Goal: Task Accomplishment & Management: Use online tool/utility

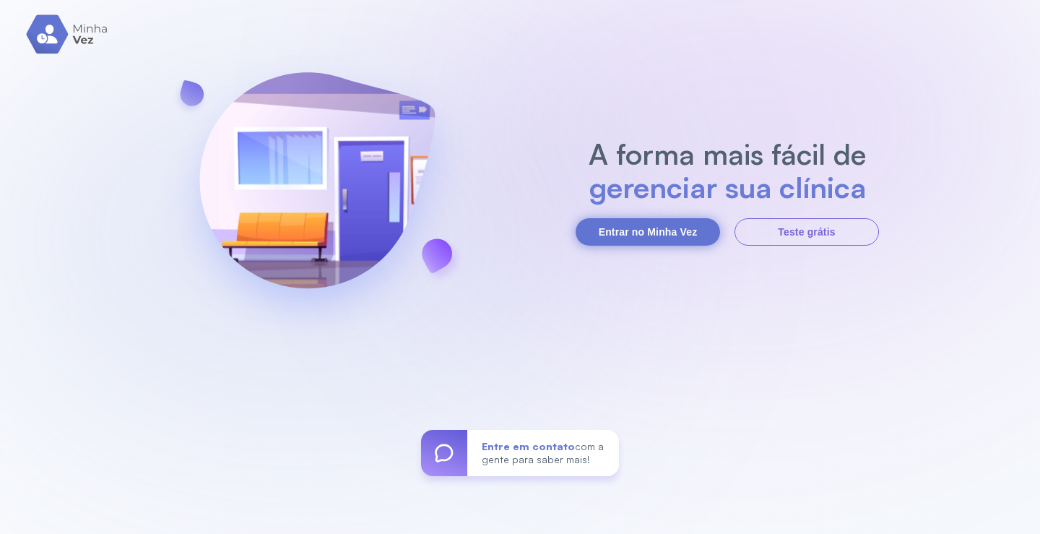
click at [681, 234] on button "Entrar no Minha Vez" at bounding box center [648, 231] width 144 height 27
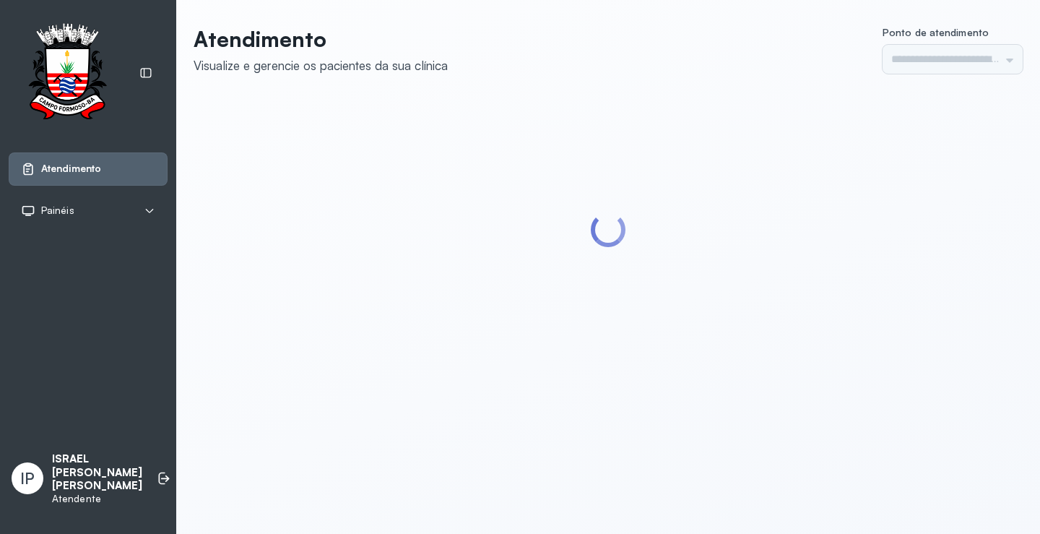
type input "*********"
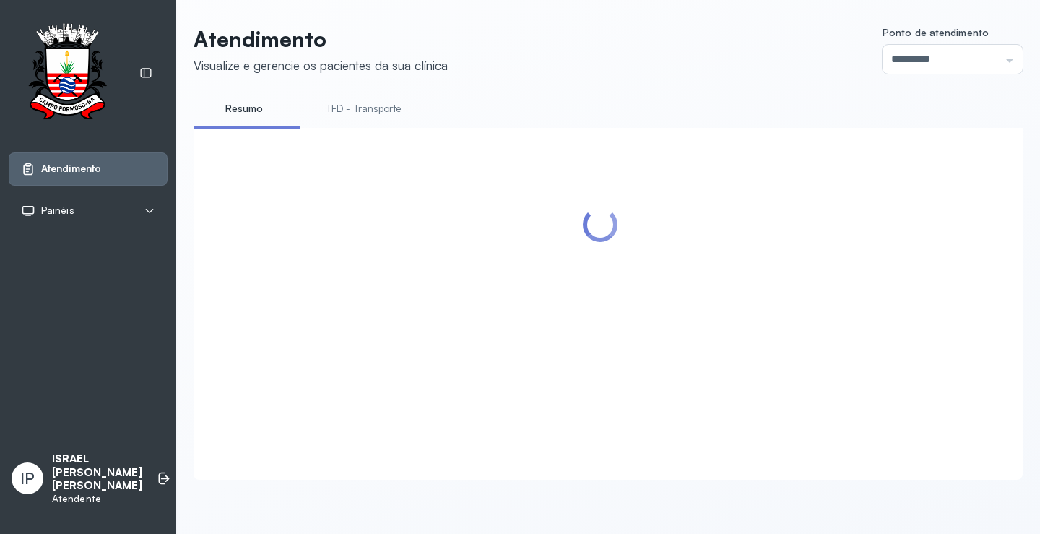
click at [371, 115] on link "TFD - Transporte" at bounding box center [364, 109] width 104 height 24
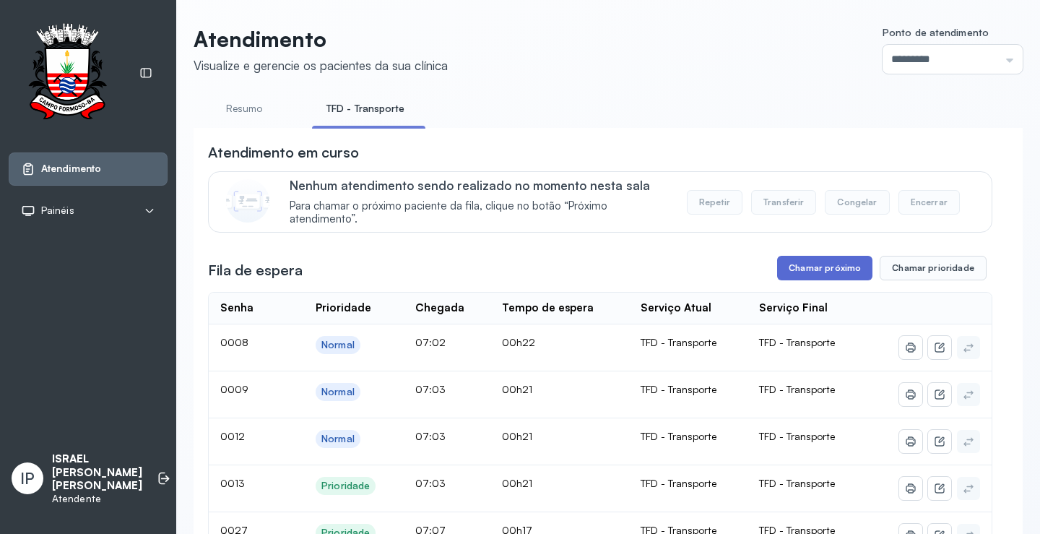
click at [811, 266] on button "Chamar próximo" at bounding box center [824, 268] width 95 height 25
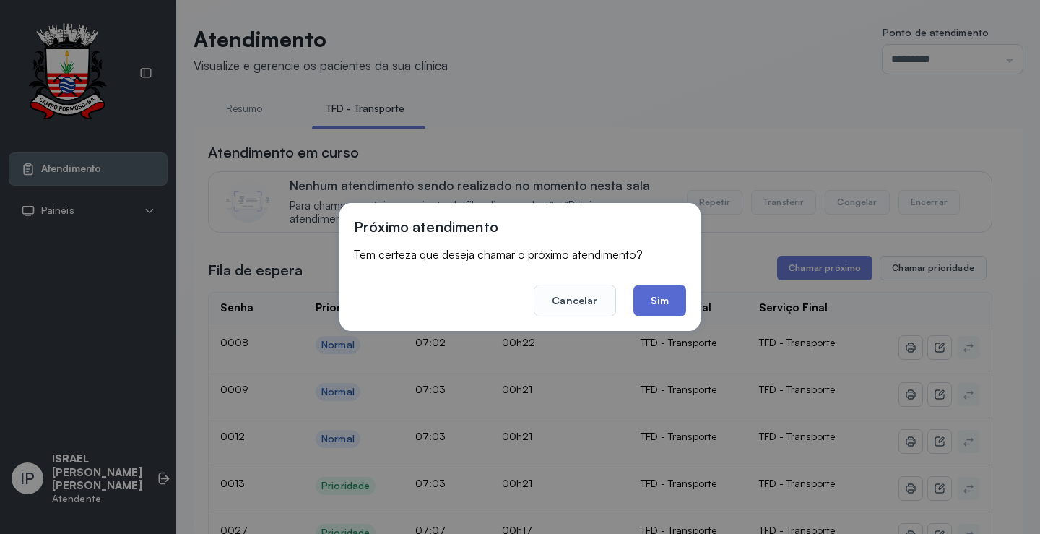
click at [671, 302] on button "Sim" at bounding box center [660, 301] width 53 height 32
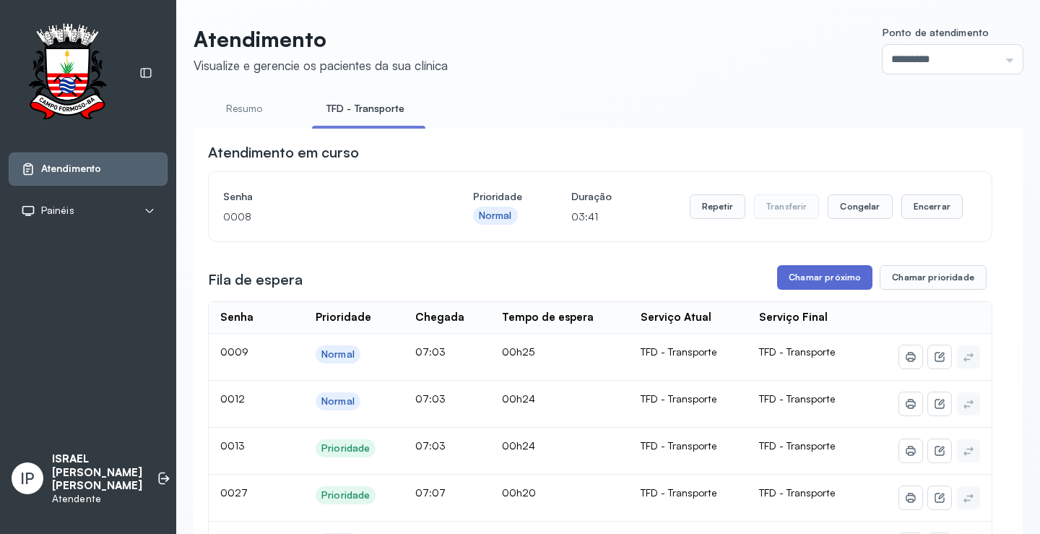
click at [804, 281] on button "Chamar próximo" at bounding box center [824, 277] width 95 height 25
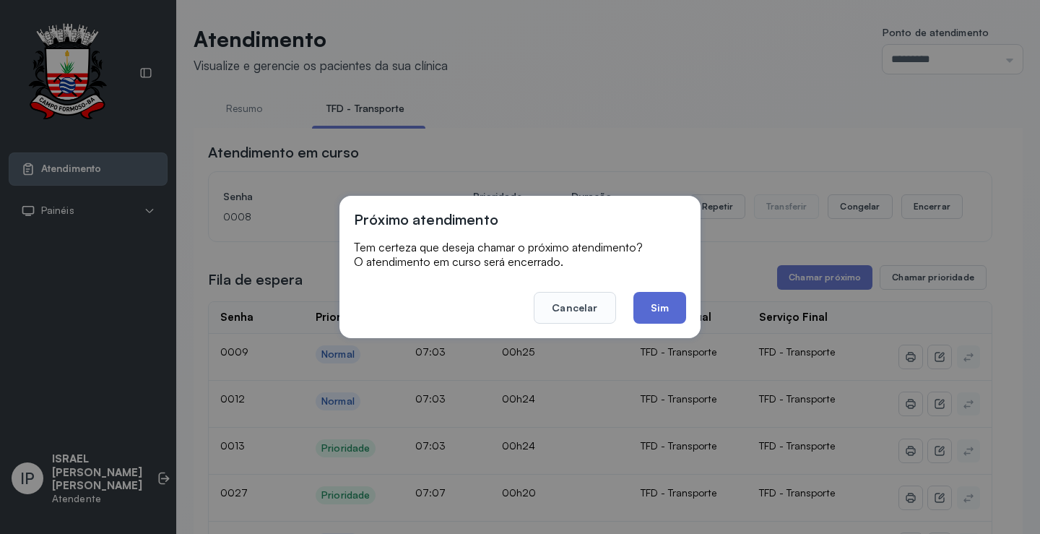
click at [662, 304] on button "Sim" at bounding box center [660, 308] width 53 height 32
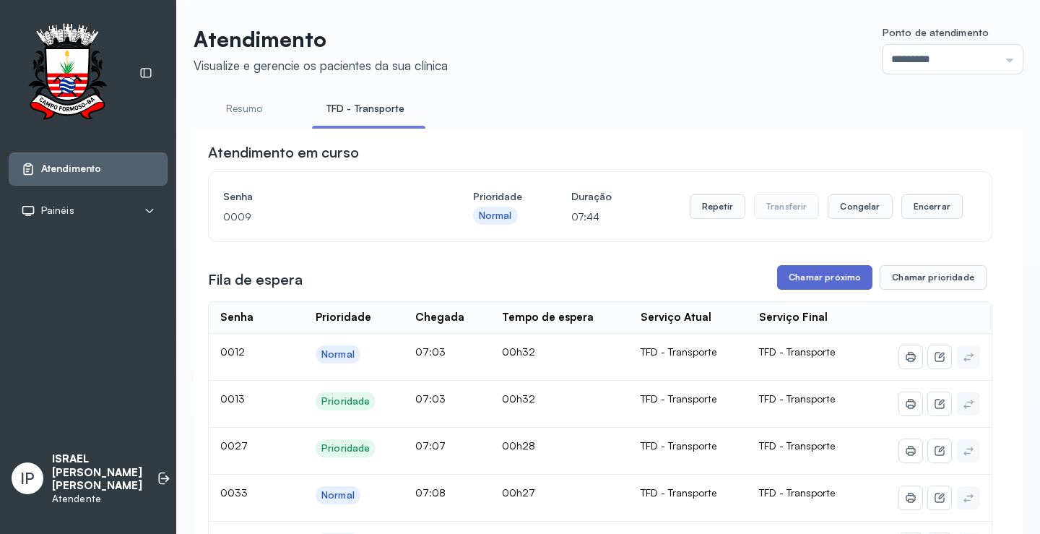
click at [807, 280] on button "Chamar próximo" at bounding box center [824, 277] width 95 height 25
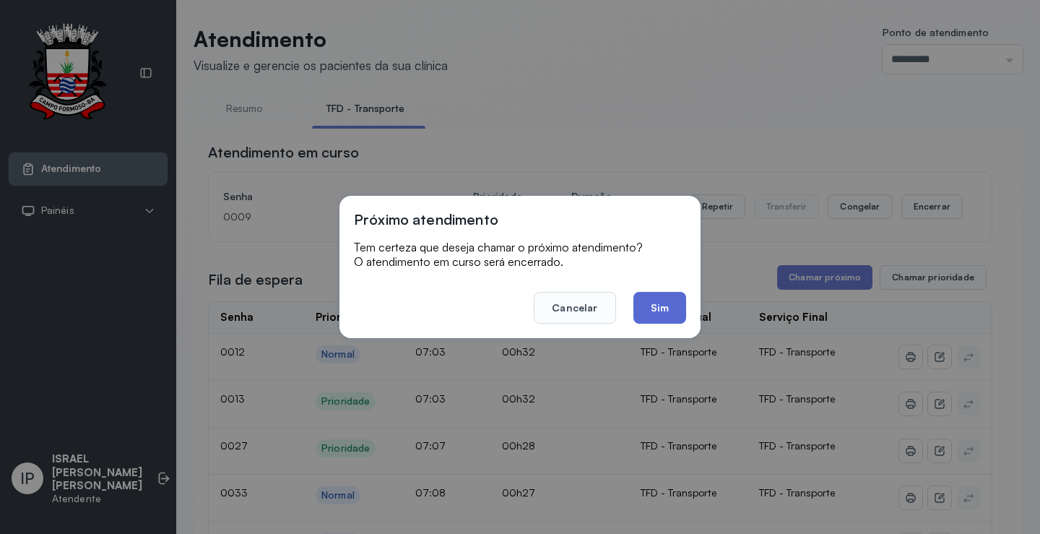
click at [656, 296] on button "Sim" at bounding box center [660, 308] width 53 height 32
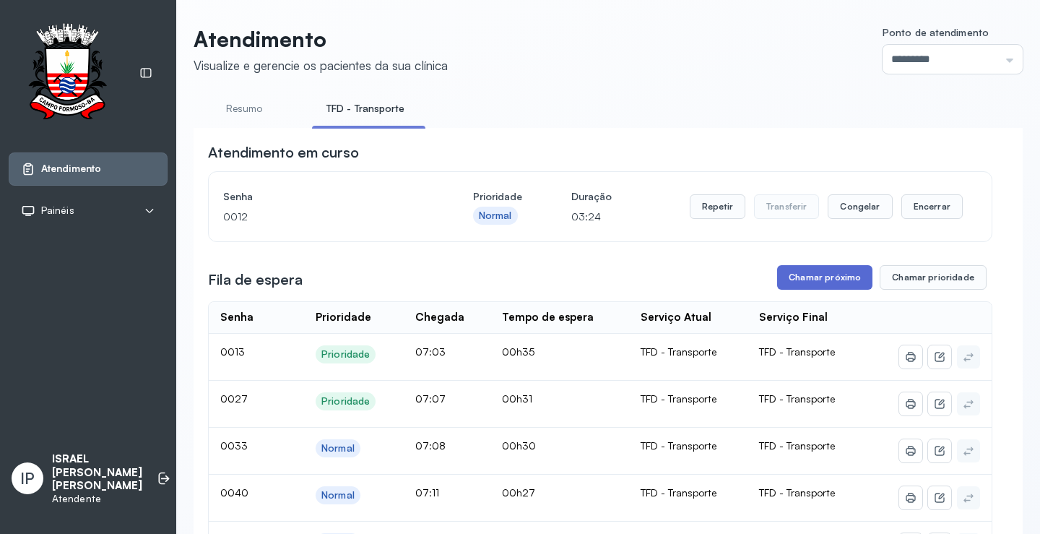
click at [808, 280] on button "Chamar próximo" at bounding box center [824, 277] width 95 height 25
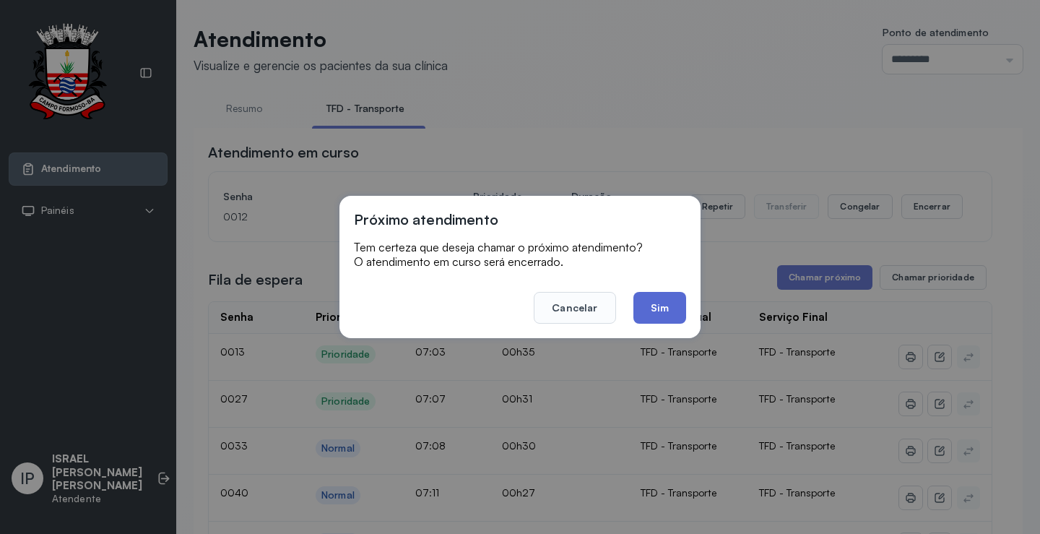
click at [665, 310] on button "Sim" at bounding box center [660, 308] width 53 height 32
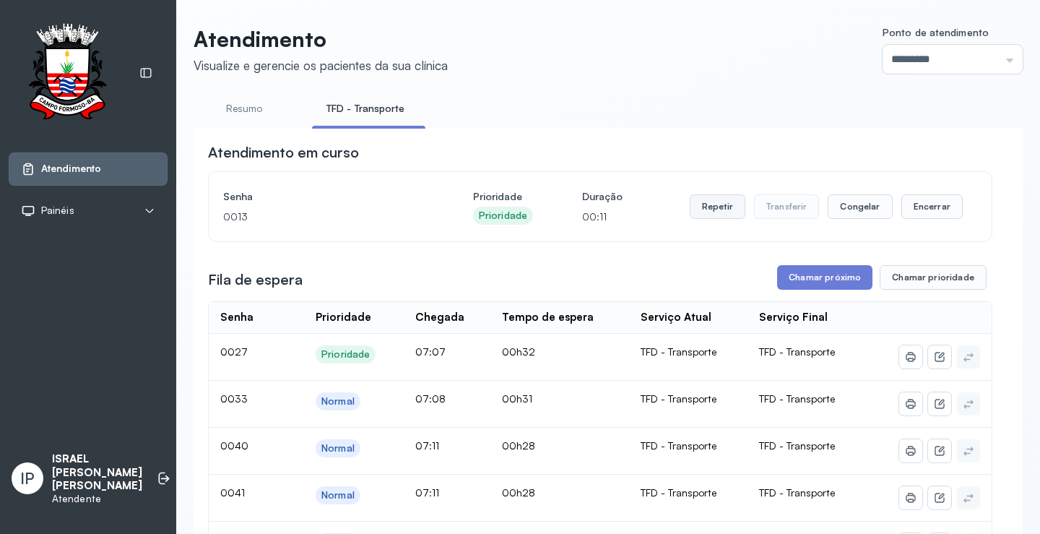
click at [704, 203] on button "Repetir" at bounding box center [718, 206] width 56 height 25
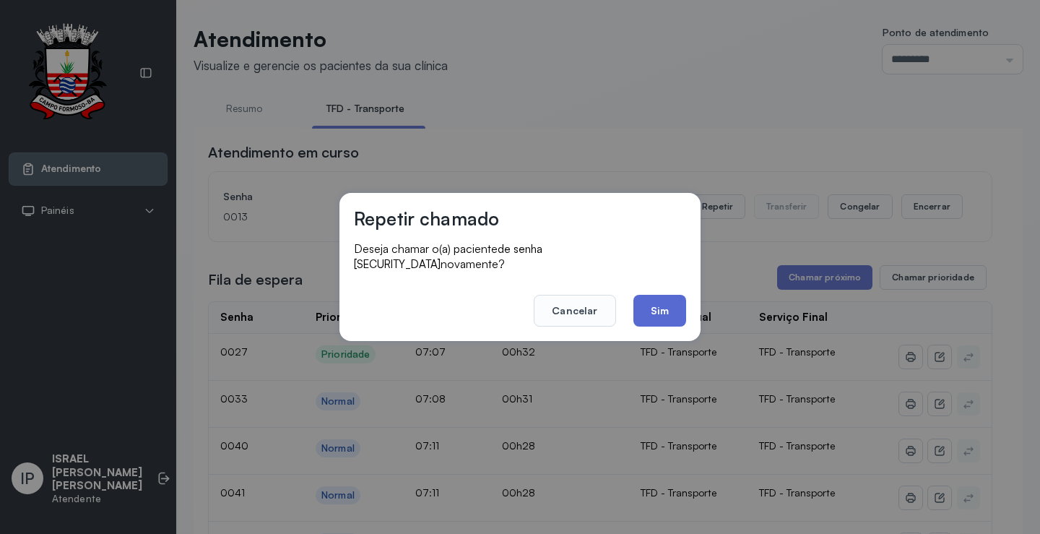
click at [646, 295] on button "Sim" at bounding box center [660, 311] width 53 height 32
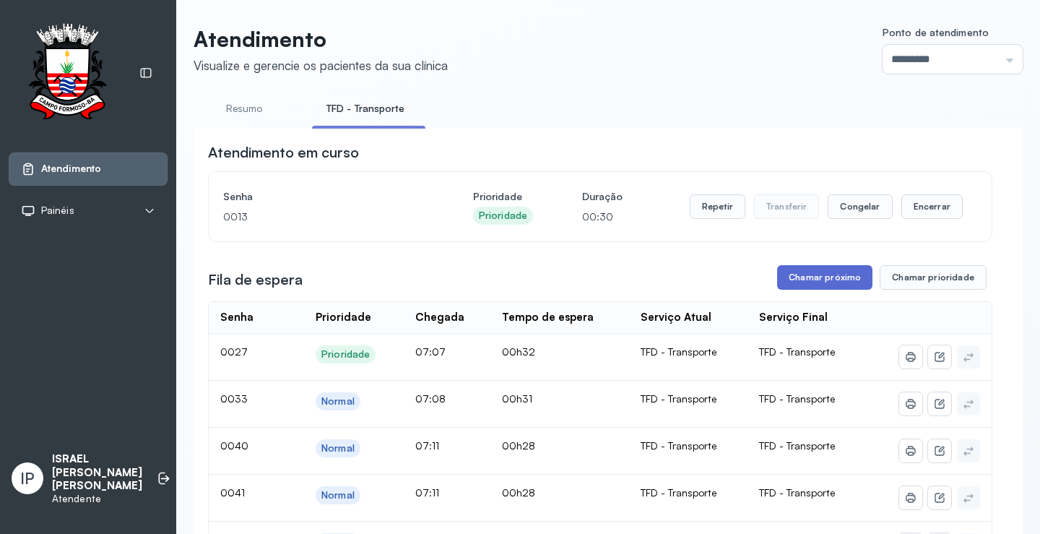
click at [842, 274] on button "Chamar próximo" at bounding box center [824, 277] width 95 height 25
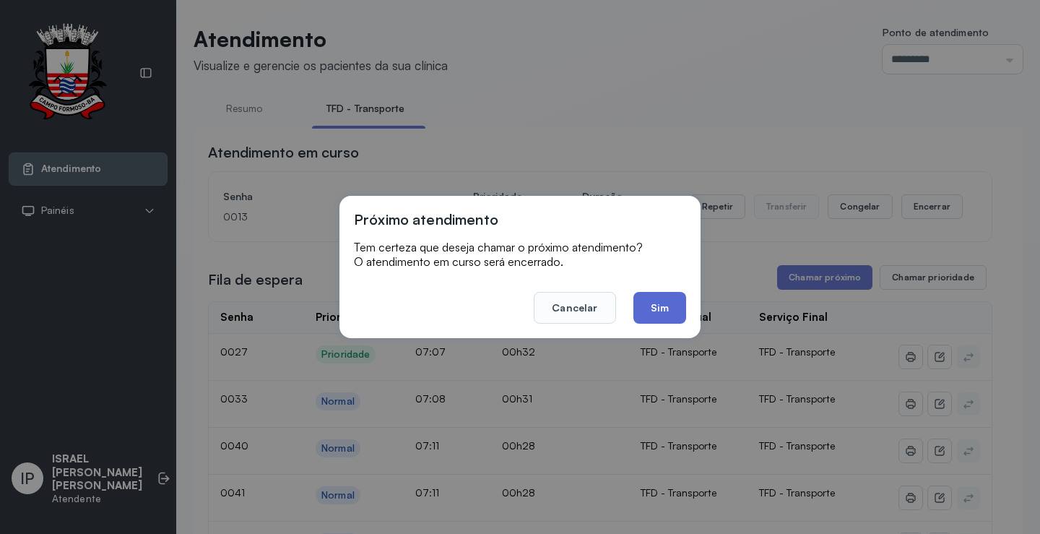
click at [657, 299] on button "Sim" at bounding box center [660, 308] width 53 height 32
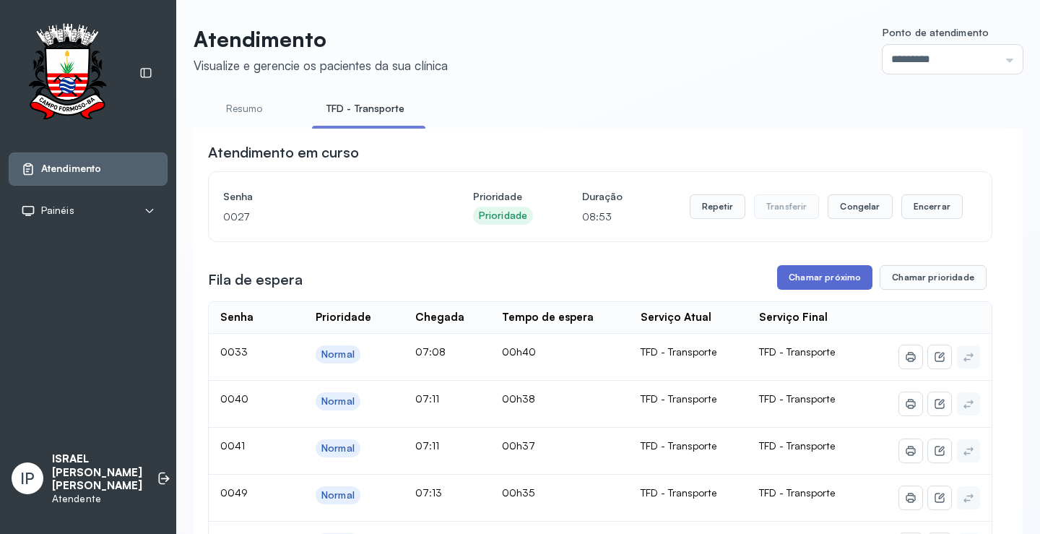
click at [837, 273] on button "Chamar próximo" at bounding box center [824, 277] width 95 height 25
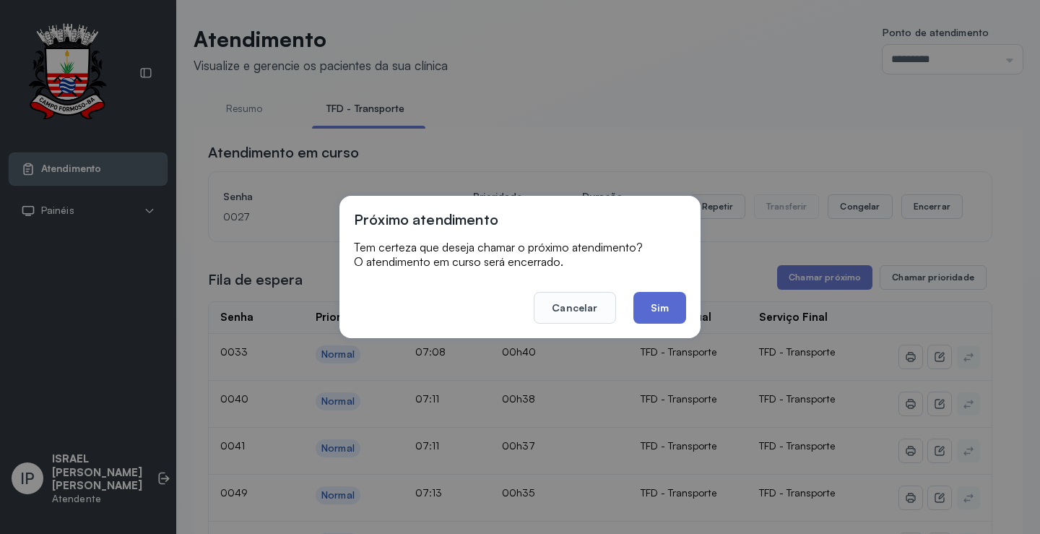
click at [650, 308] on button "Sim" at bounding box center [660, 308] width 53 height 32
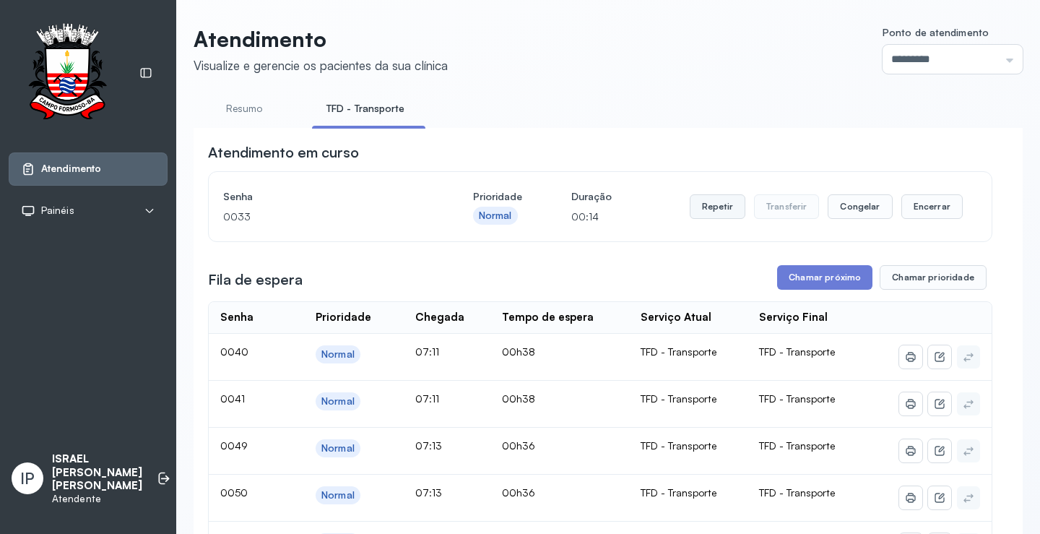
click at [705, 206] on button "Repetir" at bounding box center [718, 206] width 56 height 25
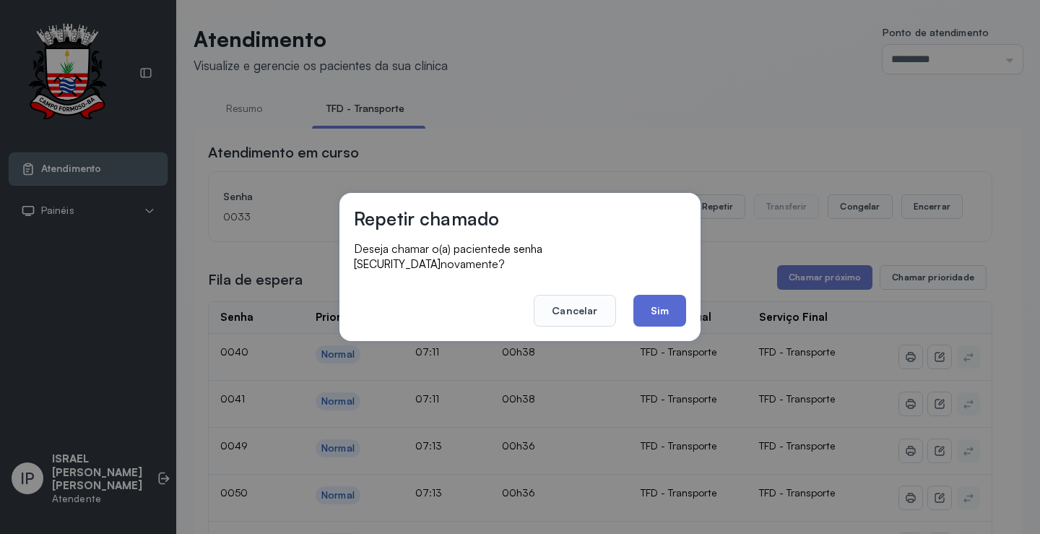
click at [662, 295] on button "Sim" at bounding box center [660, 311] width 53 height 32
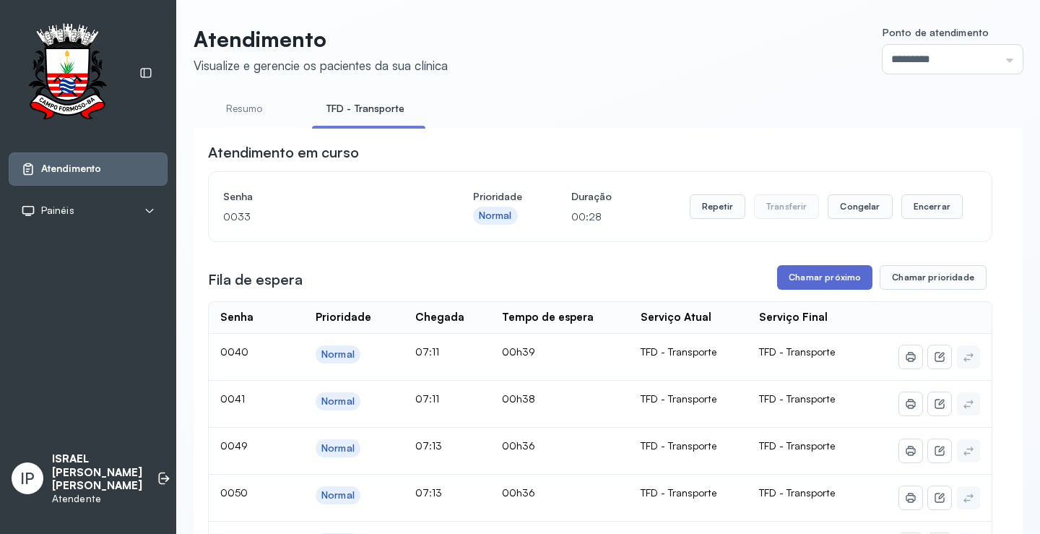
click at [792, 277] on button "Chamar próximo" at bounding box center [824, 277] width 95 height 25
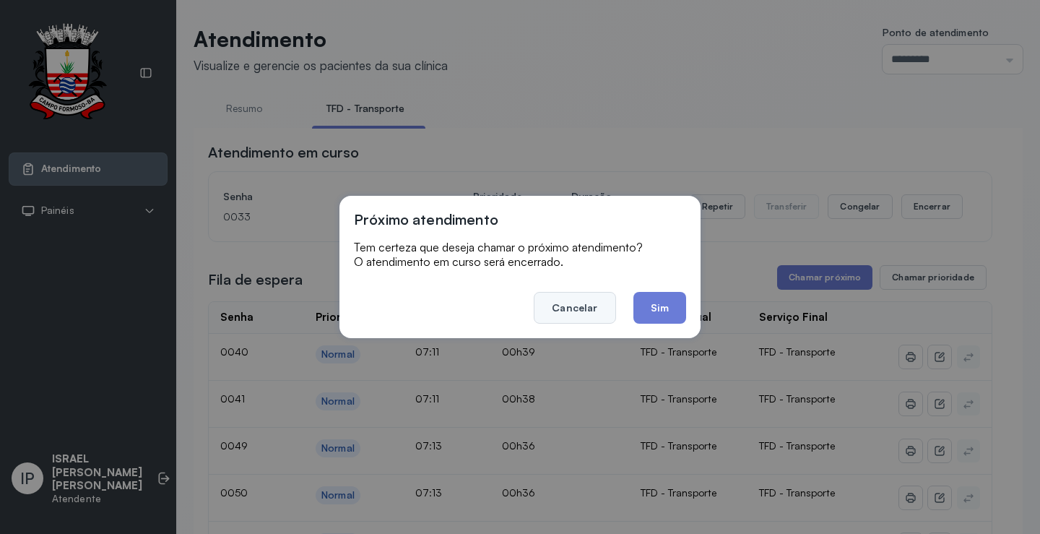
click at [569, 308] on button "Cancelar" at bounding box center [575, 308] width 82 height 32
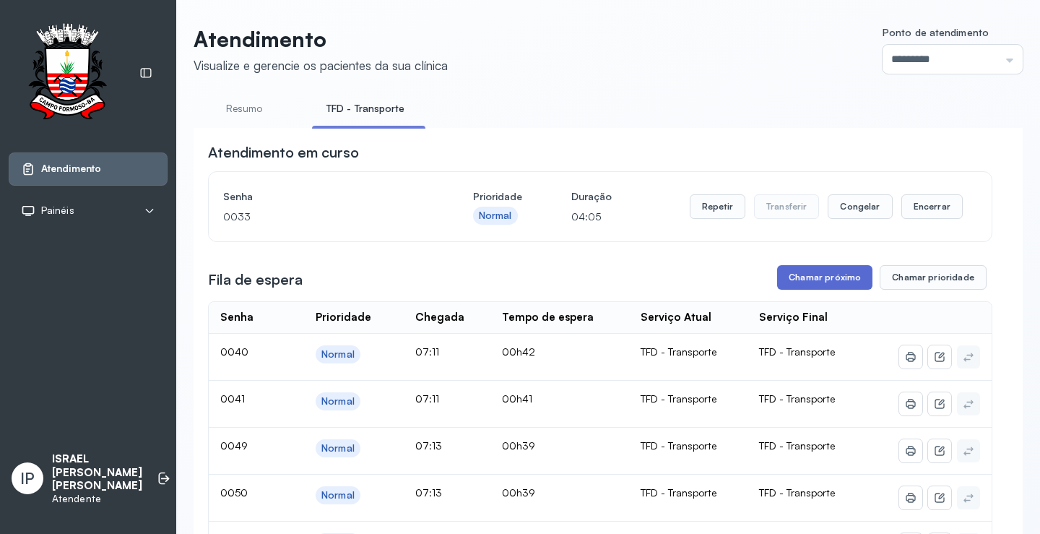
click at [811, 275] on button "Chamar próximo" at bounding box center [824, 277] width 95 height 25
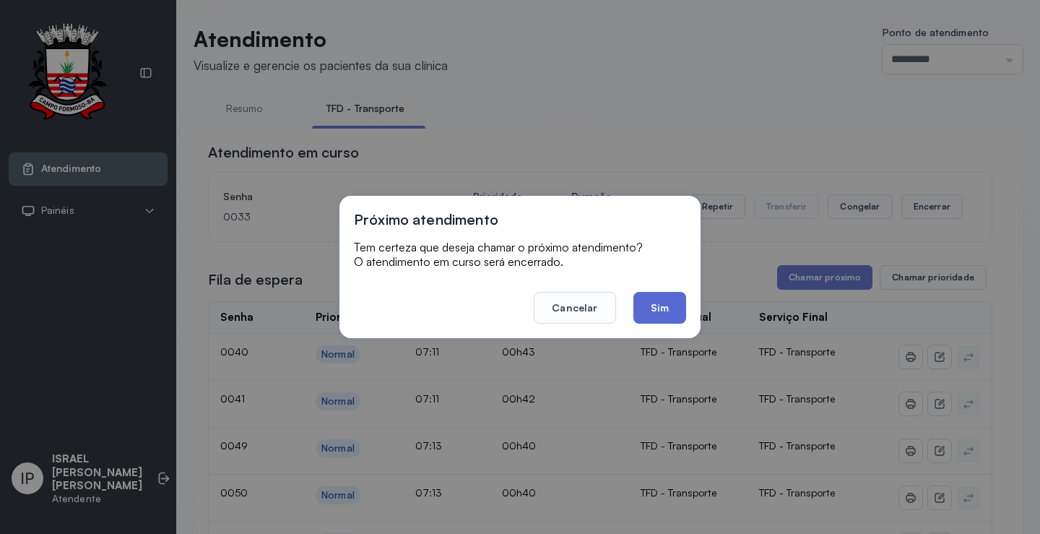
click at [653, 307] on button "Sim" at bounding box center [660, 308] width 53 height 32
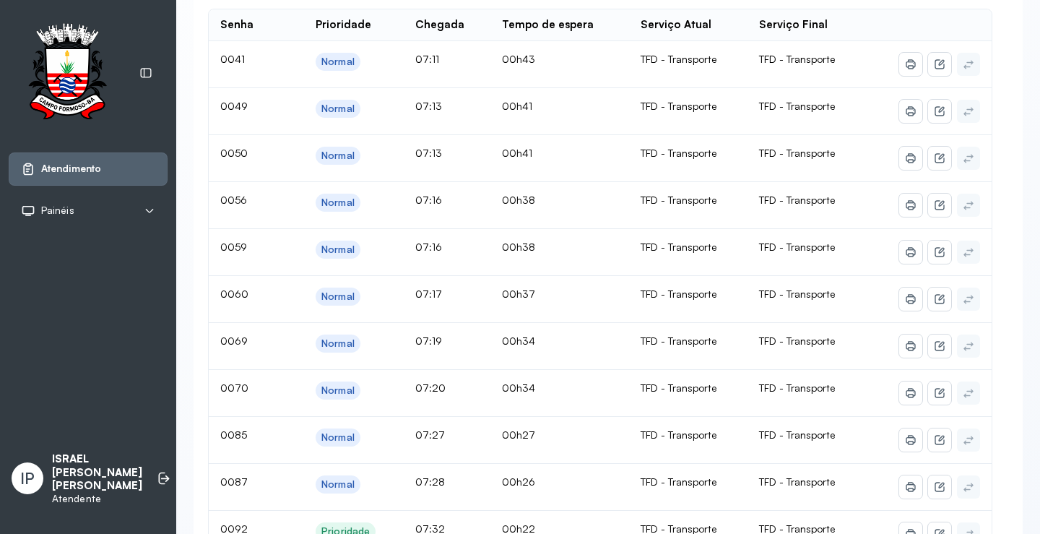
scroll to position [144, 0]
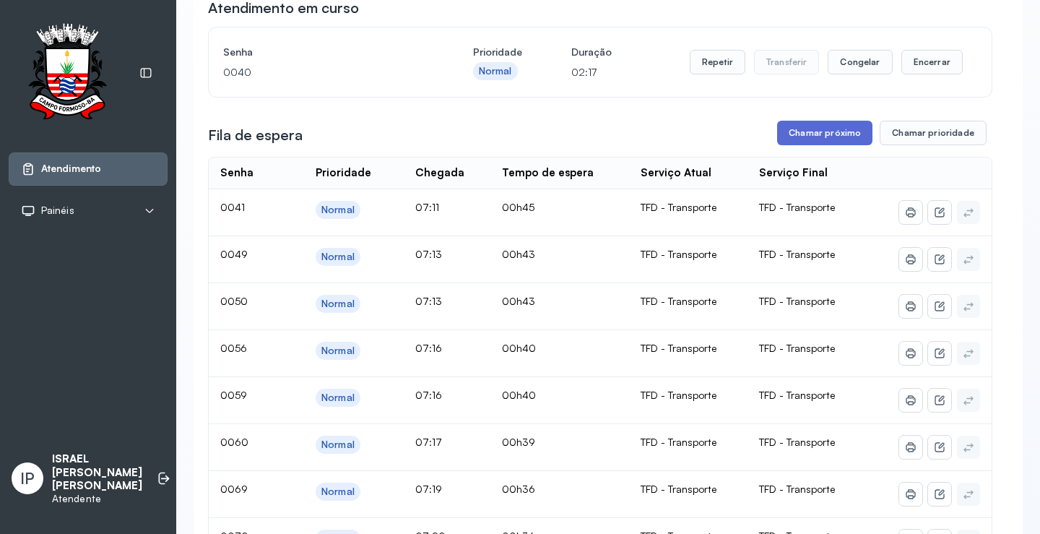
click at [805, 141] on button "Chamar próximo" at bounding box center [824, 133] width 95 height 25
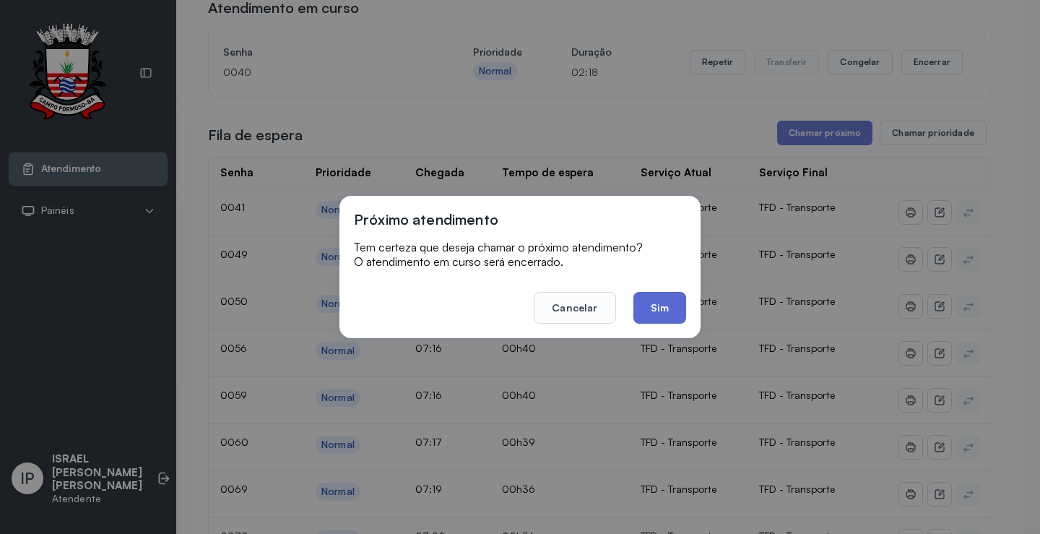
click at [660, 302] on button "Sim" at bounding box center [660, 308] width 53 height 32
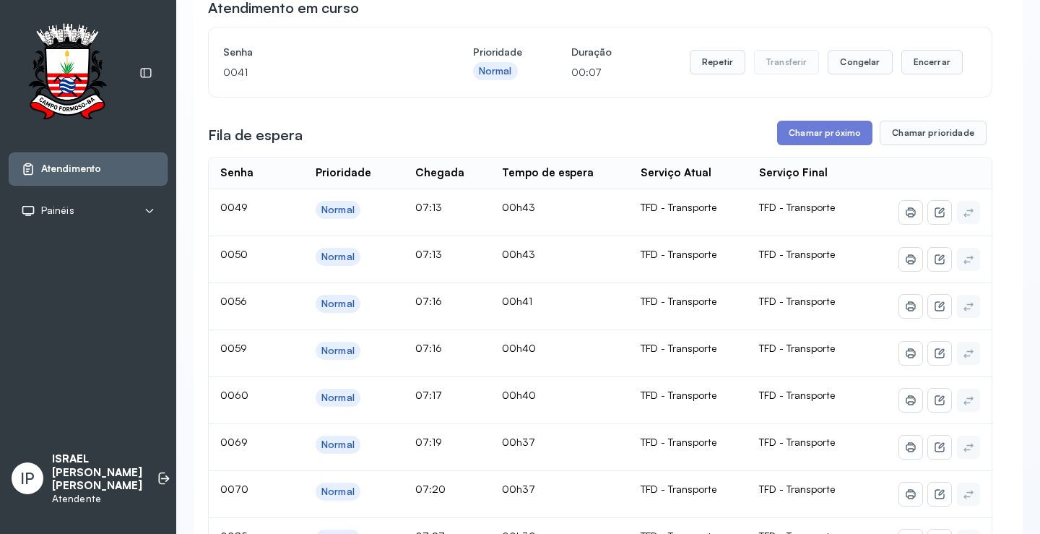
scroll to position [0, 0]
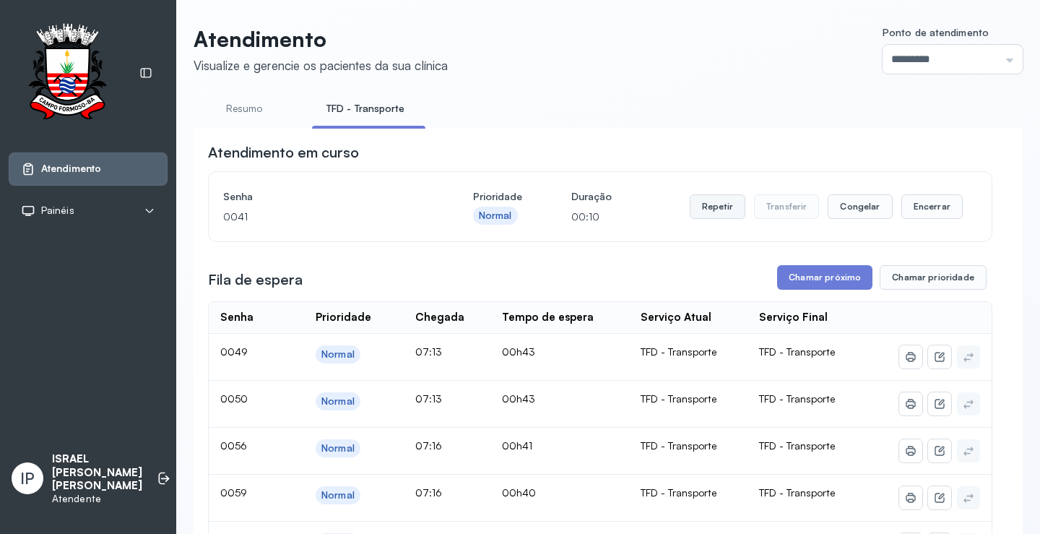
click at [728, 206] on button "Repetir" at bounding box center [718, 206] width 56 height 25
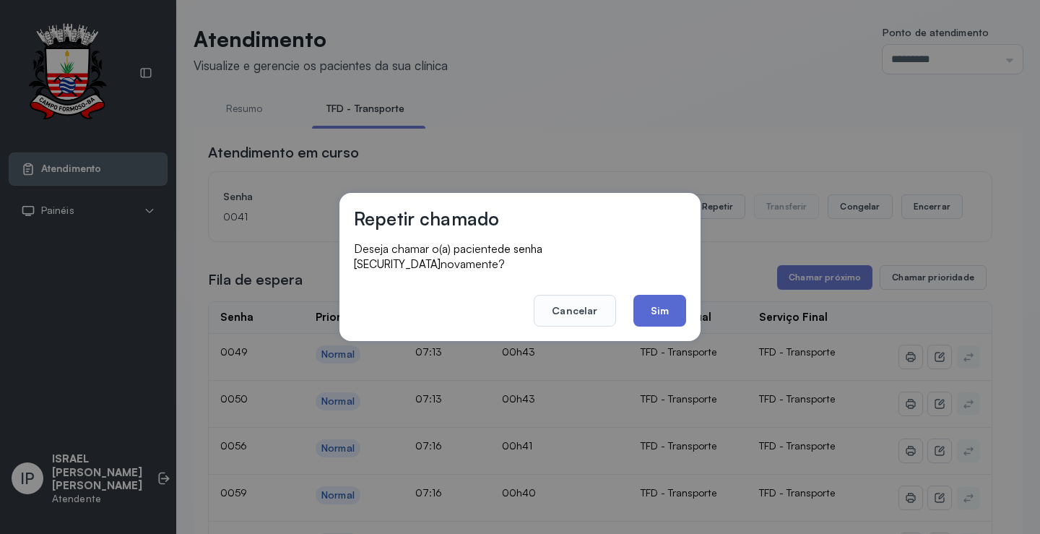
click at [670, 299] on button "Sim" at bounding box center [660, 311] width 53 height 32
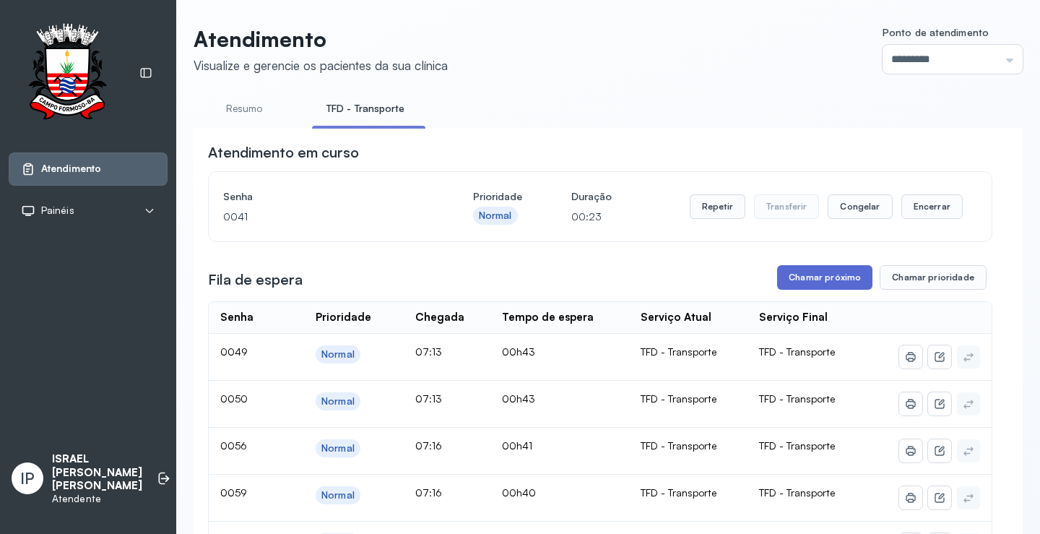
click at [797, 275] on button "Chamar próximo" at bounding box center [824, 277] width 95 height 25
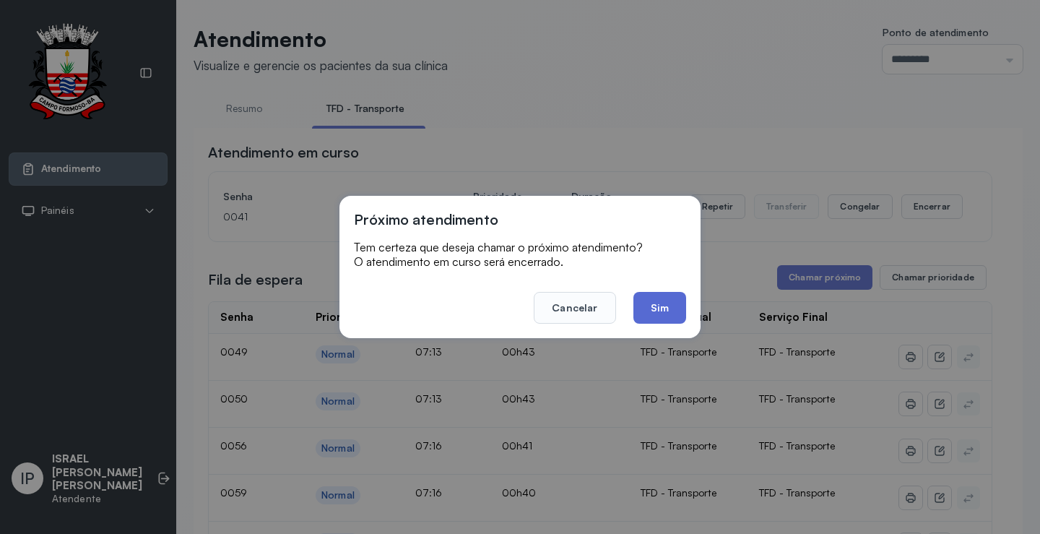
click at [665, 310] on button "Sim" at bounding box center [660, 308] width 53 height 32
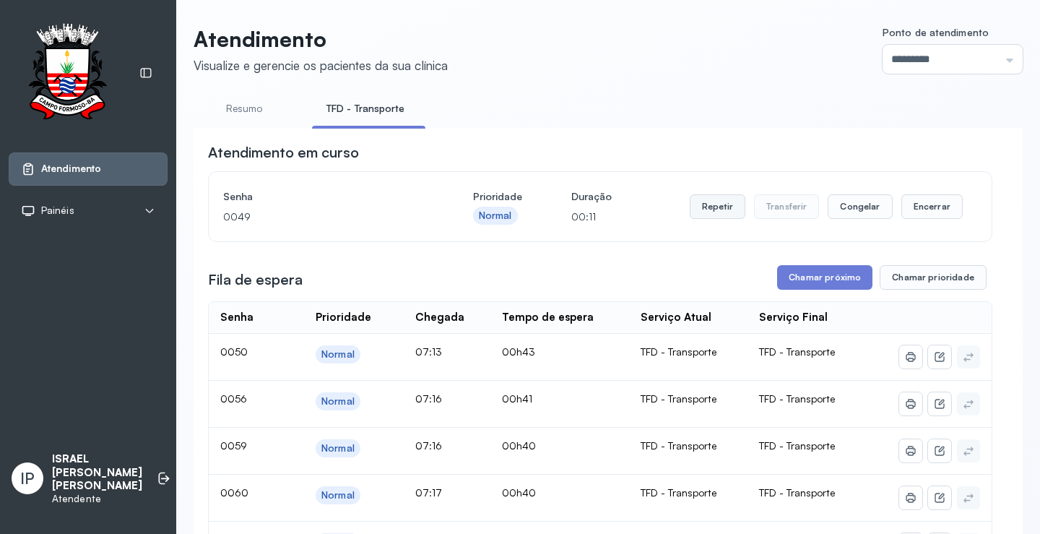
click at [714, 214] on button "Repetir" at bounding box center [718, 206] width 56 height 25
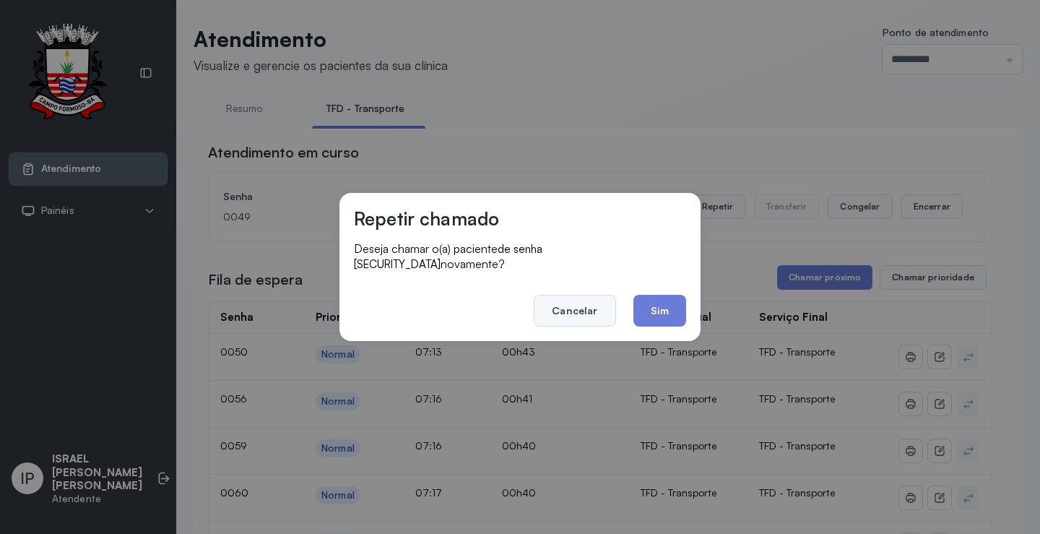
click at [596, 310] on button "Cancelar" at bounding box center [575, 311] width 82 height 32
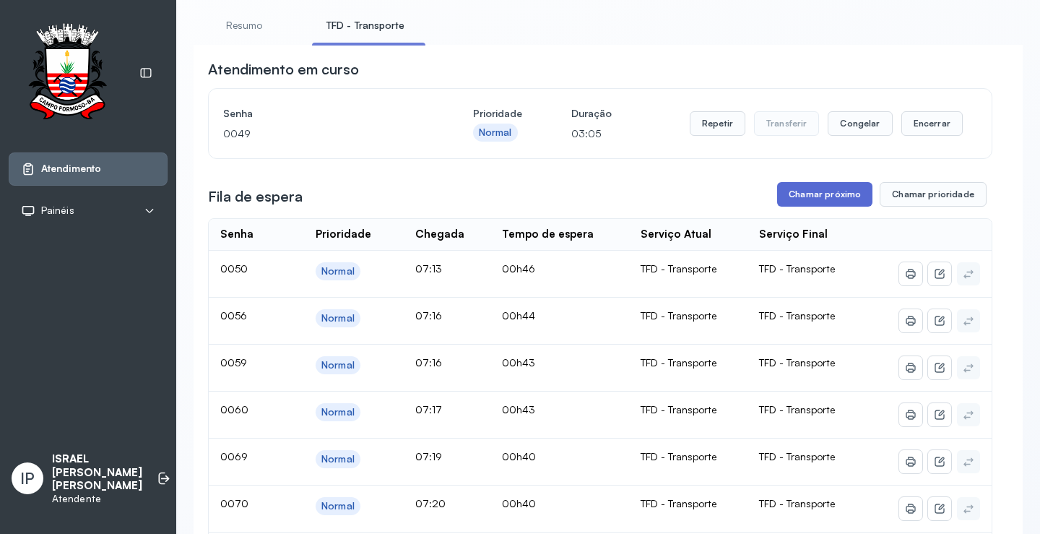
scroll to position [72, 0]
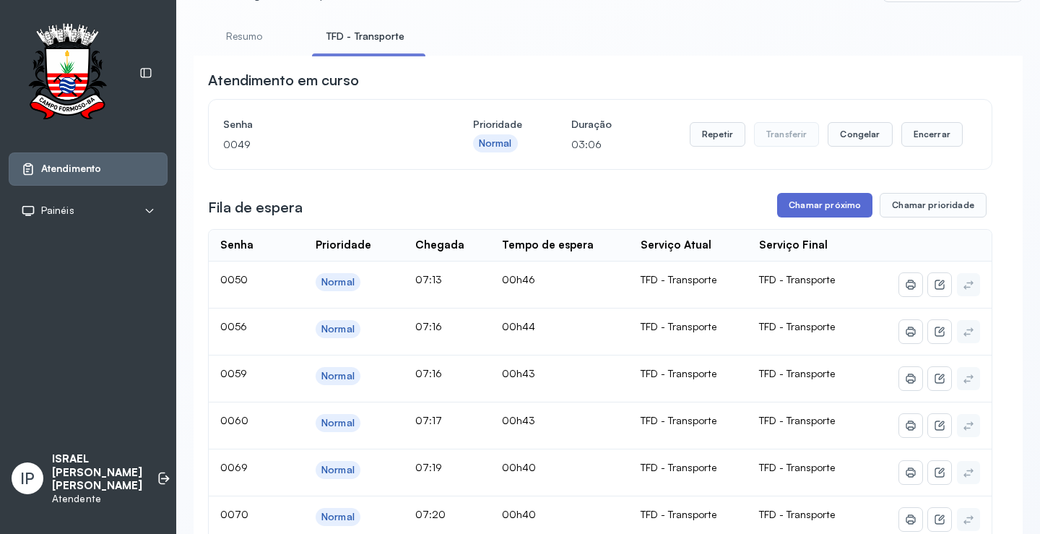
click at [847, 201] on button "Chamar próximo" at bounding box center [824, 205] width 95 height 25
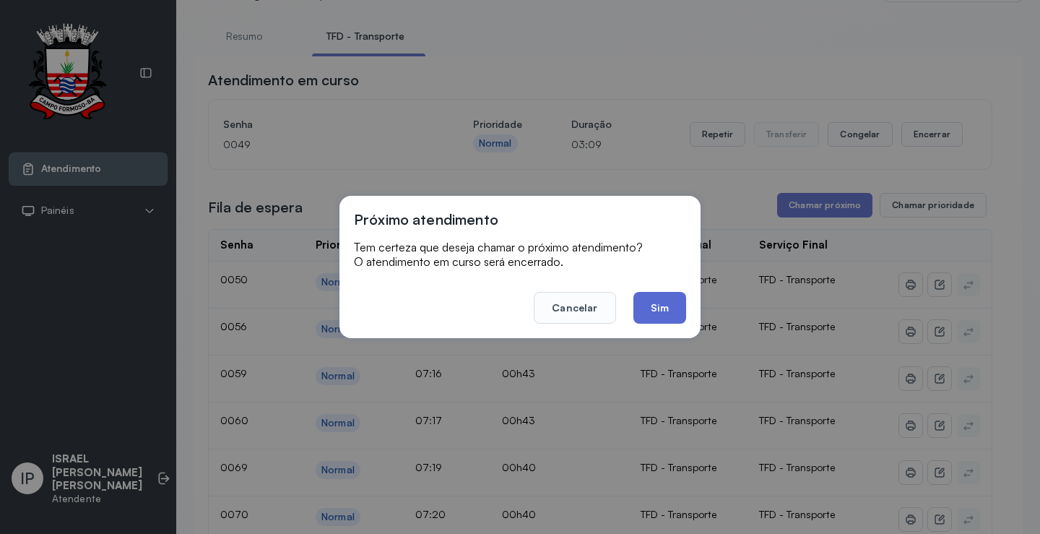
click at [662, 306] on button "Sim" at bounding box center [660, 308] width 53 height 32
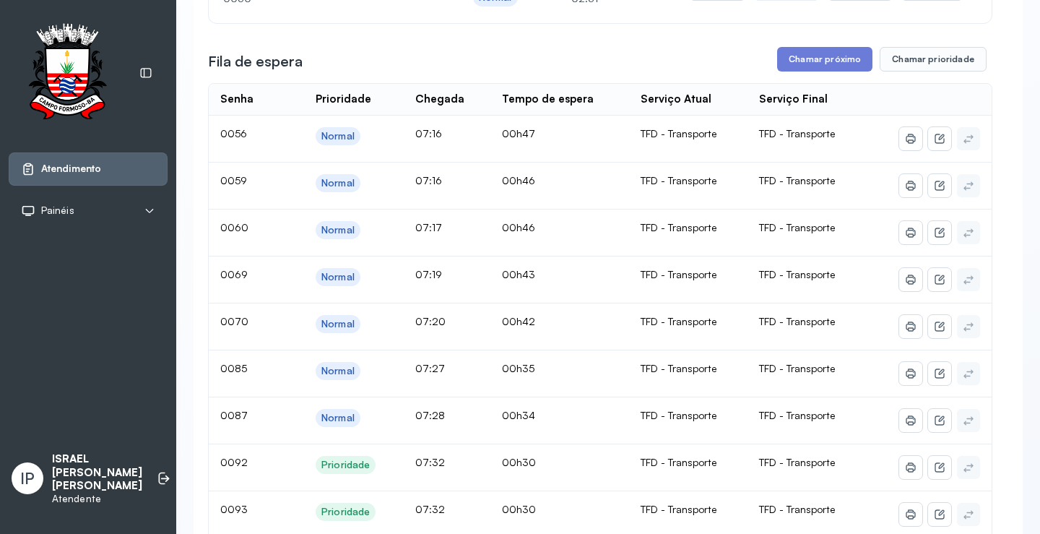
scroll to position [144, 0]
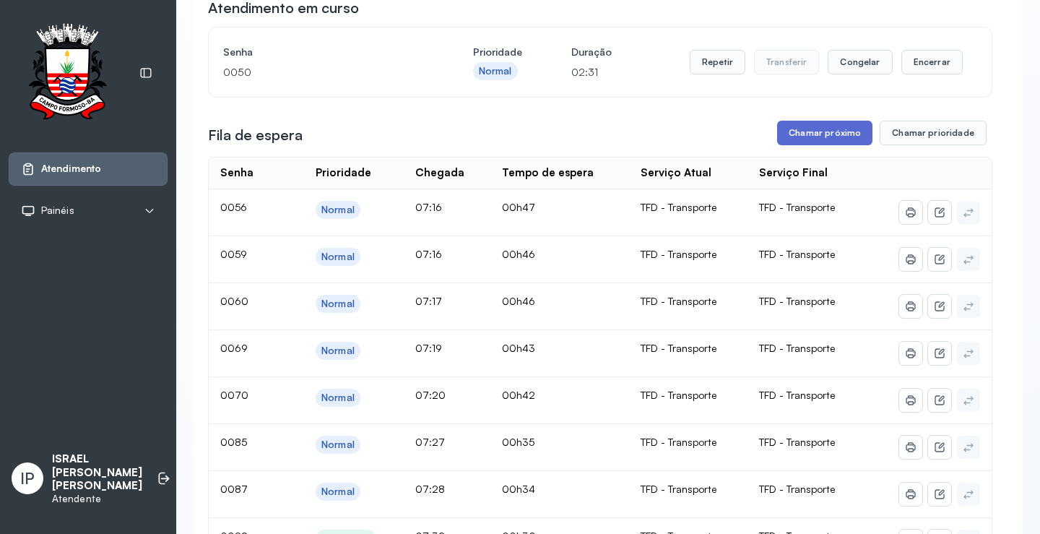
click at [822, 137] on button "Chamar próximo" at bounding box center [824, 133] width 95 height 25
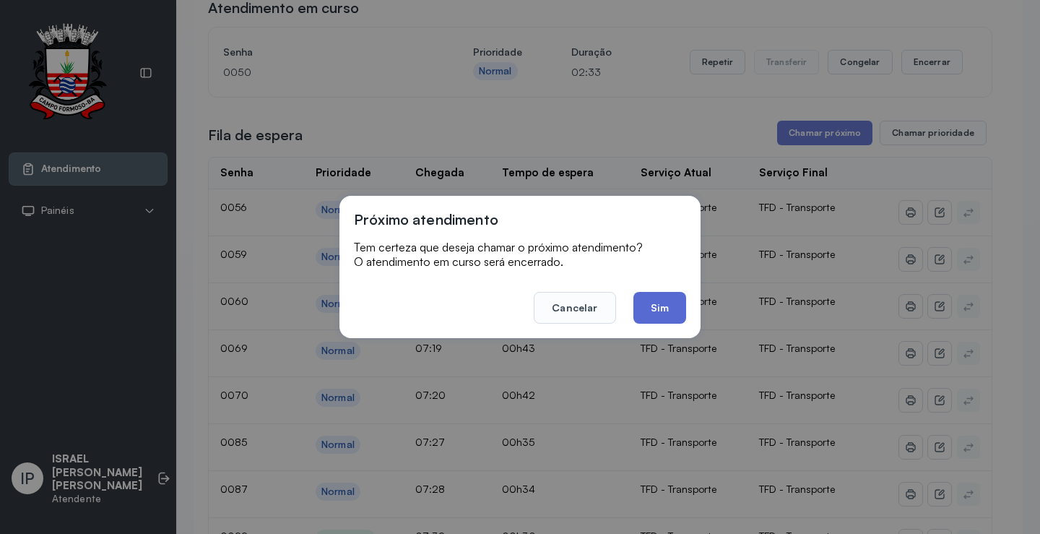
click at [656, 307] on button "Sim" at bounding box center [660, 308] width 53 height 32
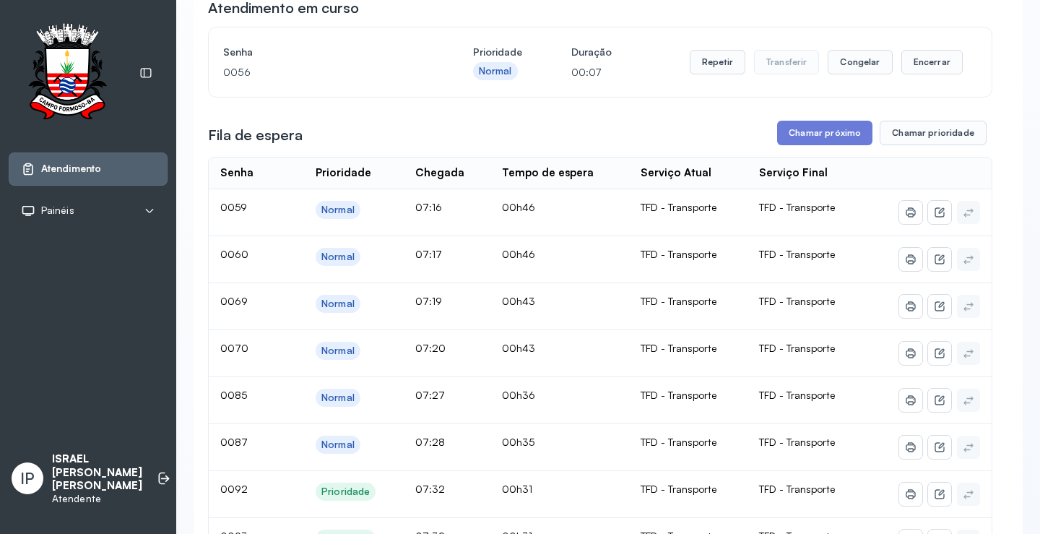
scroll to position [0, 0]
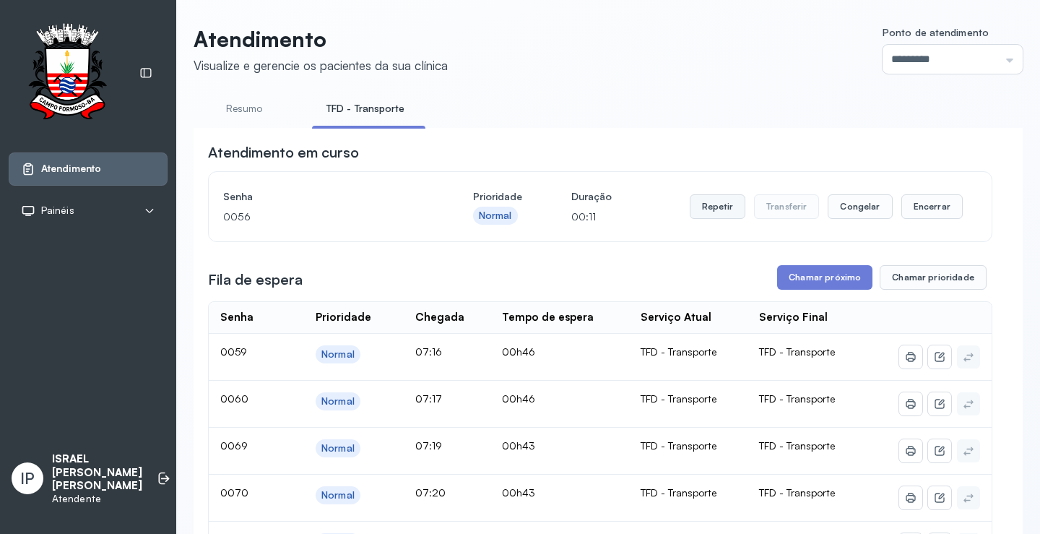
click at [723, 215] on button "Repetir" at bounding box center [718, 206] width 56 height 25
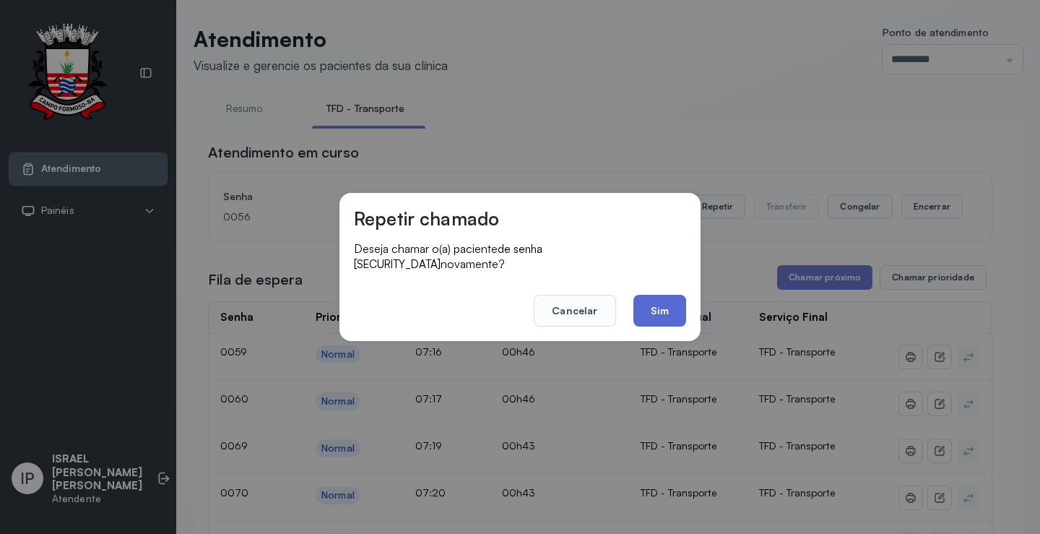
click at [660, 296] on button "Sim" at bounding box center [660, 311] width 53 height 32
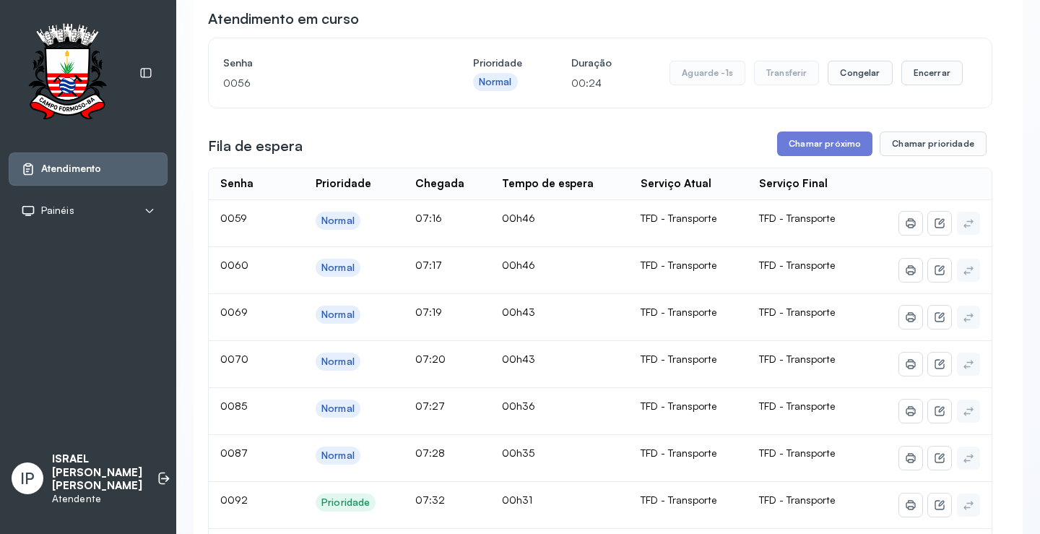
scroll to position [144, 0]
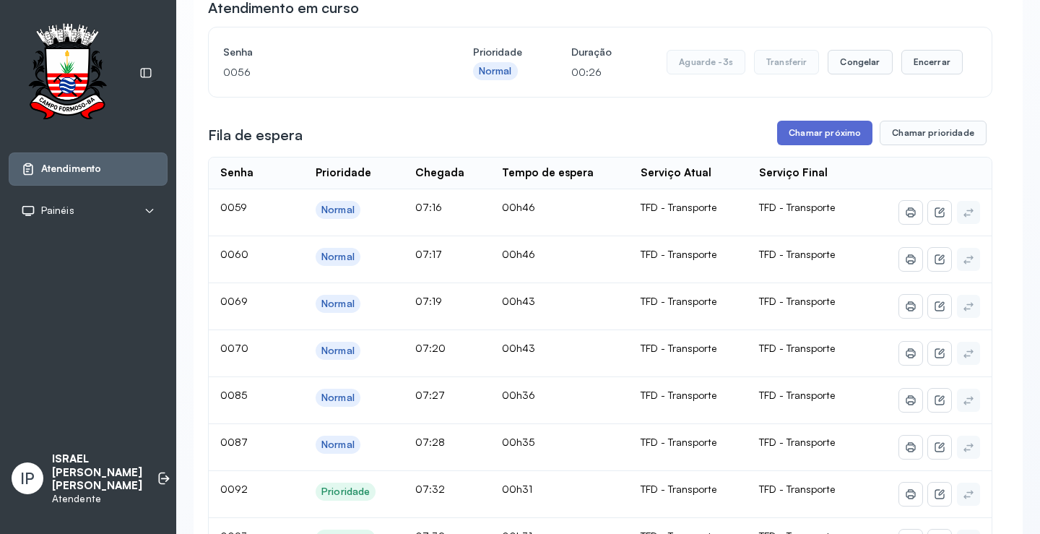
click at [830, 133] on button "Chamar próximo" at bounding box center [824, 133] width 95 height 25
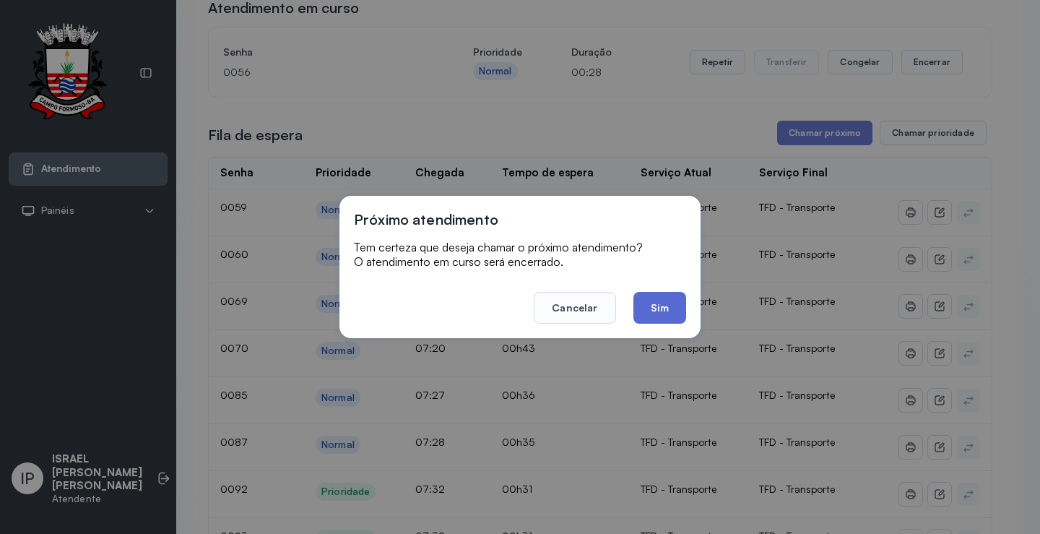
click at [676, 301] on button "Sim" at bounding box center [660, 308] width 53 height 32
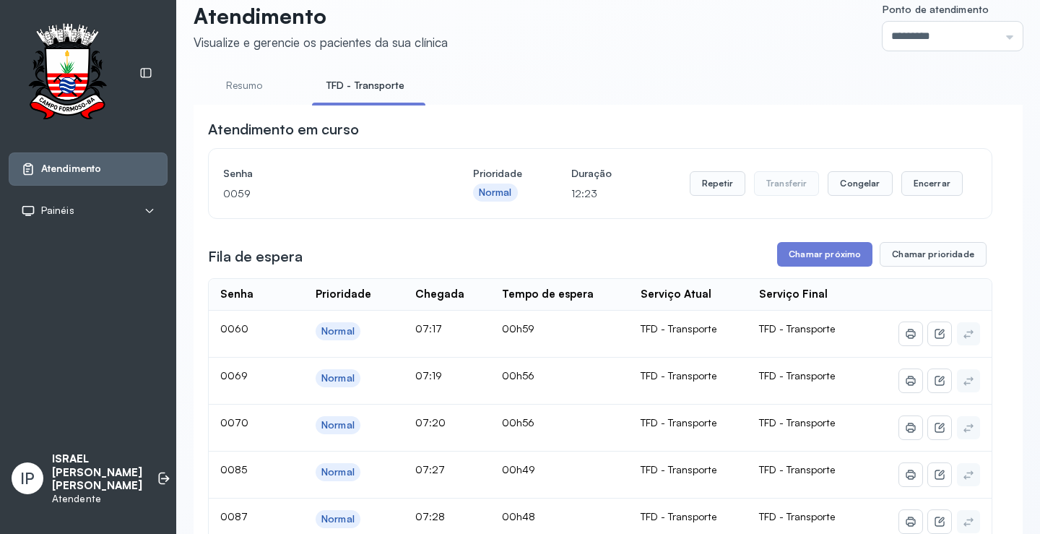
scroll to position [0, 0]
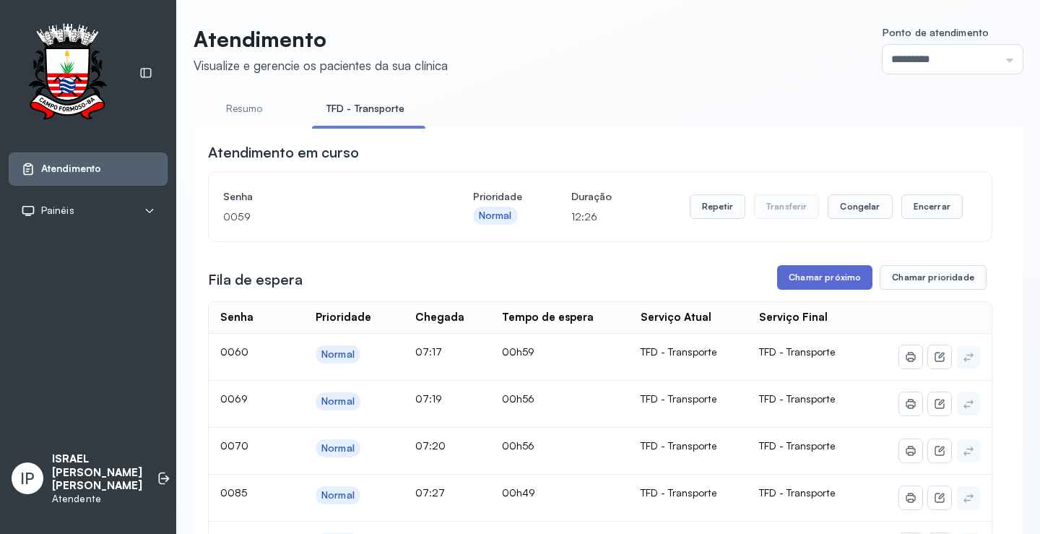
click at [787, 277] on button "Chamar próximo" at bounding box center [824, 277] width 95 height 25
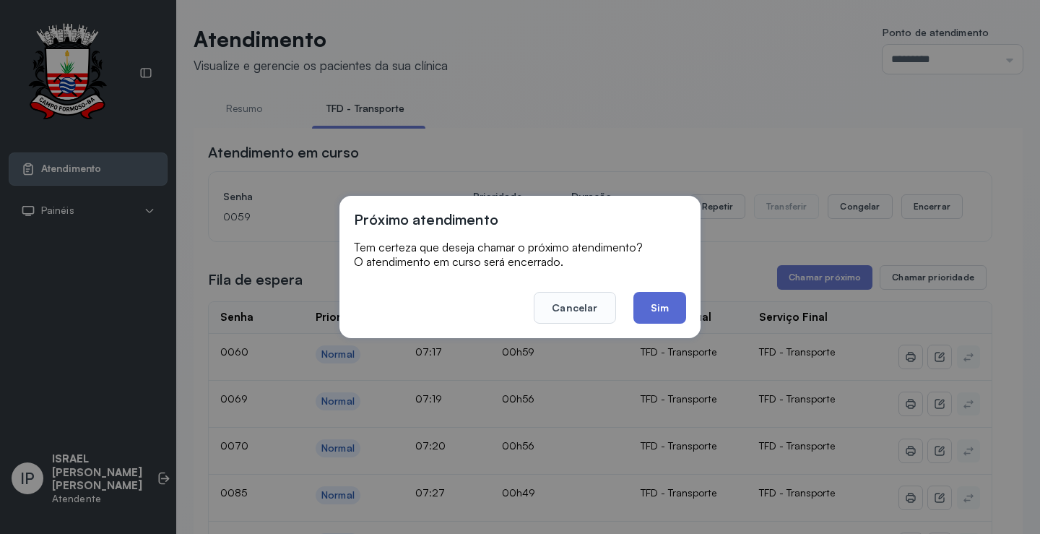
click at [657, 315] on button "Sim" at bounding box center [660, 308] width 53 height 32
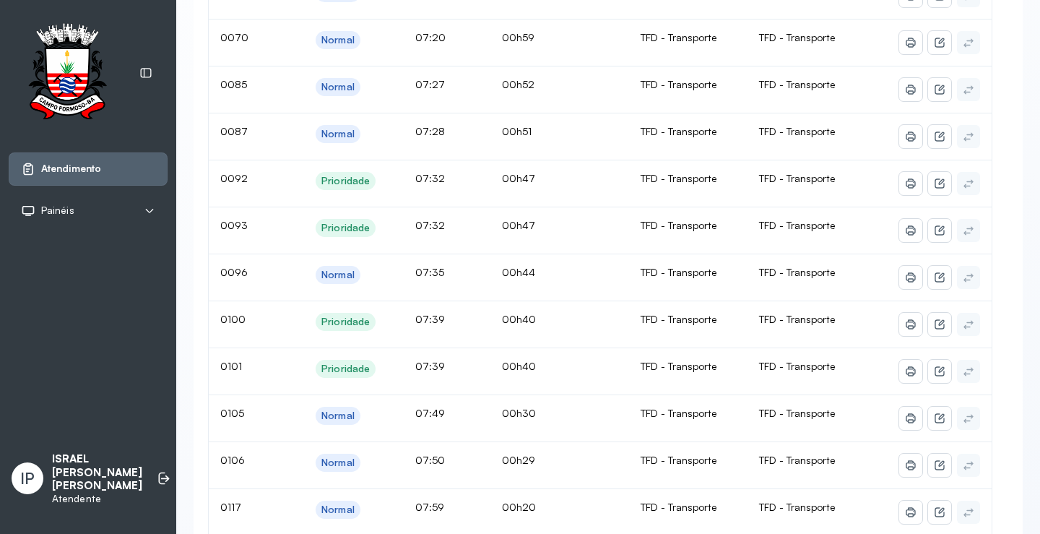
scroll to position [72, 0]
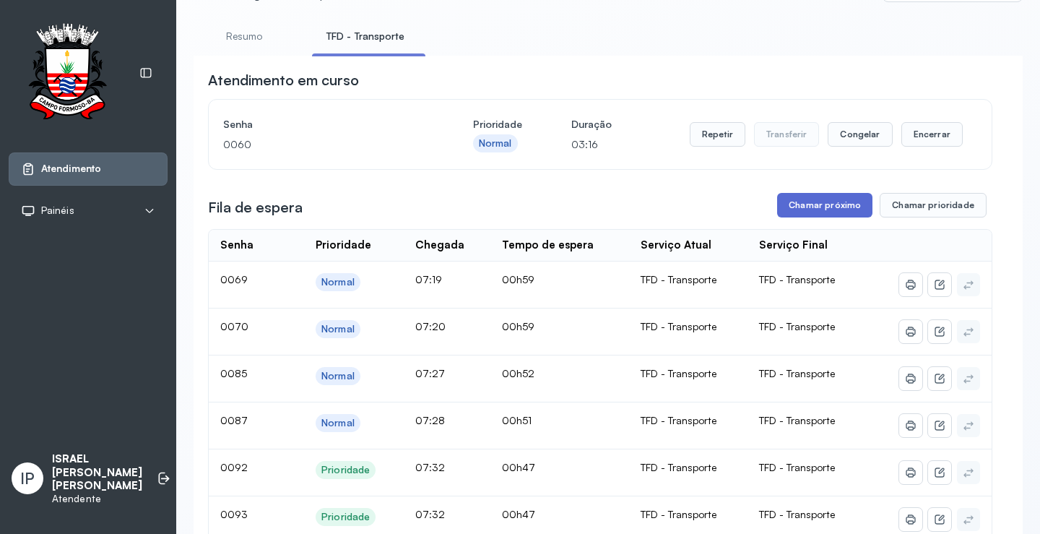
click at [803, 203] on button "Chamar próximo" at bounding box center [824, 205] width 95 height 25
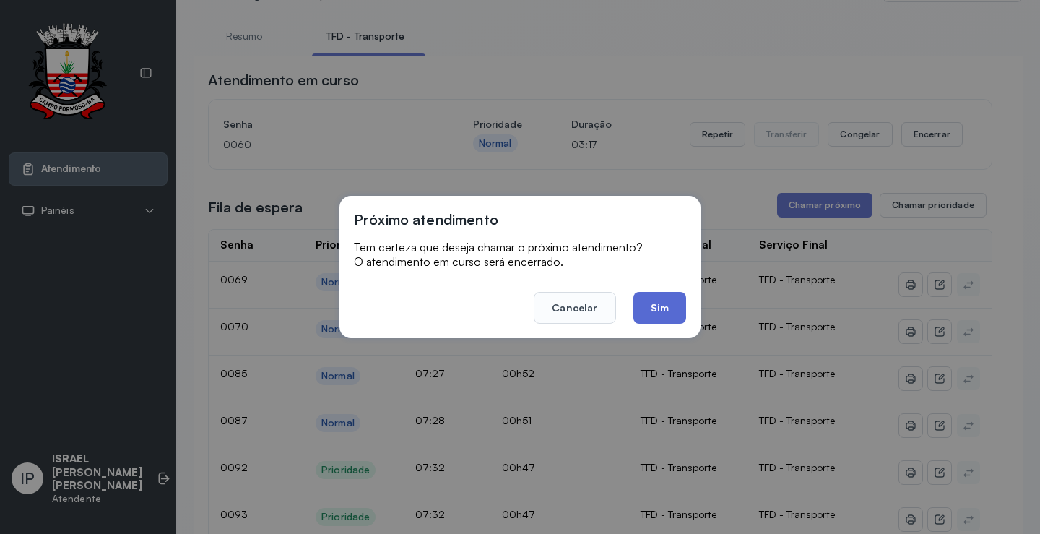
click at [669, 312] on button "Sim" at bounding box center [660, 308] width 53 height 32
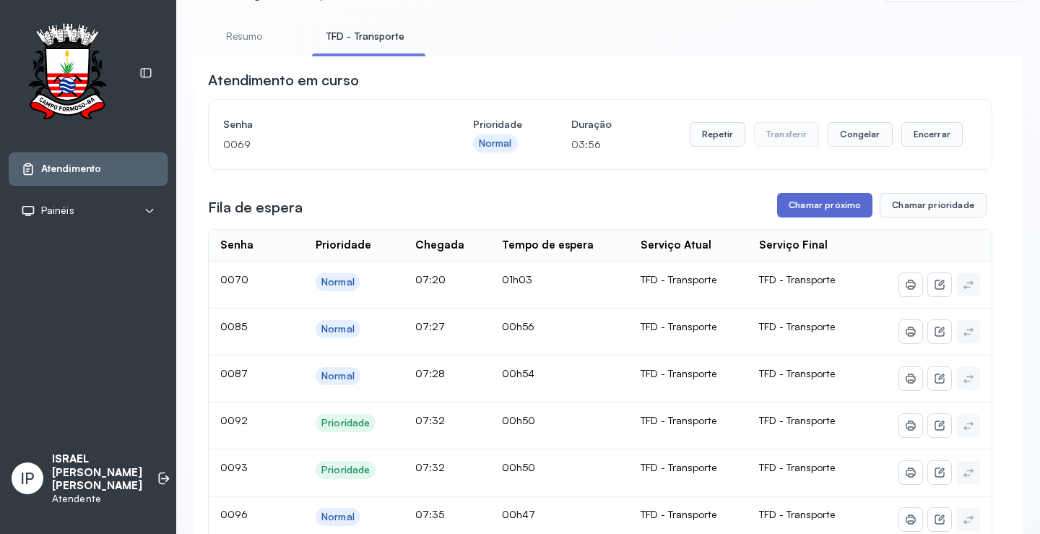
click at [800, 203] on button "Chamar próximo" at bounding box center [824, 205] width 95 height 25
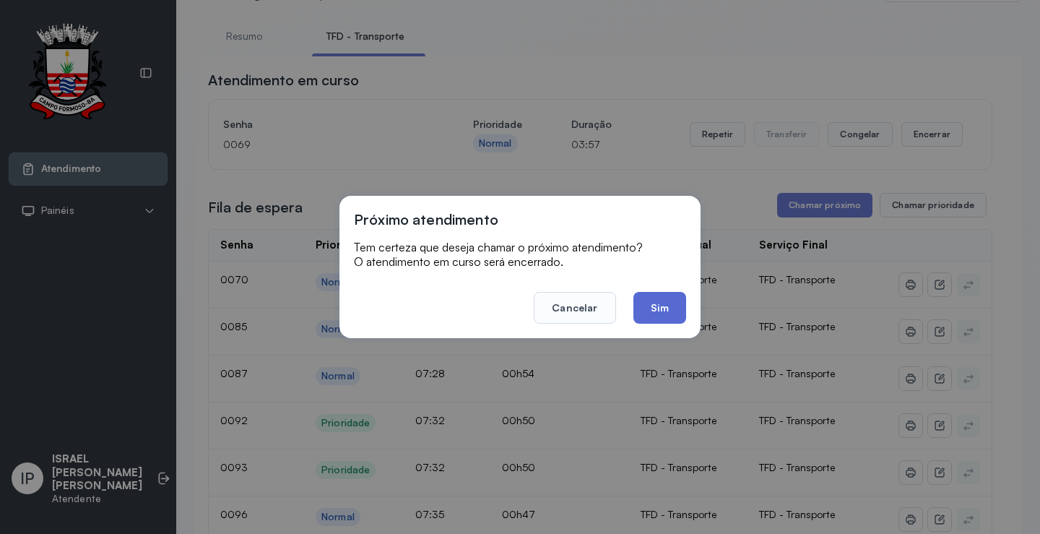
click at [647, 308] on button "Sim" at bounding box center [660, 308] width 53 height 32
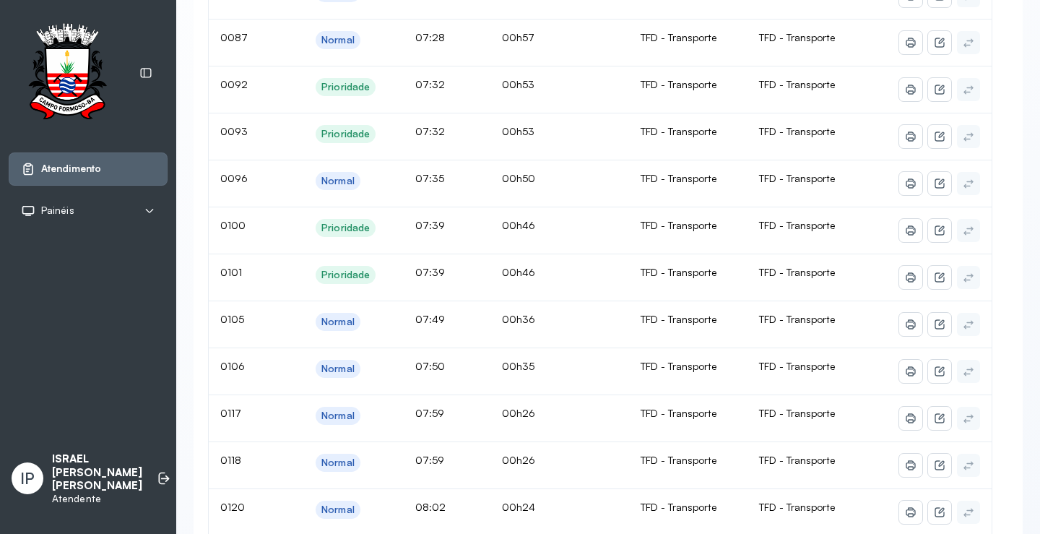
scroll to position [217, 0]
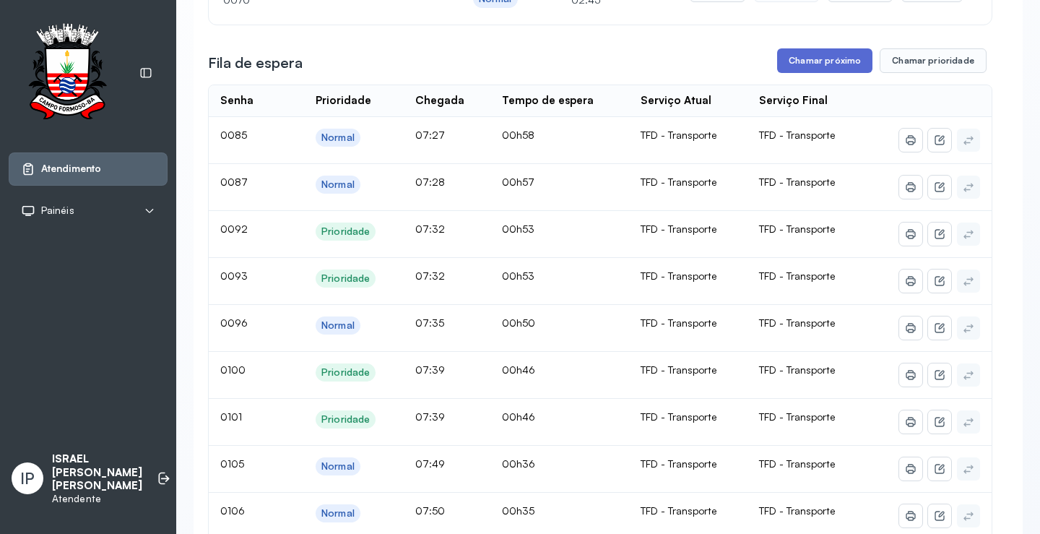
click at [814, 64] on button "Chamar próximo" at bounding box center [824, 60] width 95 height 25
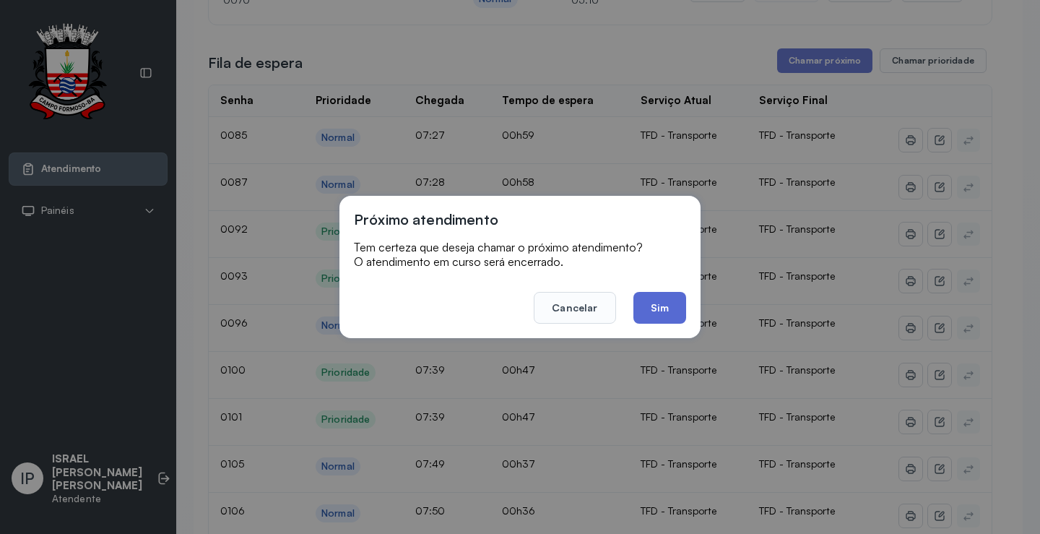
click at [660, 305] on button "Sim" at bounding box center [660, 308] width 53 height 32
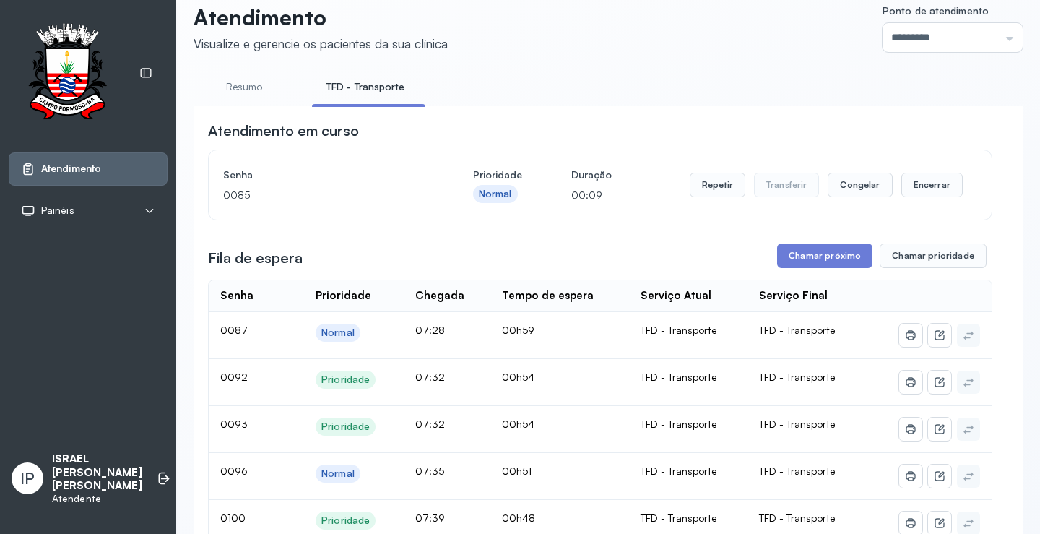
scroll to position [0, 0]
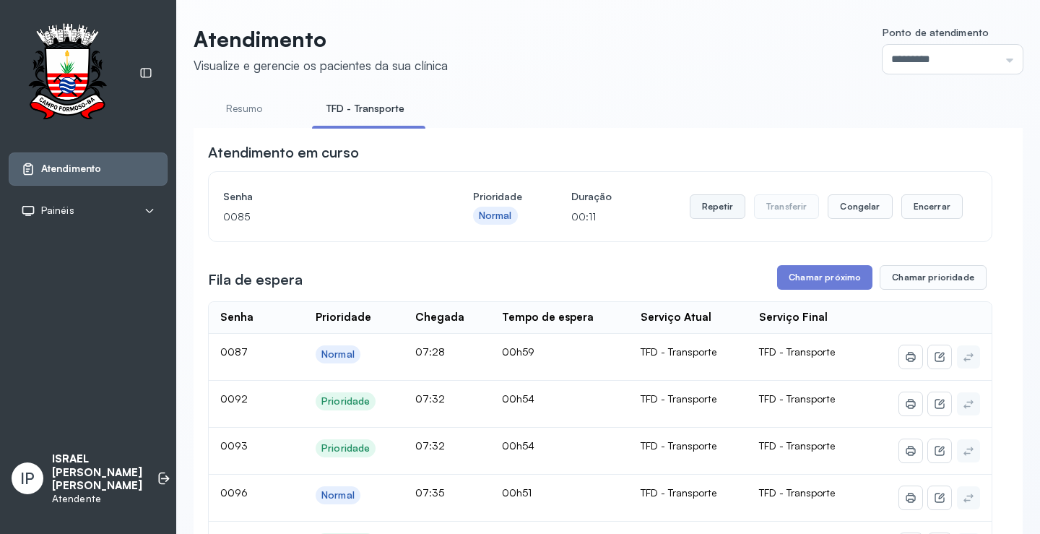
click at [730, 211] on button "Repetir" at bounding box center [718, 206] width 56 height 25
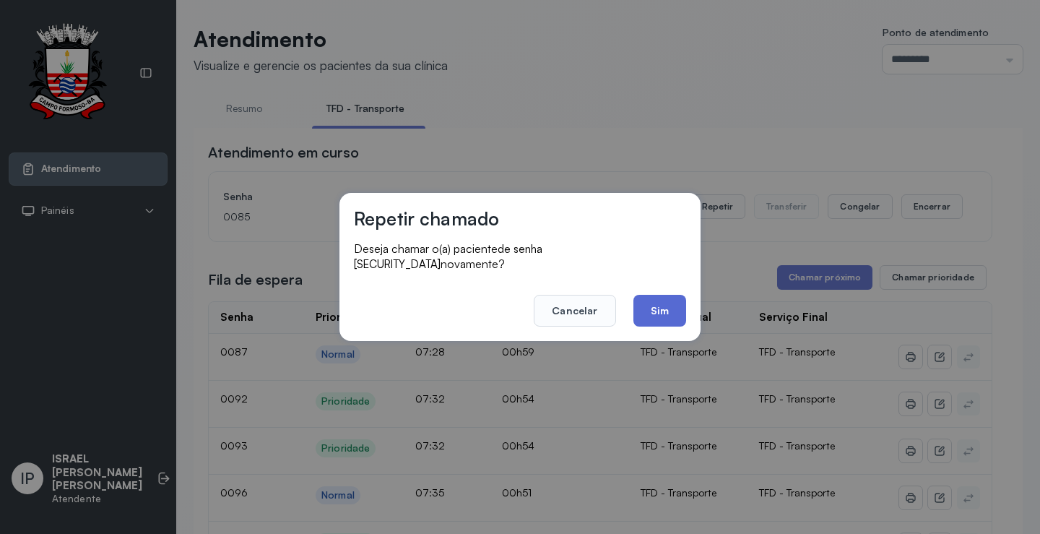
click at [661, 306] on button "Sim" at bounding box center [660, 311] width 53 height 32
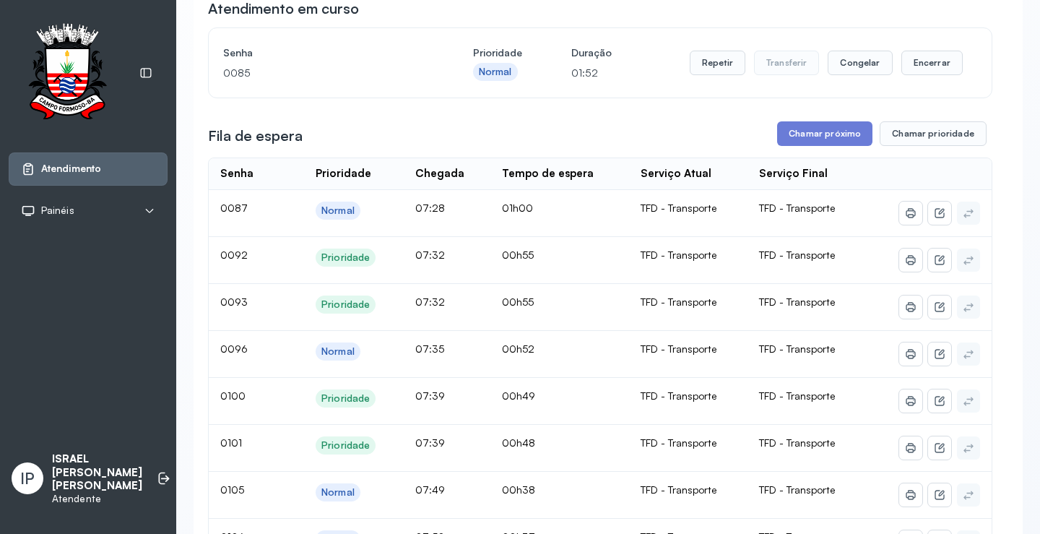
scroll to position [144, 0]
click at [811, 136] on button "Chamar próximo" at bounding box center [824, 133] width 95 height 25
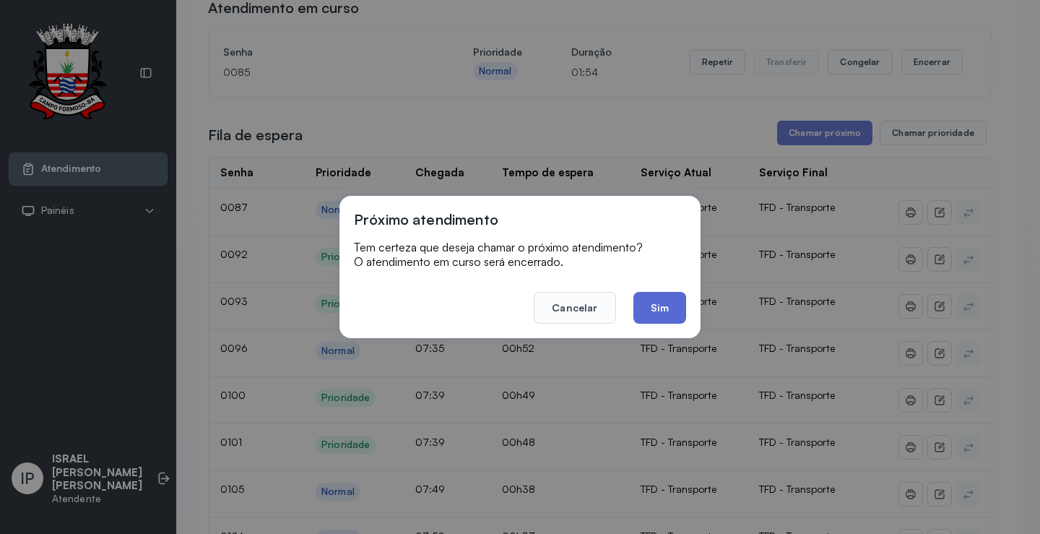
click at [645, 301] on button "Sim" at bounding box center [660, 308] width 53 height 32
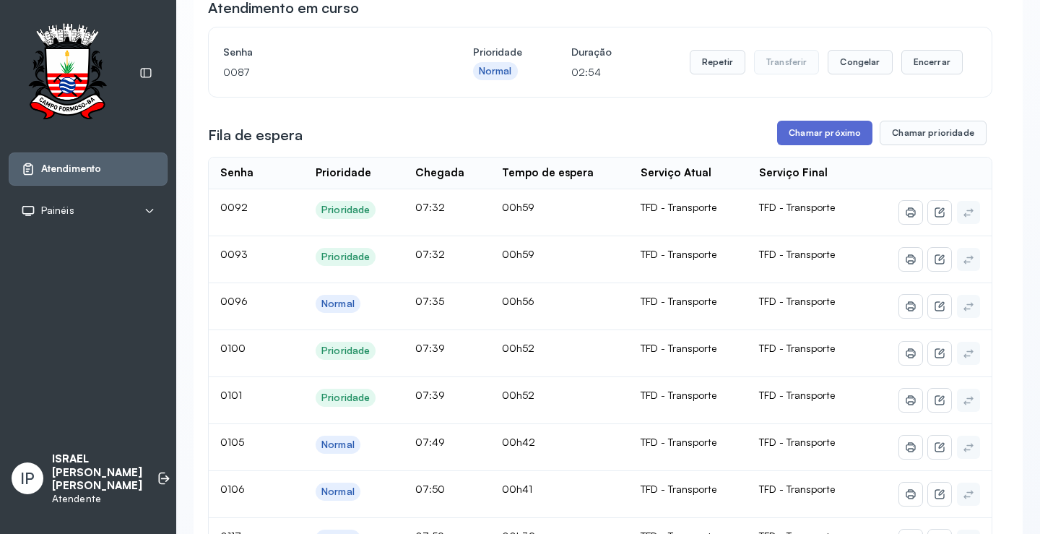
click at [793, 134] on button "Chamar próximo" at bounding box center [824, 133] width 95 height 25
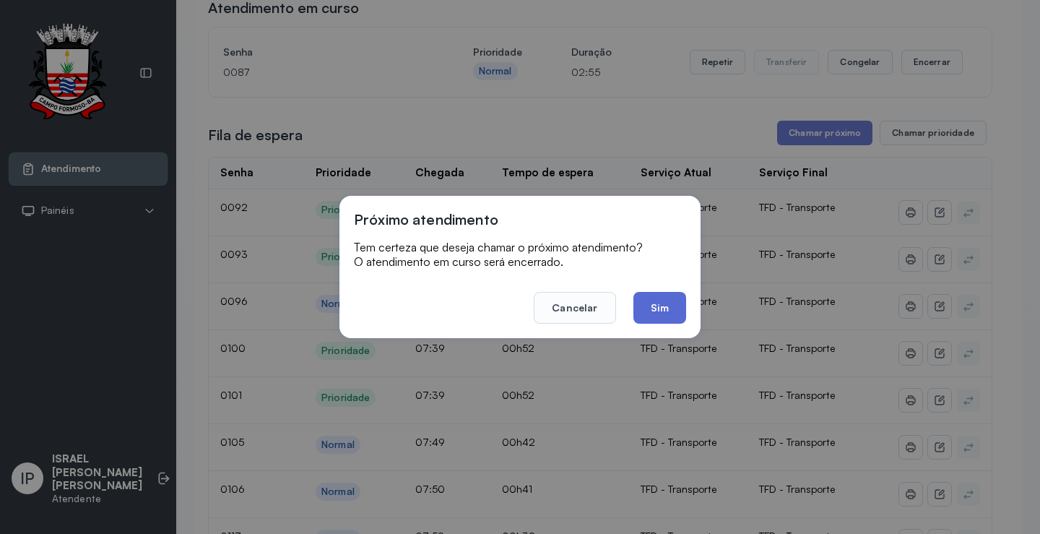
click at [656, 309] on button "Sim" at bounding box center [660, 308] width 53 height 32
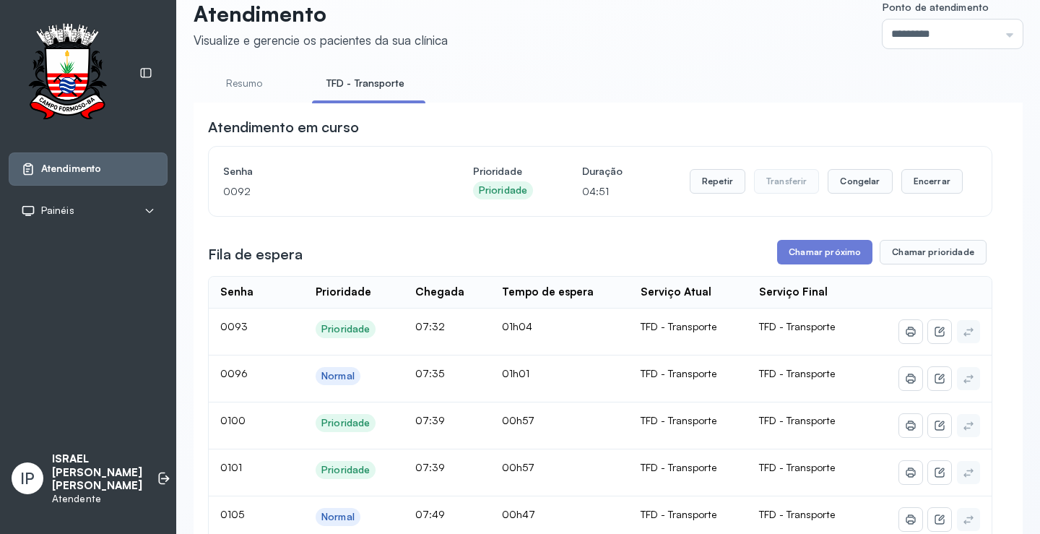
scroll to position [0, 0]
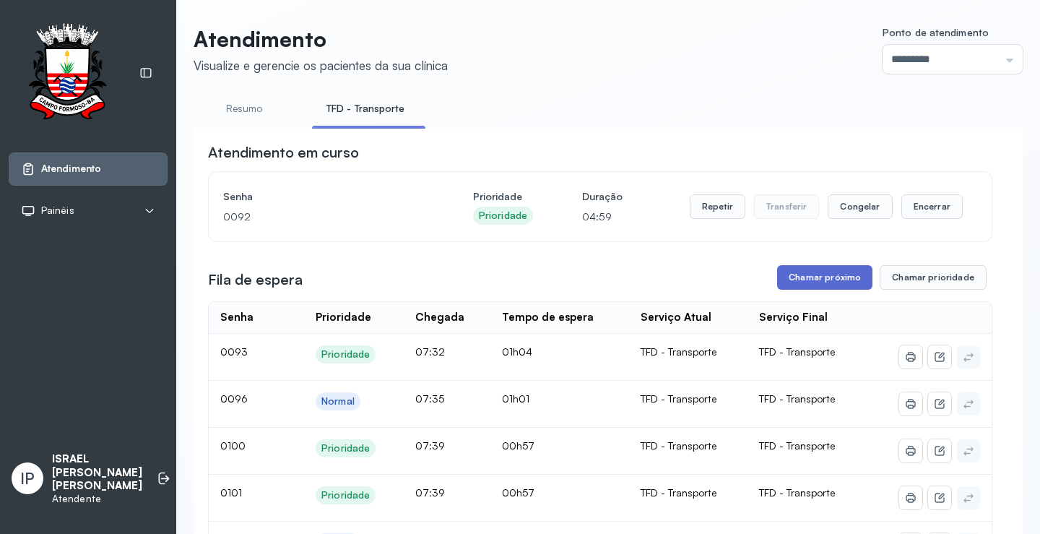
click at [806, 278] on button "Chamar próximo" at bounding box center [824, 277] width 95 height 25
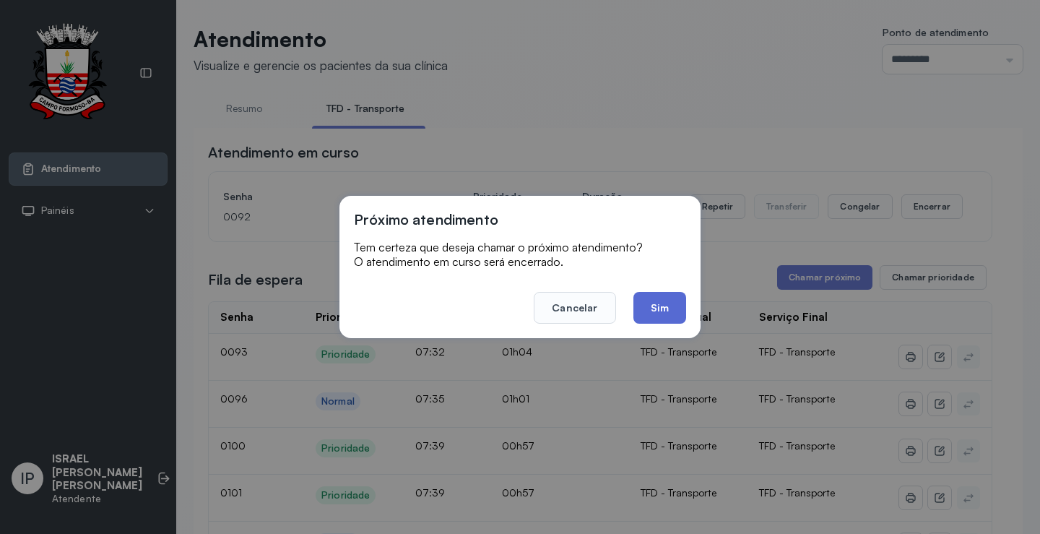
click at [645, 296] on button "Sim" at bounding box center [660, 308] width 53 height 32
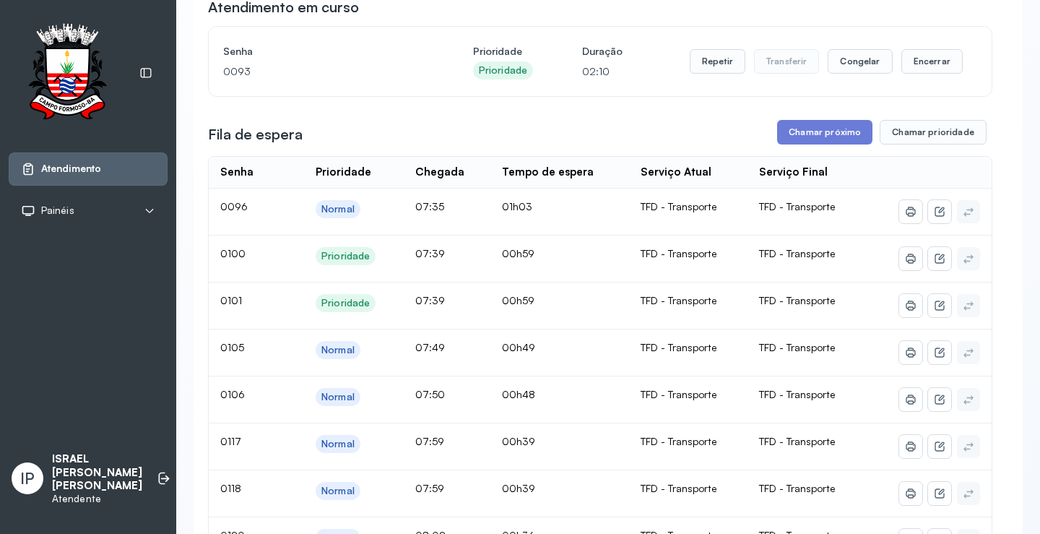
scroll to position [144, 0]
click at [808, 137] on button "Chamar próximo" at bounding box center [824, 133] width 95 height 25
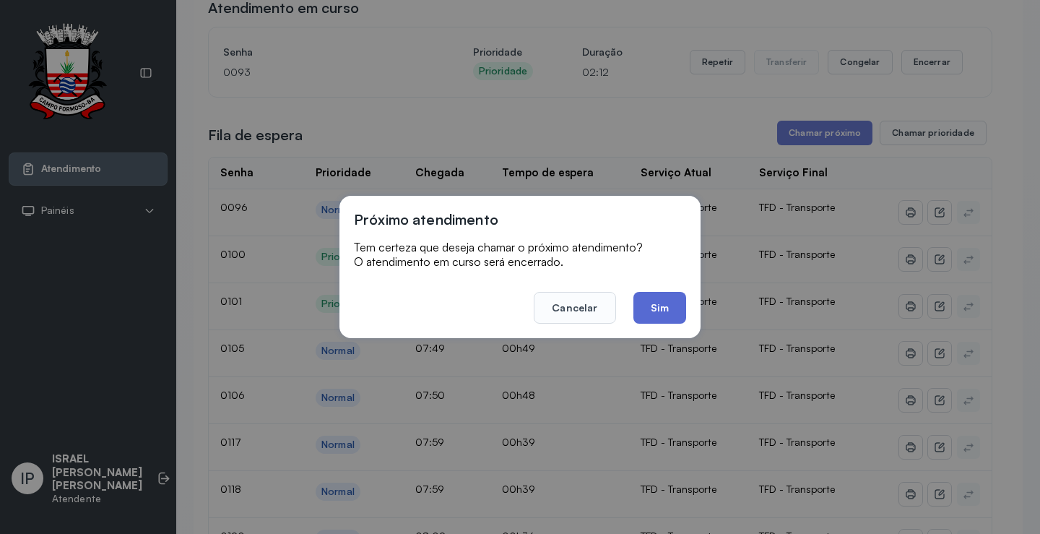
click at [665, 306] on button "Sim" at bounding box center [660, 308] width 53 height 32
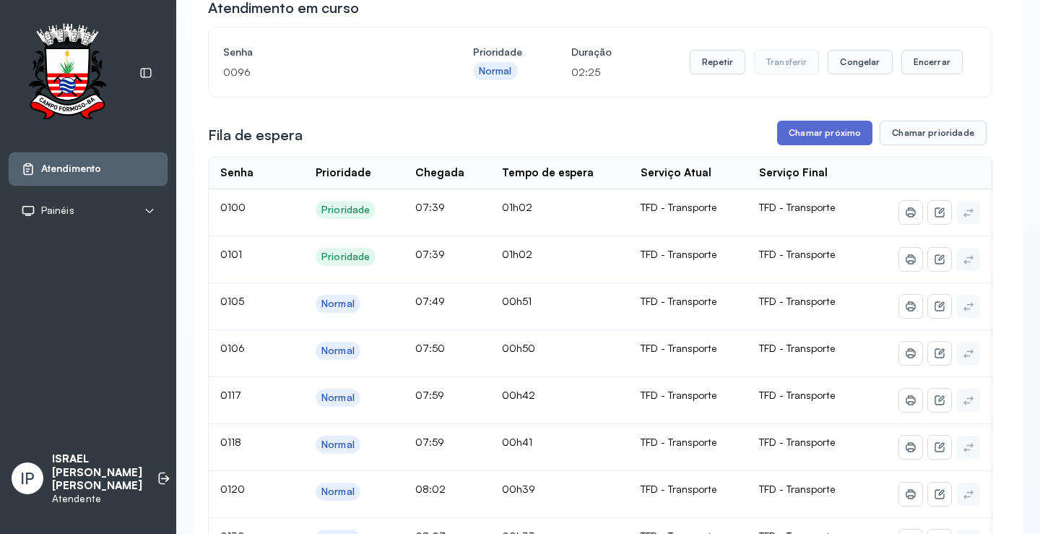
click at [825, 129] on button "Chamar próximo" at bounding box center [824, 133] width 95 height 25
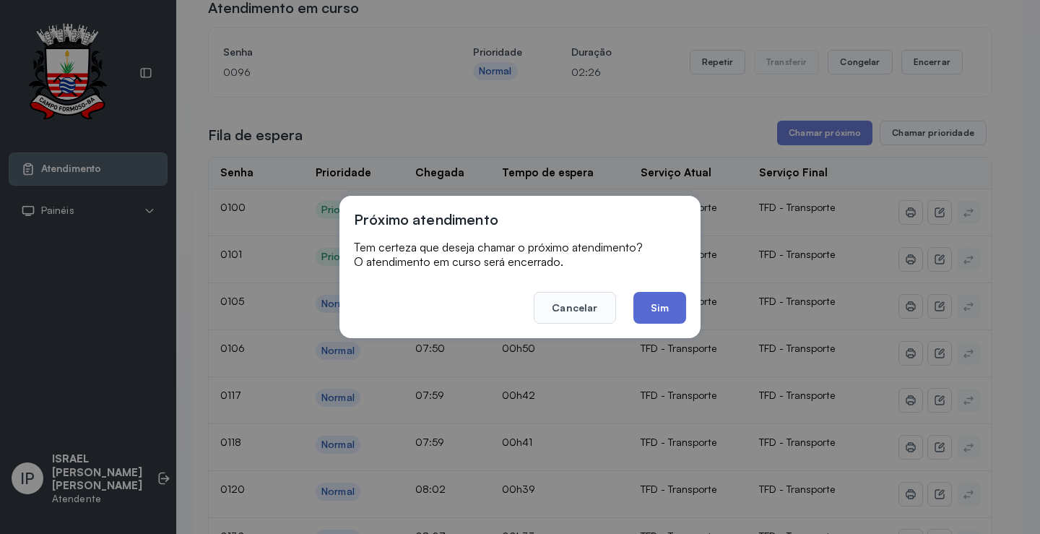
click at [675, 298] on button "Sim" at bounding box center [660, 308] width 53 height 32
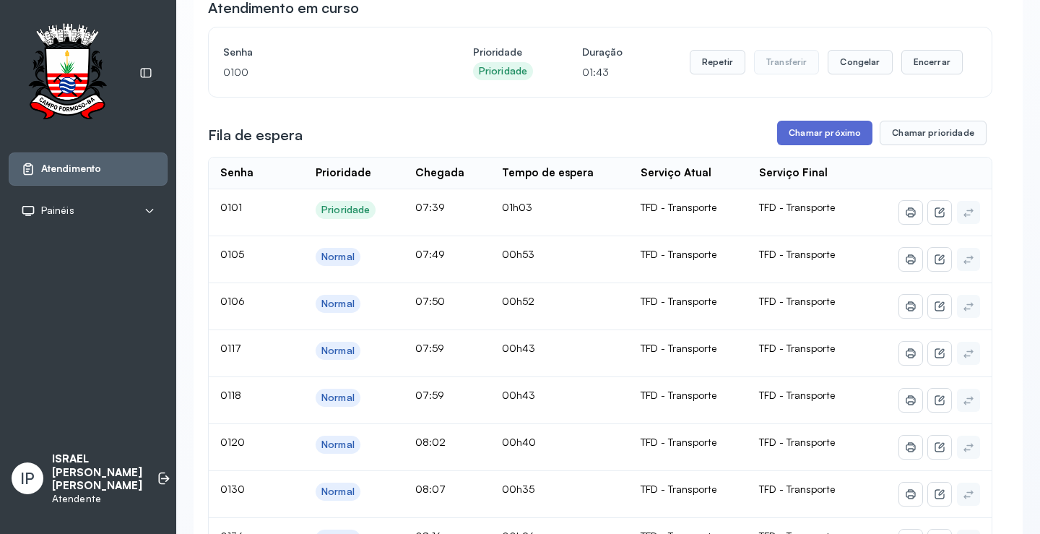
click at [813, 130] on button "Chamar próximo" at bounding box center [824, 133] width 95 height 25
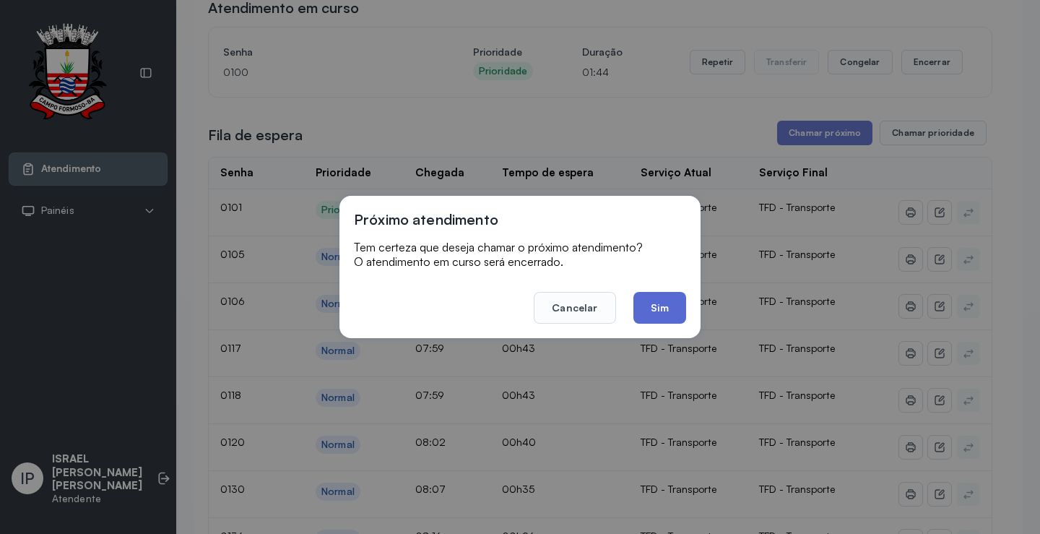
click at [672, 310] on button "Sim" at bounding box center [660, 308] width 53 height 32
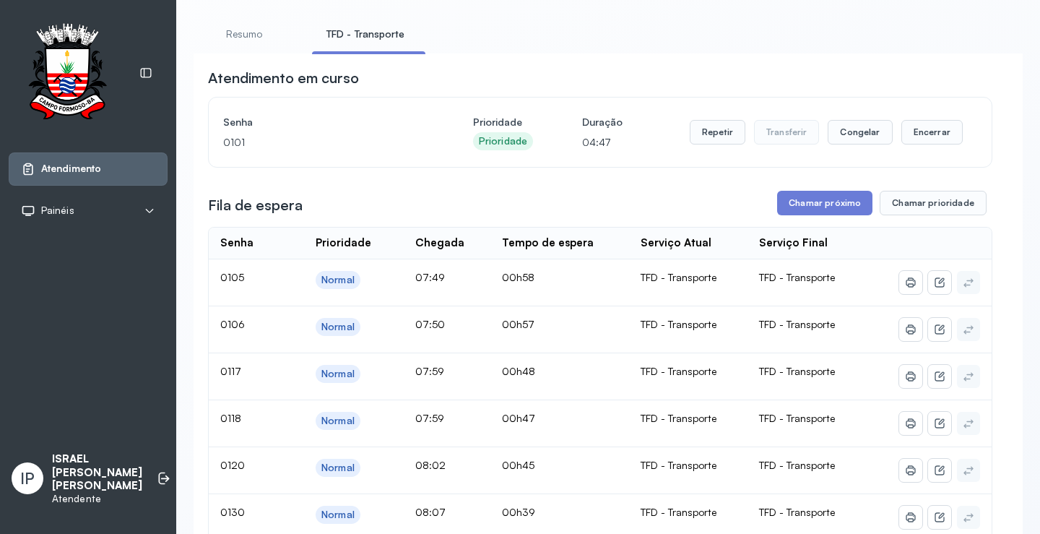
scroll to position [72, 0]
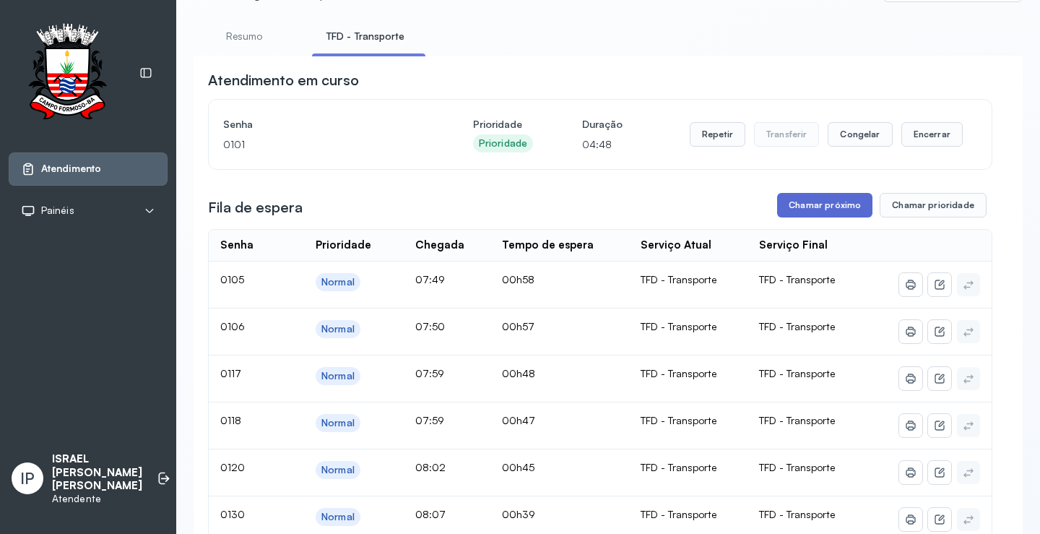
click at [786, 203] on button "Chamar próximo" at bounding box center [824, 205] width 95 height 25
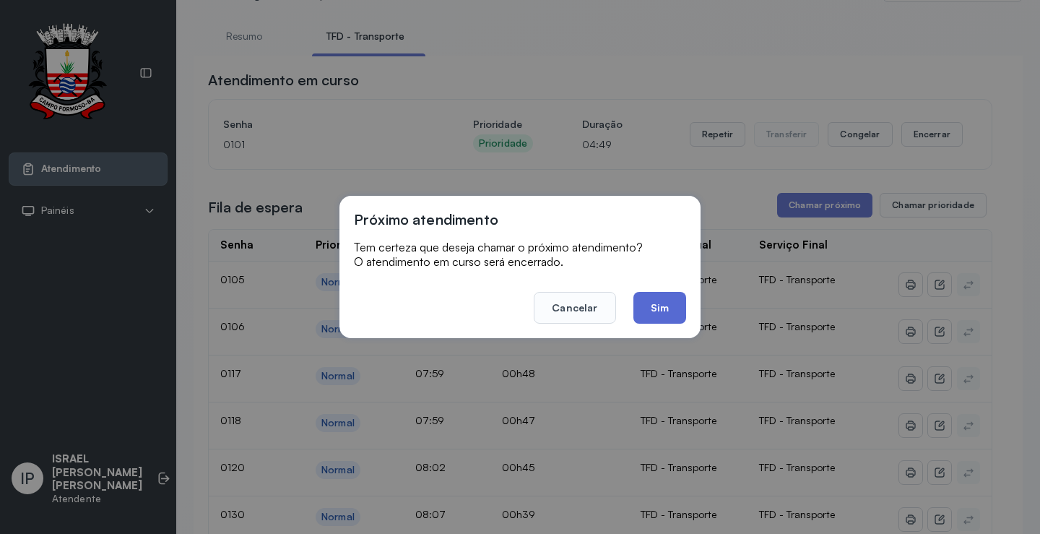
click at [666, 303] on button "Sim" at bounding box center [660, 308] width 53 height 32
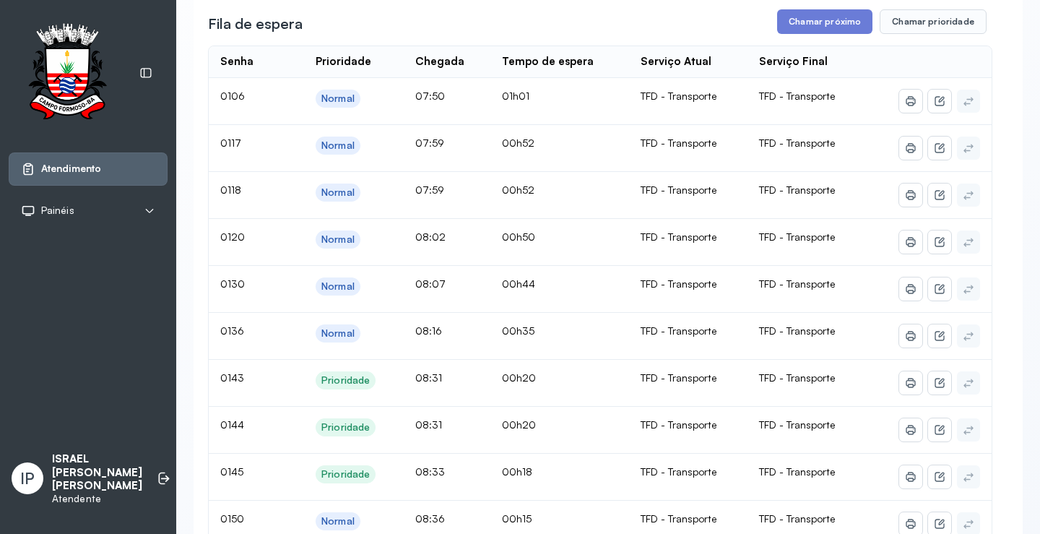
scroll to position [144, 0]
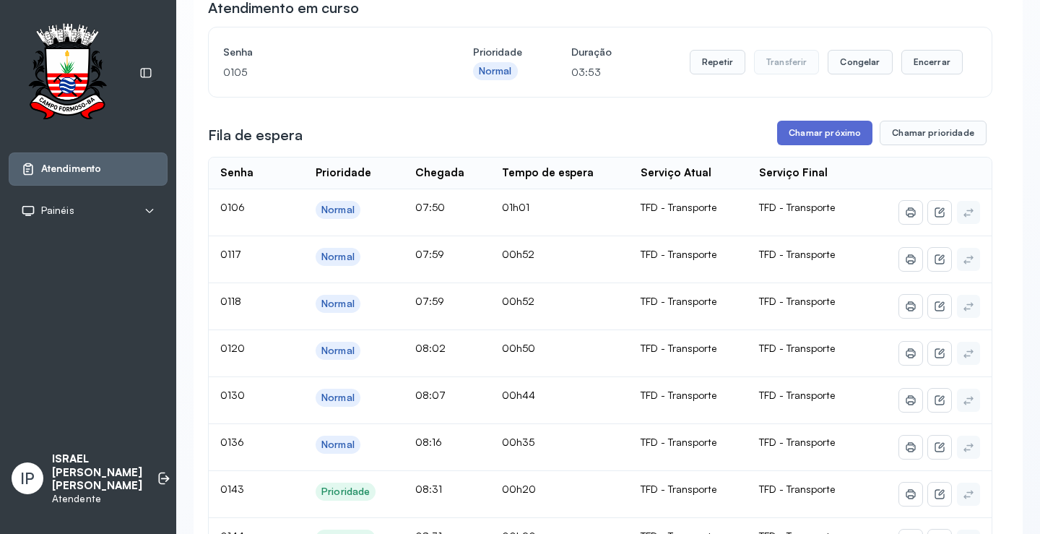
click at [808, 133] on button "Chamar próximo" at bounding box center [824, 133] width 95 height 25
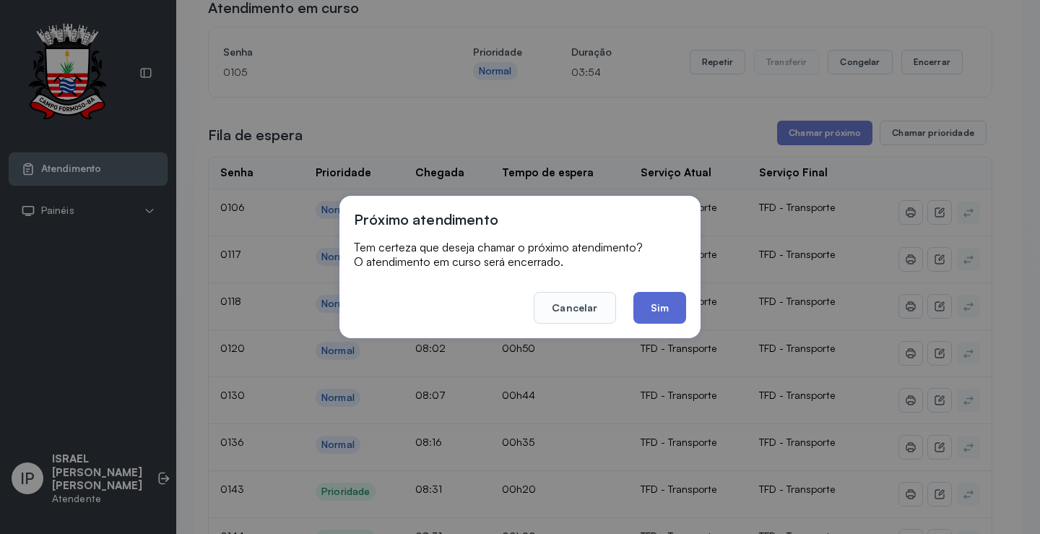
click at [666, 300] on button "Sim" at bounding box center [660, 308] width 53 height 32
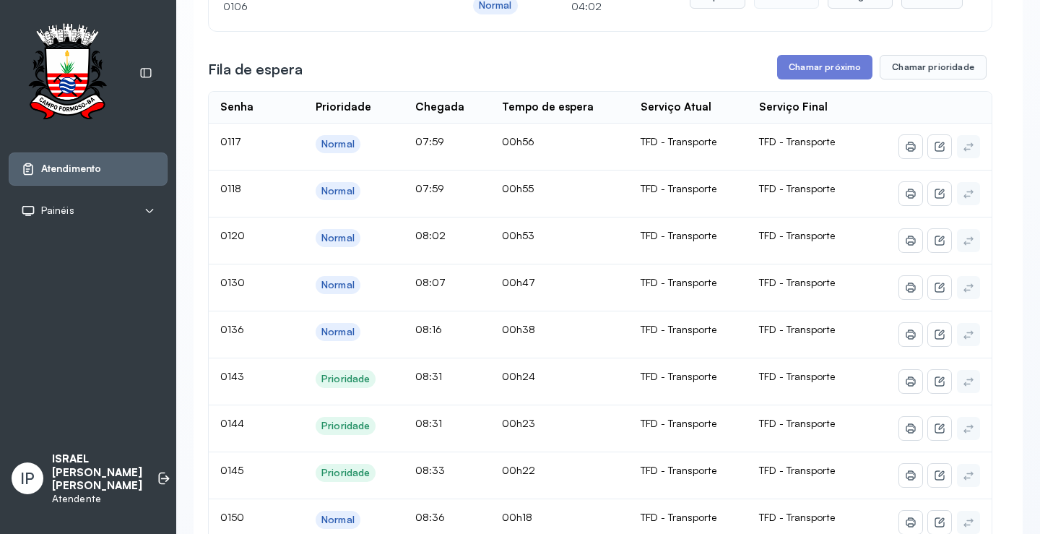
scroll to position [0, 0]
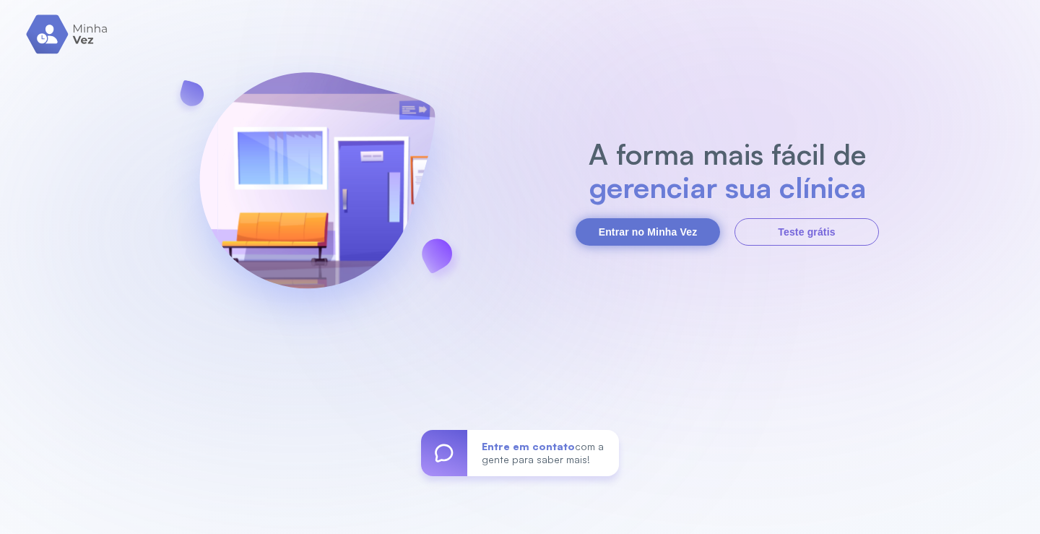
click at [631, 222] on button "Entrar no Minha Vez" at bounding box center [648, 231] width 144 height 27
click at [625, 229] on button "Entrar no Minha Vez" at bounding box center [648, 231] width 144 height 27
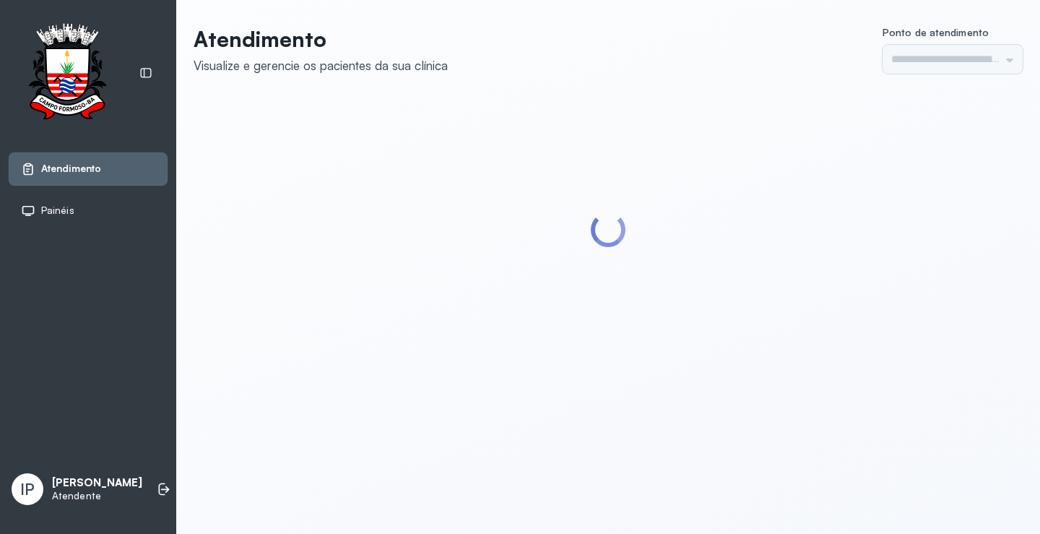
type input "*********"
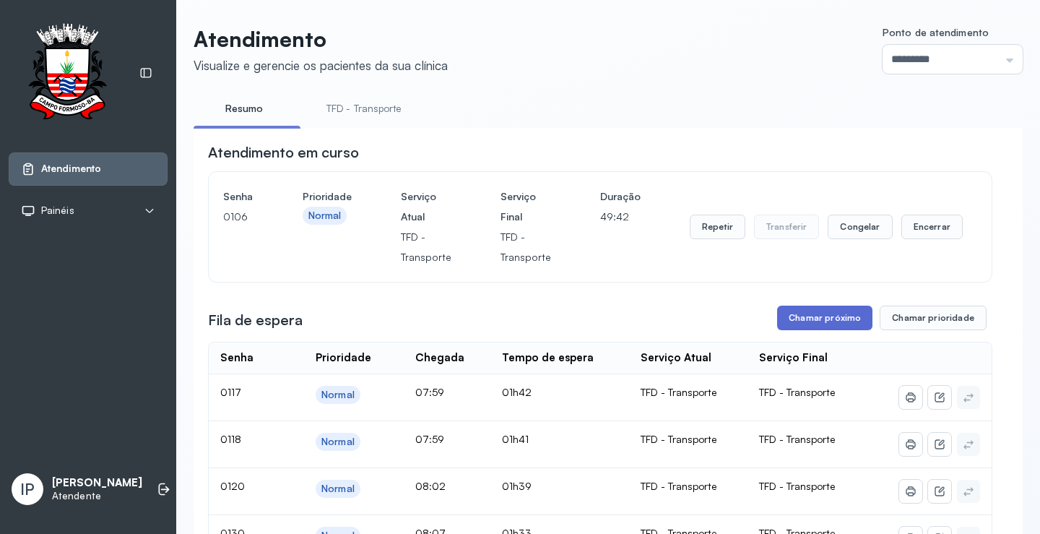
click at [799, 326] on button "Chamar próximo" at bounding box center [824, 318] width 95 height 25
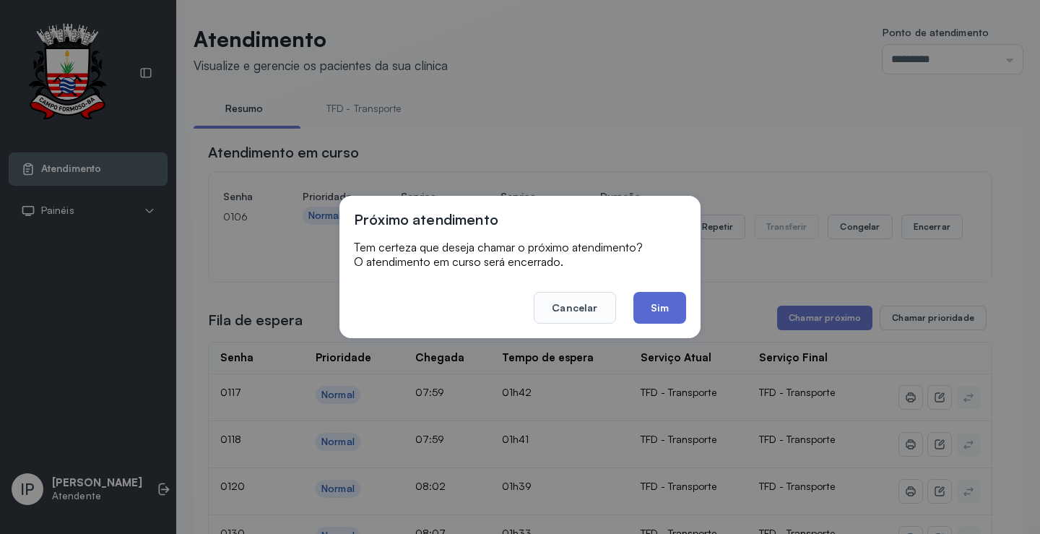
click at [668, 298] on button "Sim" at bounding box center [660, 308] width 53 height 32
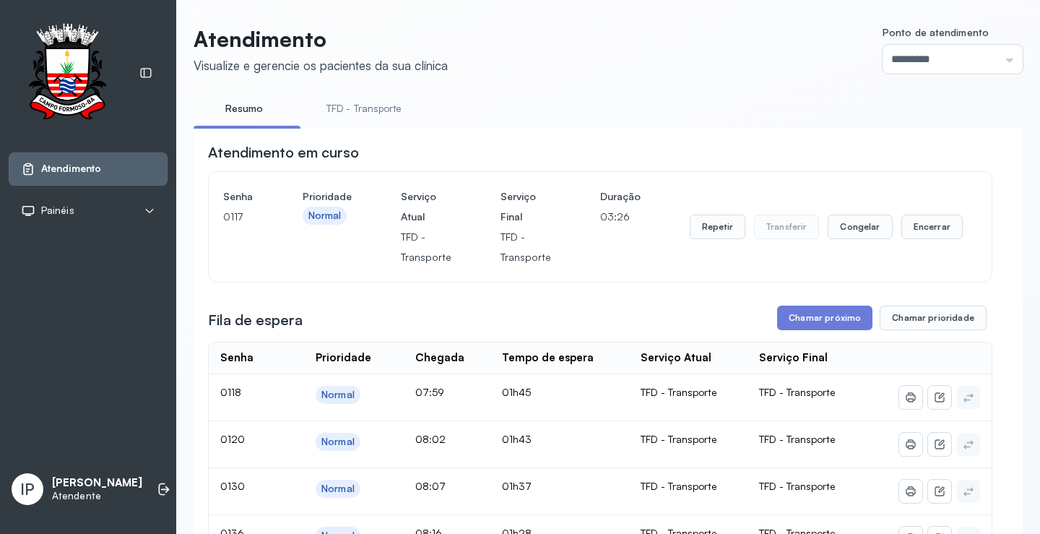
click at [330, 100] on link "TFD - Transporte" at bounding box center [364, 109] width 104 height 24
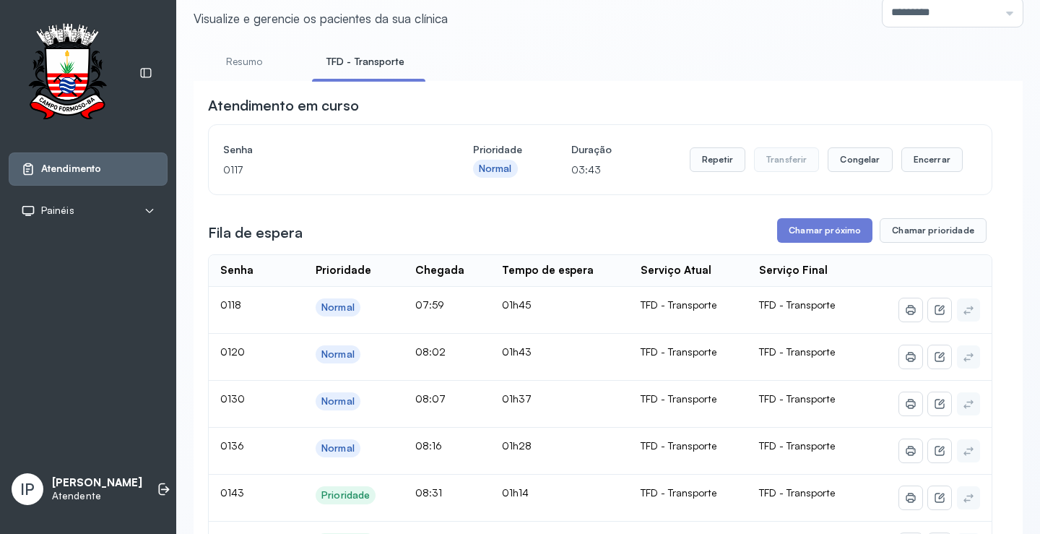
scroll to position [72, 0]
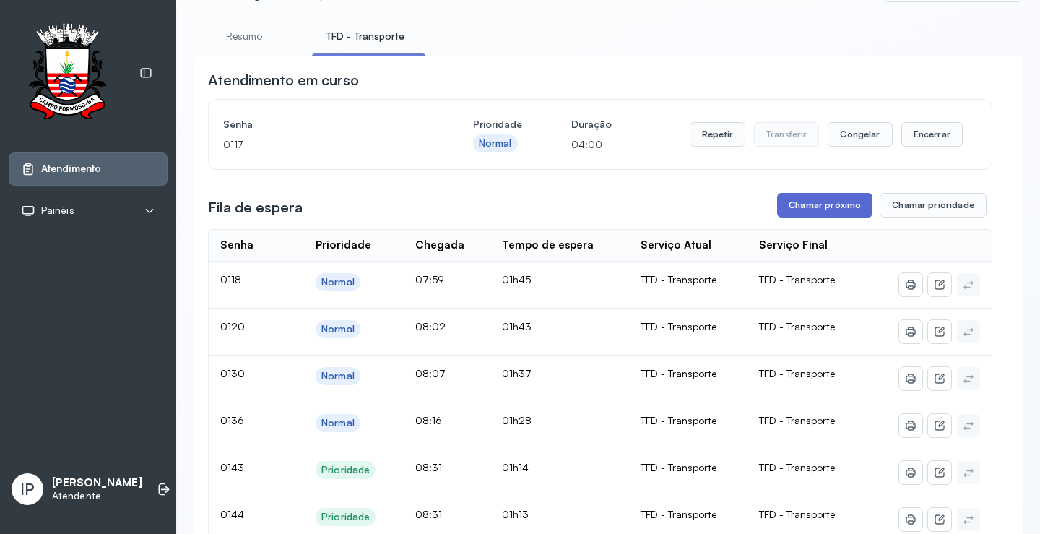
click at [836, 212] on button "Chamar próximo" at bounding box center [824, 205] width 95 height 25
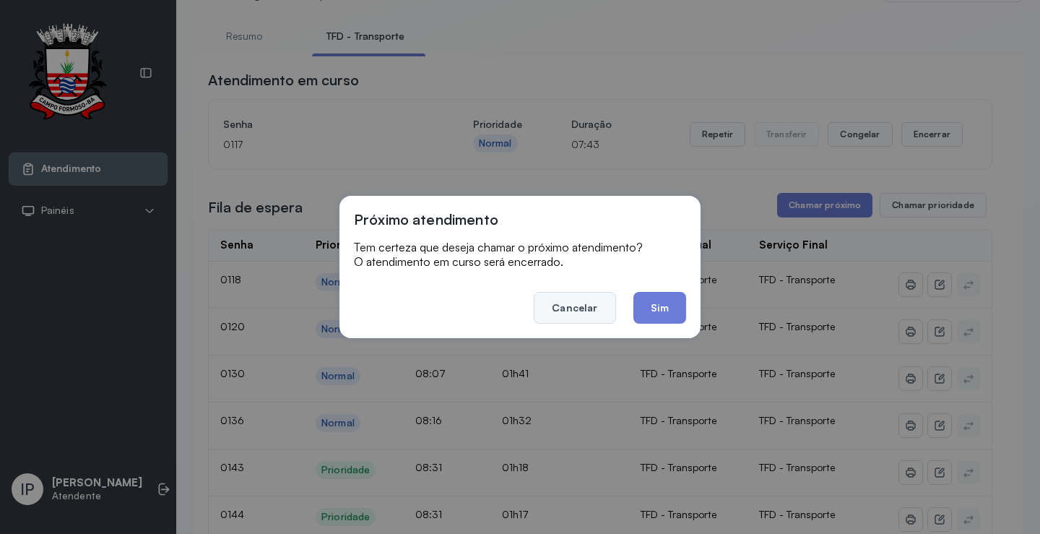
click at [560, 302] on button "Cancelar" at bounding box center [575, 308] width 82 height 32
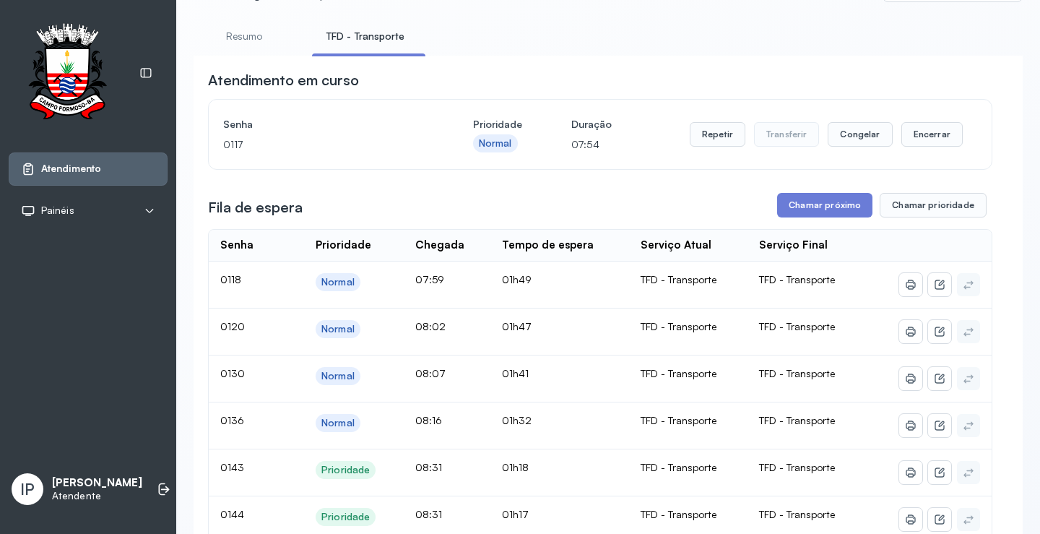
scroll to position [0, 0]
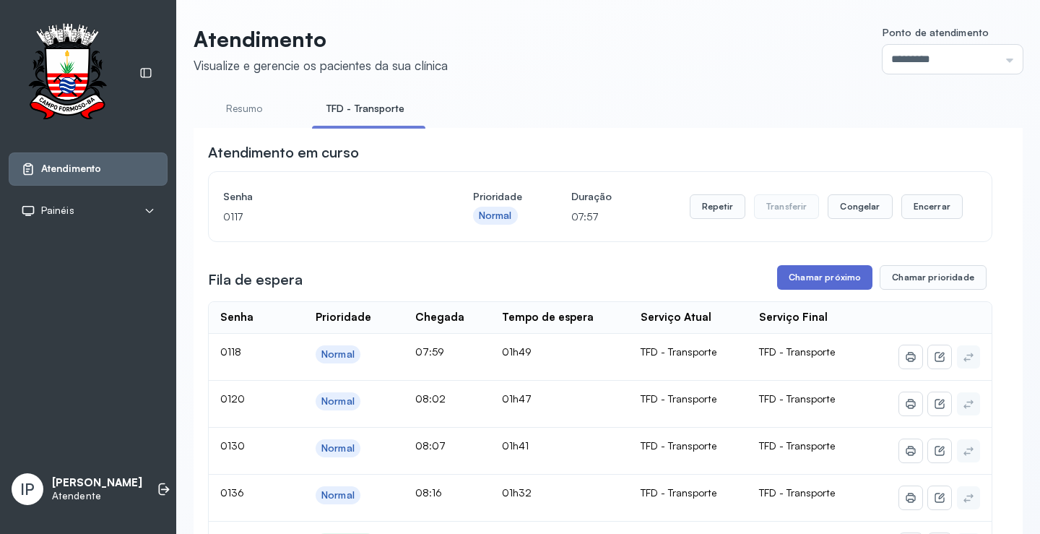
click at [826, 281] on button "Chamar próximo" at bounding box center [824, 277] width 95 height 25
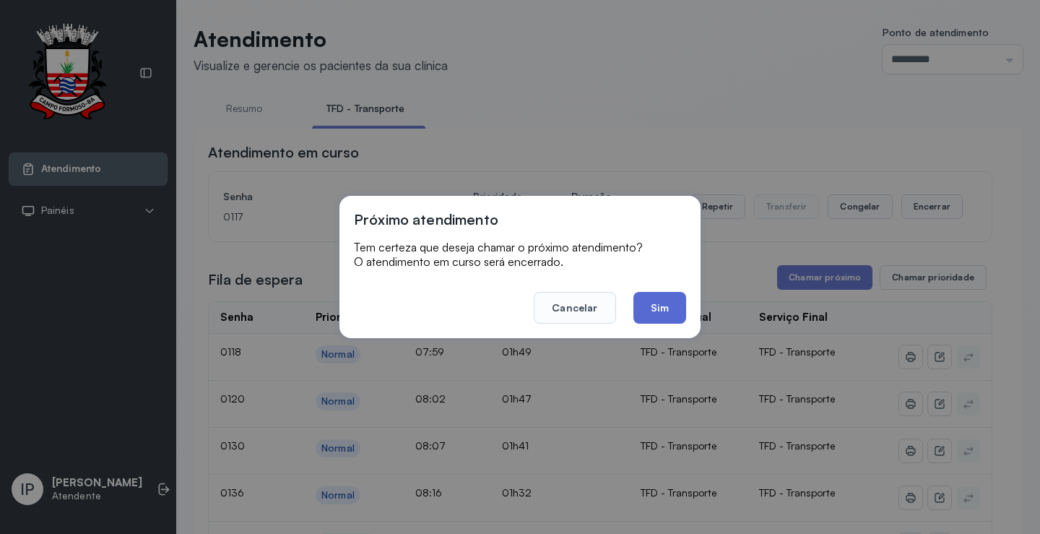
click at [647, 305] on button "Sim" at bounding box center [660, 308] width 53 height 32
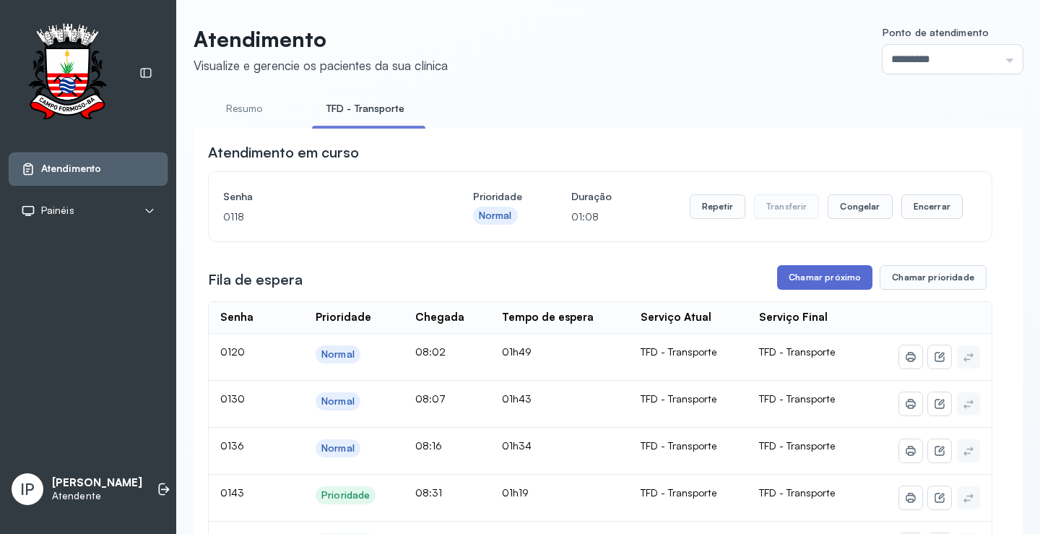
click at [814, 282] on button "Chamar próximo" at bounding box center [824, 277] width 95 height 25
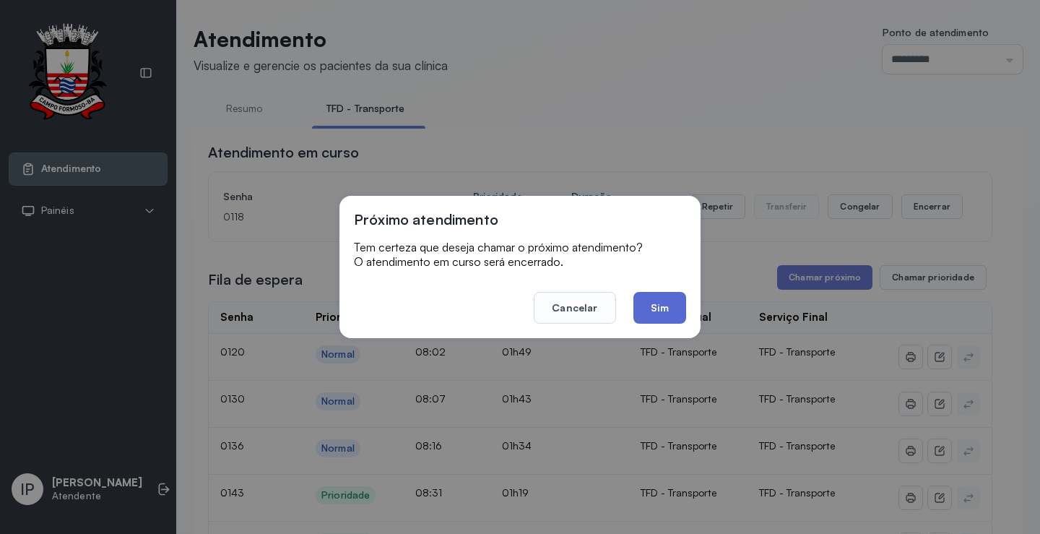
click at [662, 310] on button "Sim" at bounding box center [660, 308] width 53 height 32
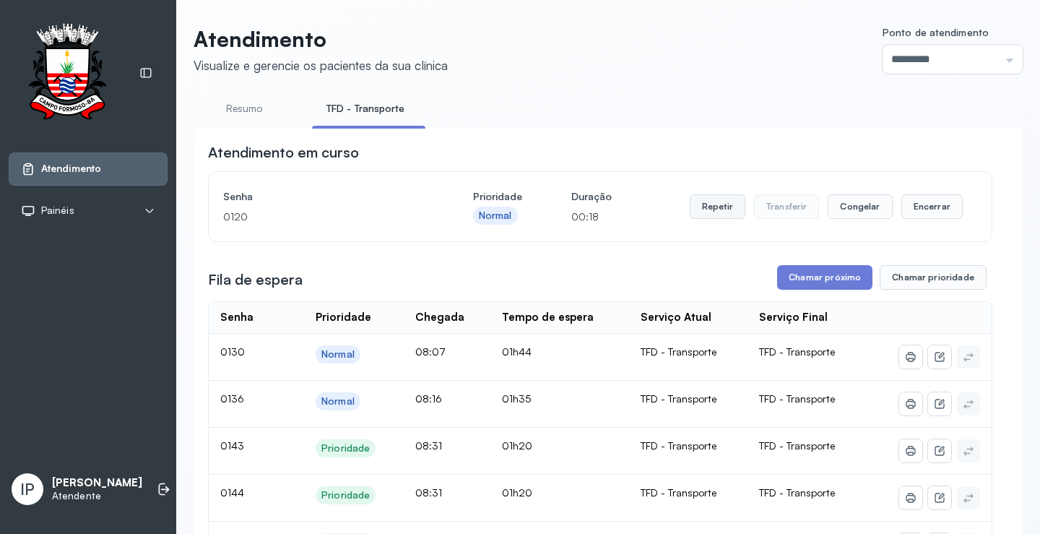
click at [708, 212] on button "Repetir" at bounding box center [718, 206] width 56 height 25
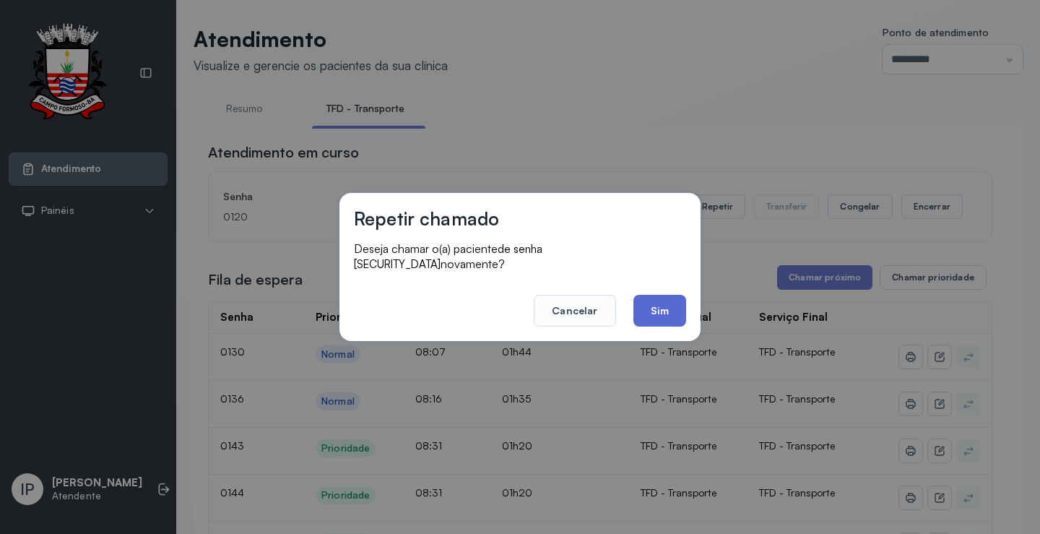
click at [645, 303] on button "Sim" at bounding box center [660, 311] width 53 height 32
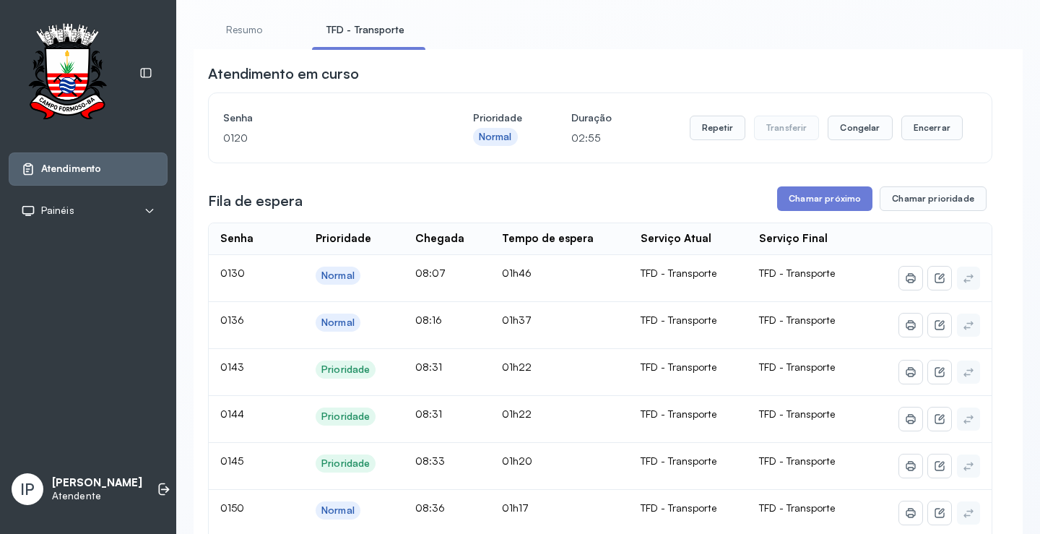
scroll to position [144, 0]
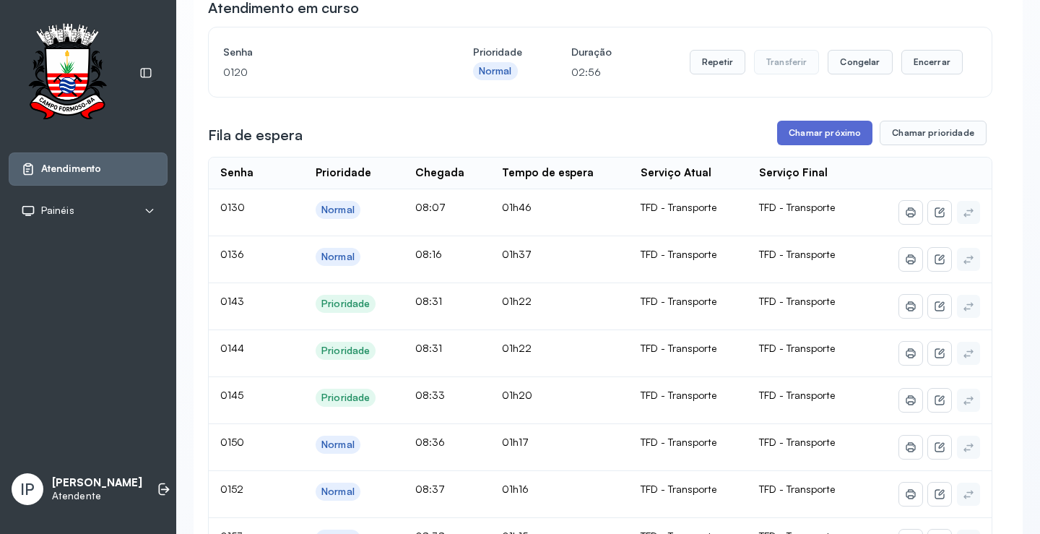
click at [795, 133] on button "Chamar próximo" at bounding box center [824, 133] width 95 height 25
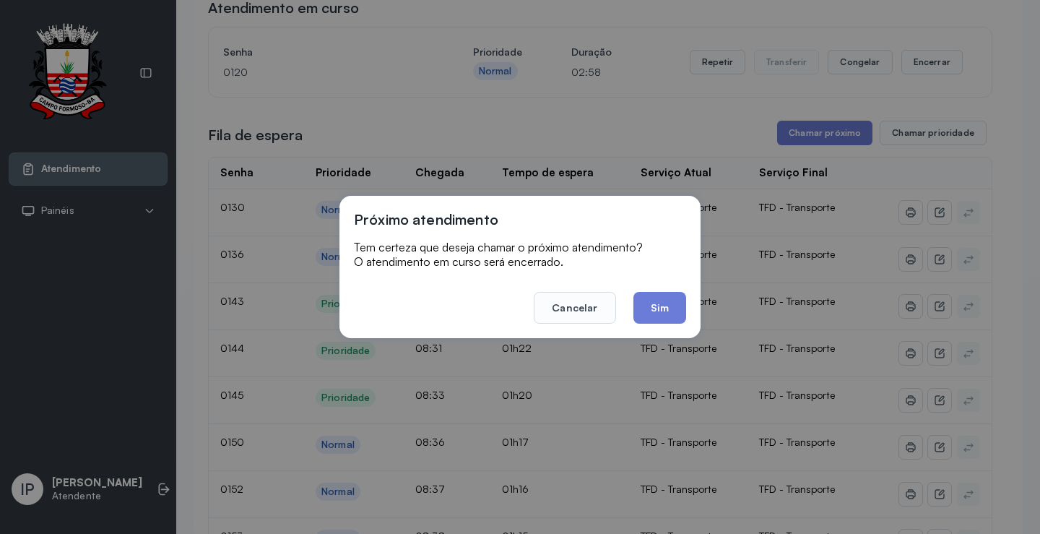
click at [639, 312] on button "Sim" at bounding box center [660, 308] width 53 height 32
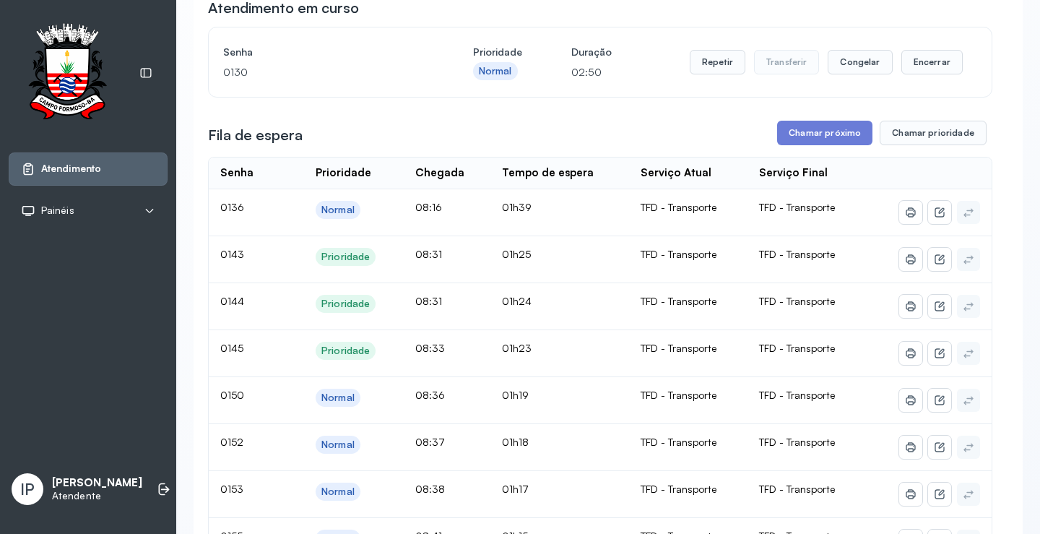
click at [805, 134] on button "Chamar próximo" at bounding box center [824, 133] width 95 height 25
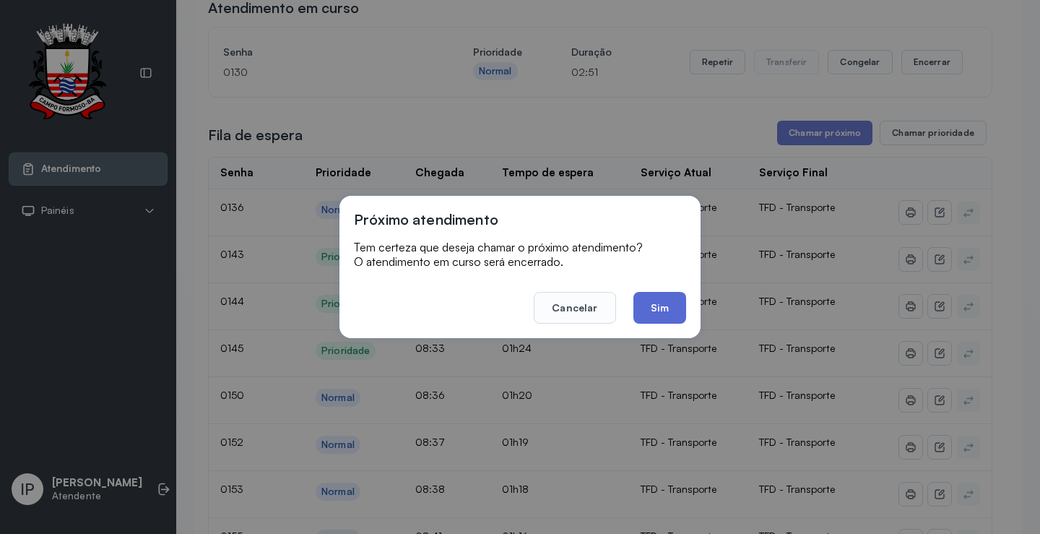
click at [673, 308] on button "Sim" at bounding box center [660, 308] width 53 height 32
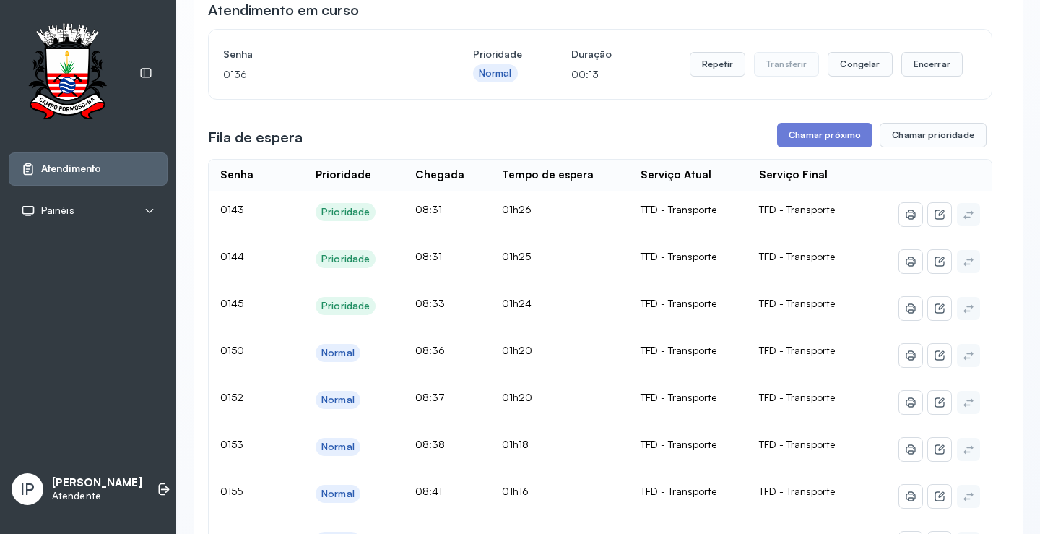
scroll to position [72, 0]
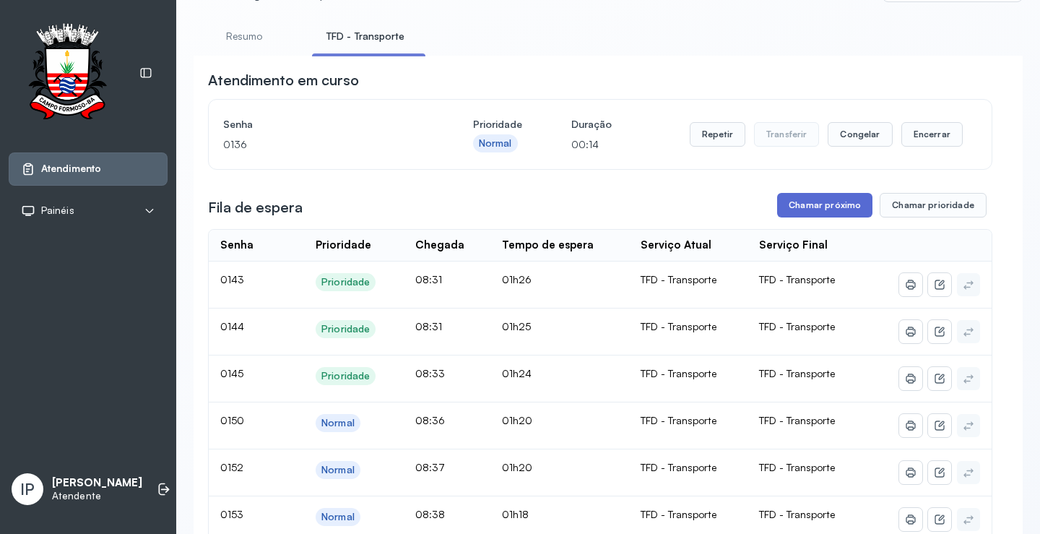
click at [789, 210] on button "Chamar próximo" at bounding box center [824, 205] width 95 height 25
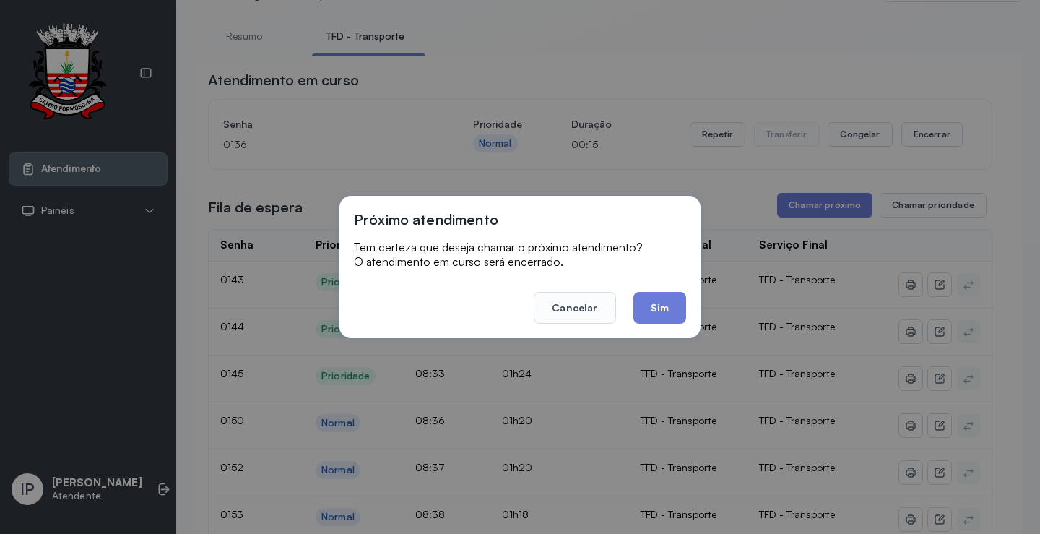
click at [730, 204] on div "Próximo atendimento Tem certeza que deseja chamar o próximo atendimento? O aten…" at bounding box center [520, 267] width 1040 height 534
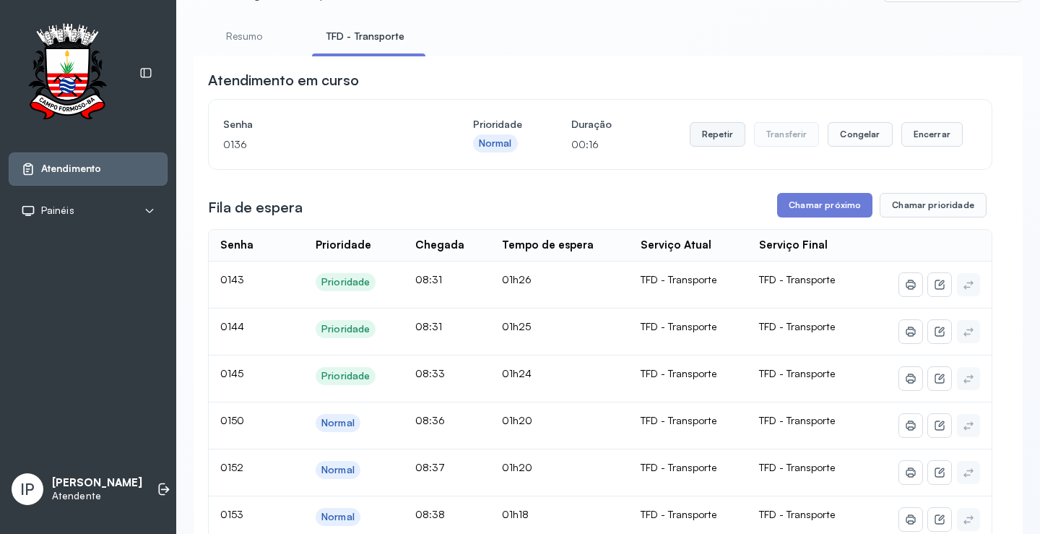
click at [704, 141] on button "Repetir" at bounding box center [718, 134] width 56 height 25
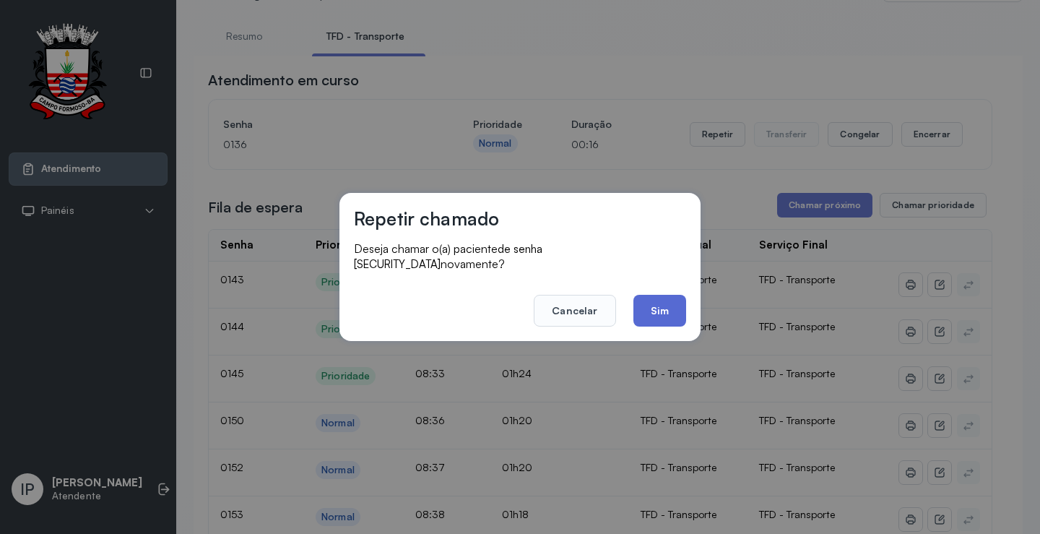
click at [669, 301] on button "Sim" at bounding box center [660, 311] width 53 height 32
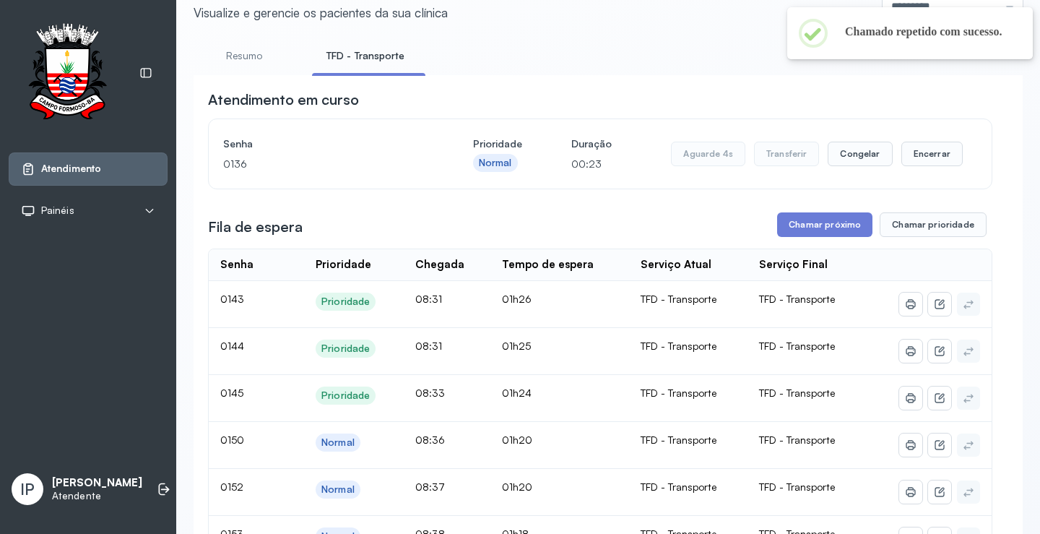
scroll to position [0, 0]
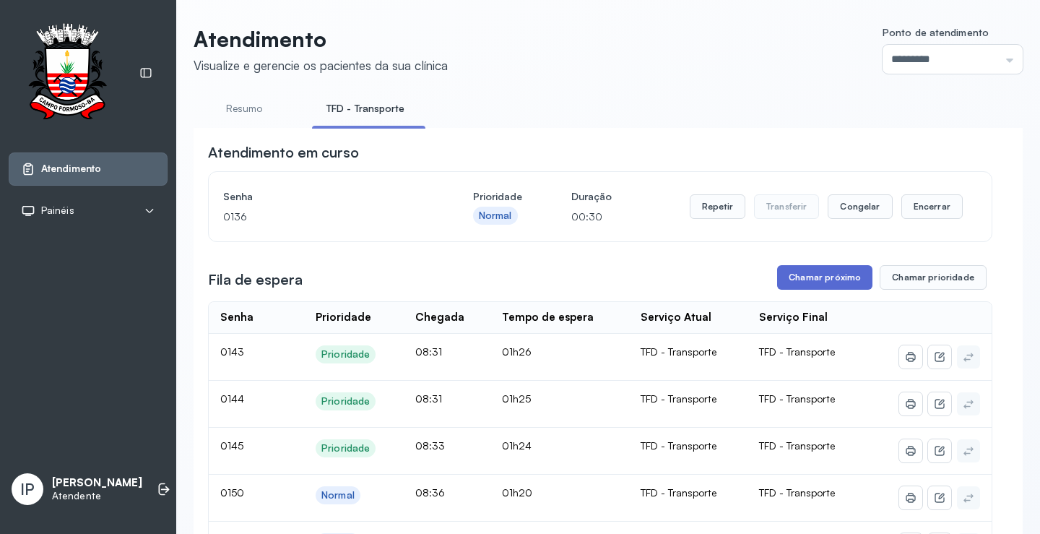
click at [795, 275] on button "Chamar próximo" at bounding box center [824, 277] width 95 height 25
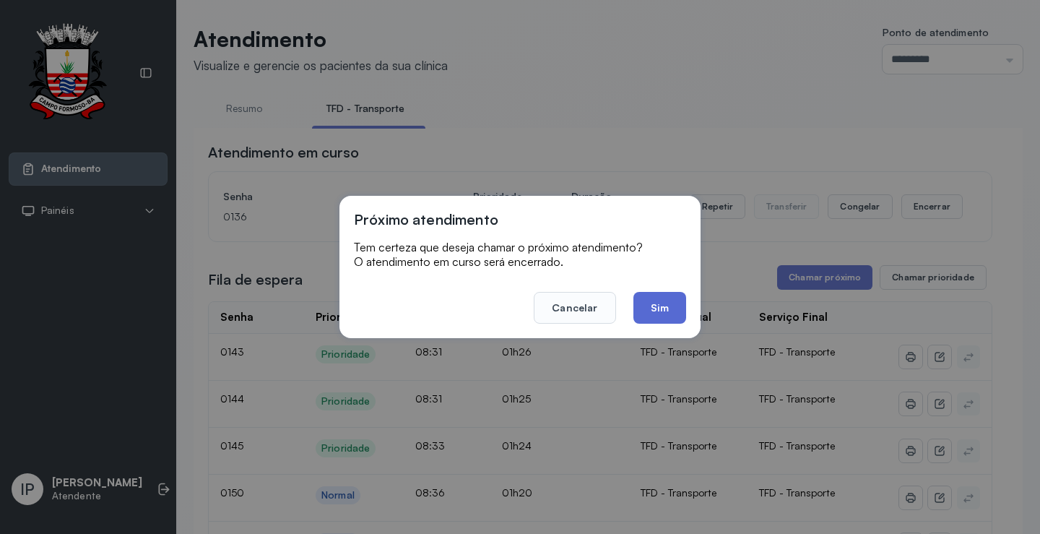
click at [672, 307] on button "Sim" at bounding box center [660, 308] width 53 height 32
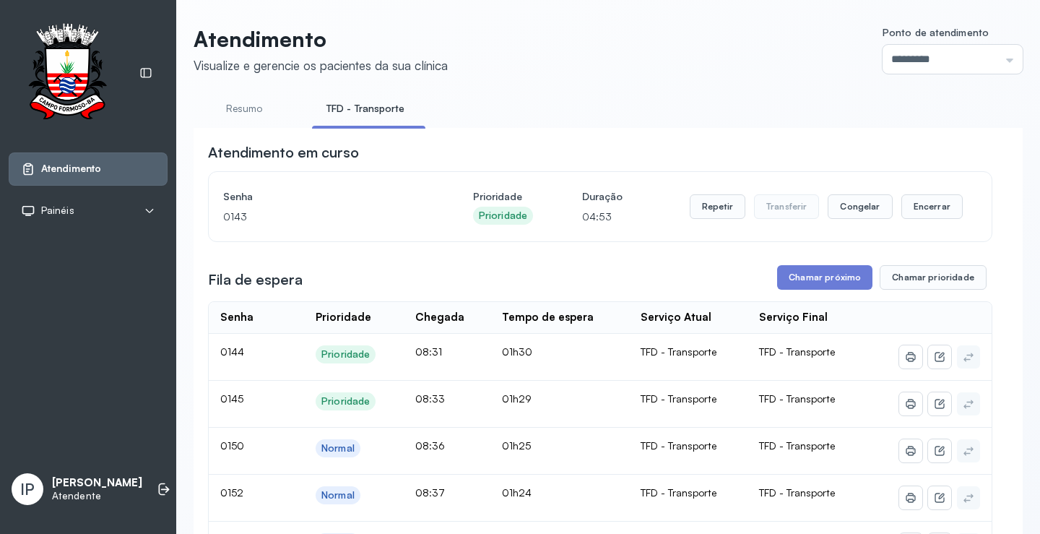
scroll to position [72, 0]
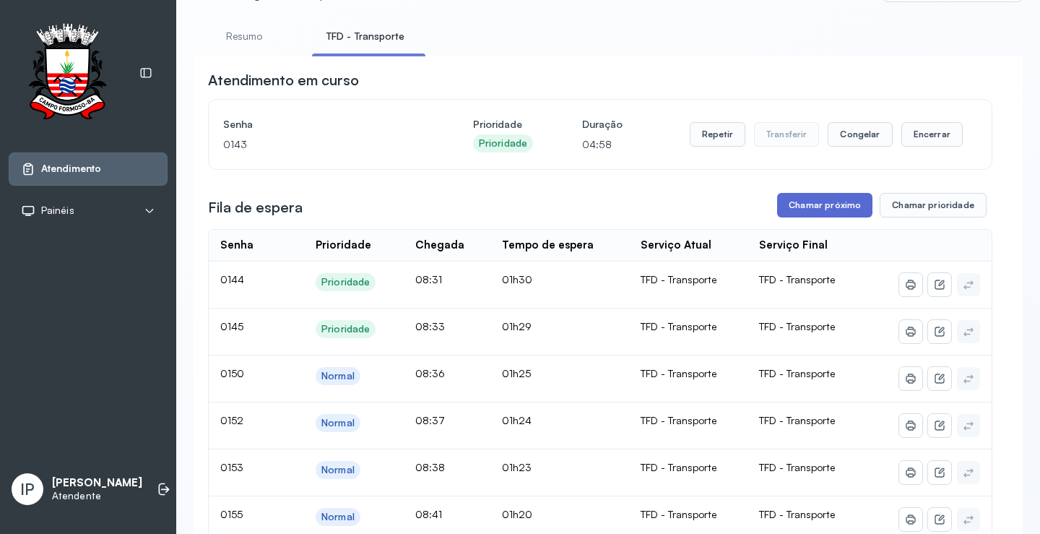
click at [830, 205] on button "Chamar próximo" at bounding box center [824, 205] width 95 height 25
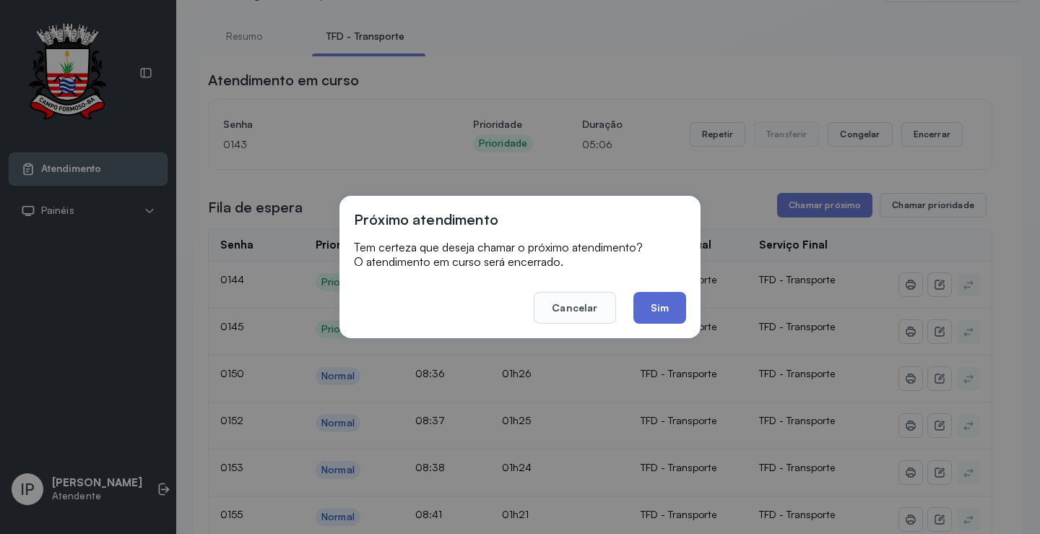
click at [662, 308] on button "Sim" at bounding box center [660, 308] width 53 height 32
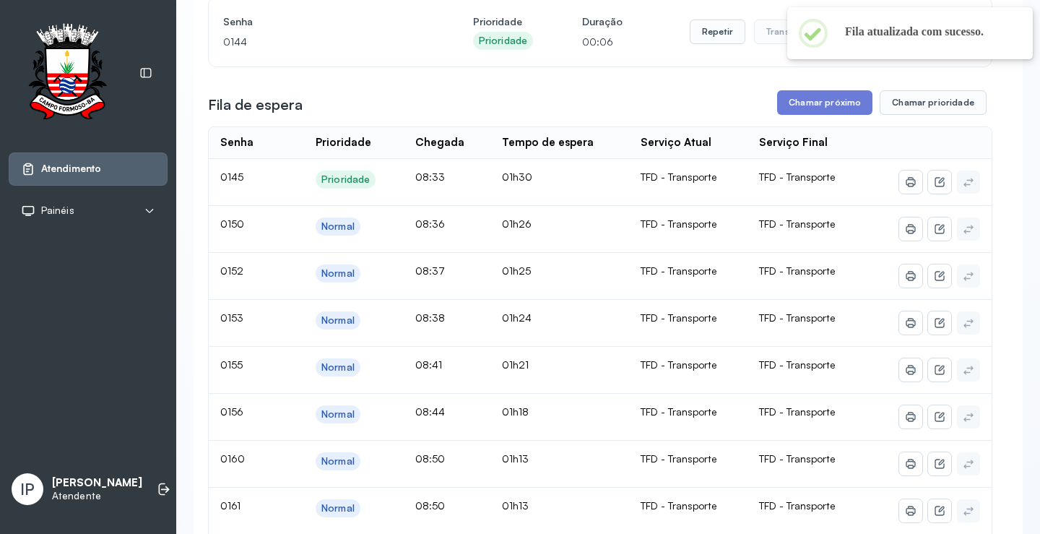
scroll to position [0, 0]
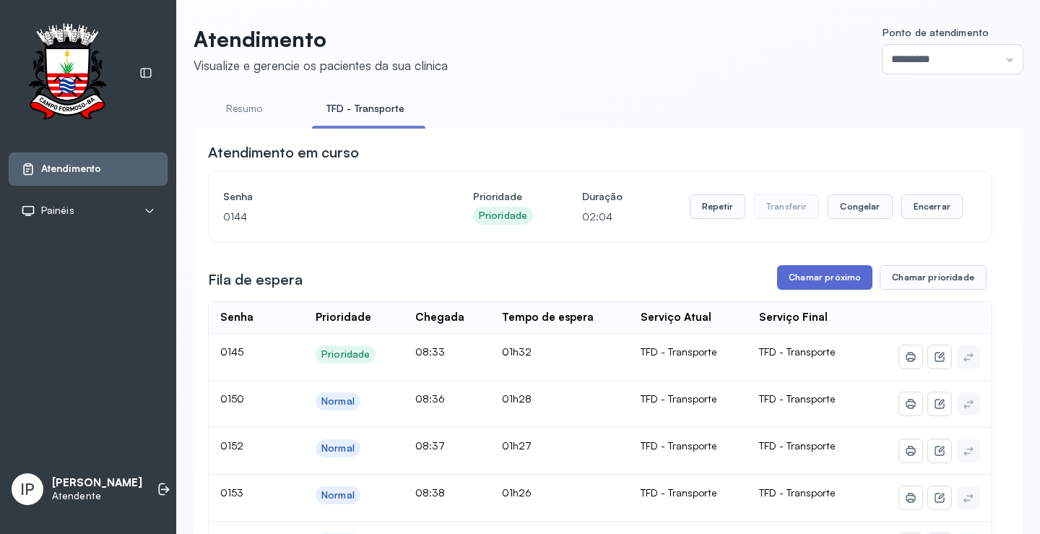
click at [786, 272] on button "Chamar próximo" at bounding box center [824, 277] width 95 height 25
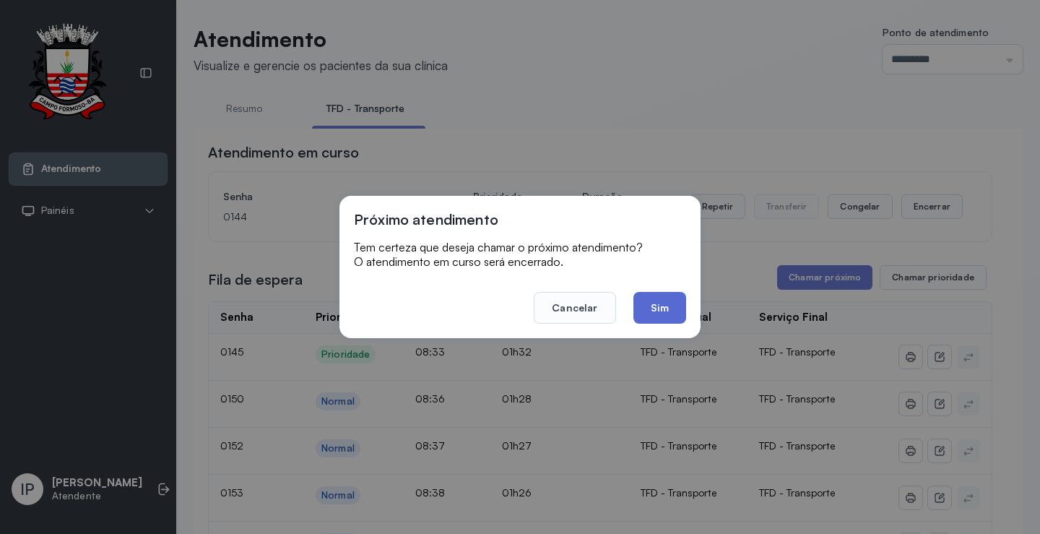
click at [654, 311] on button "Sim" at bounding box center [660, 308] width 53 height 32
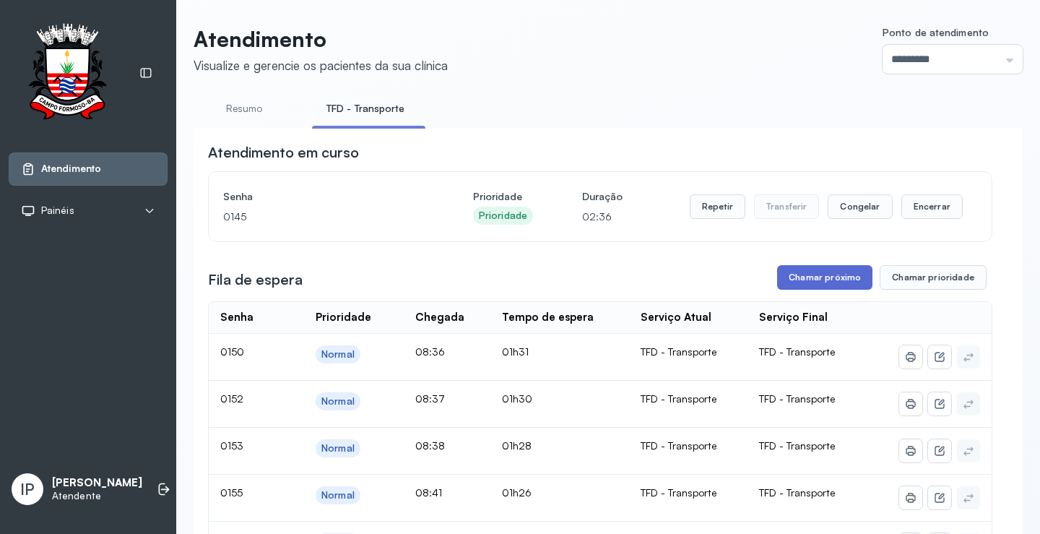
click at [791, 280] on button "Chamar próximo" at bounding box center [824, 277] width 95 height 25
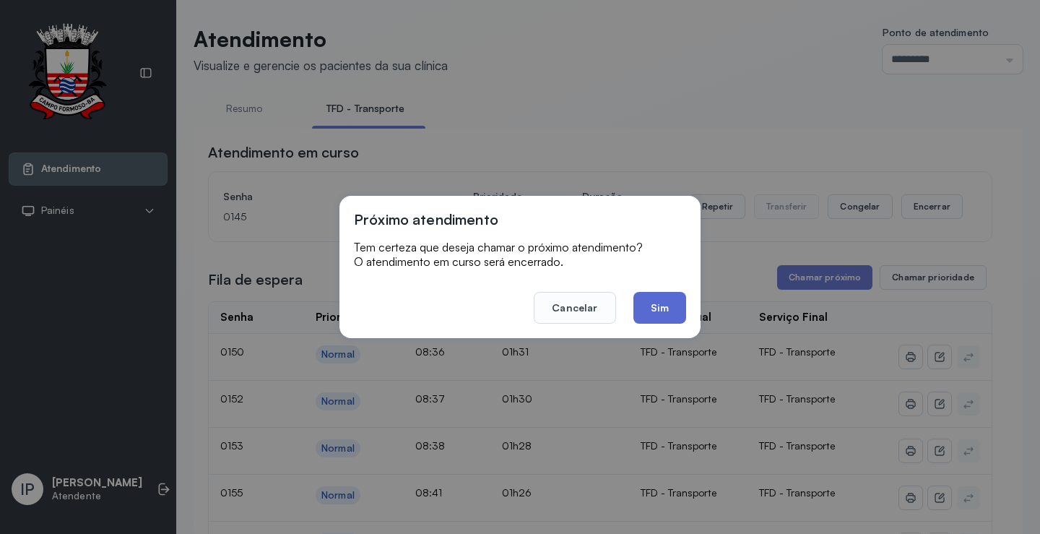
click at [645, 311] on button "Sim" at bounding box center [660, 308] width 53 height 32
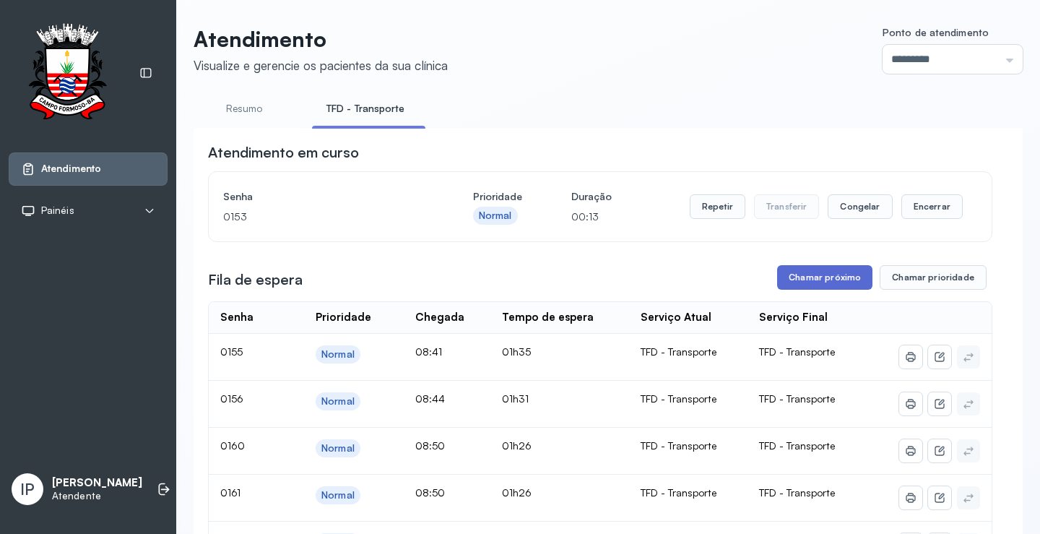
click at [786, 277] on button "Chamar próximo" at bounding box center [824, 277] width 95 height 25
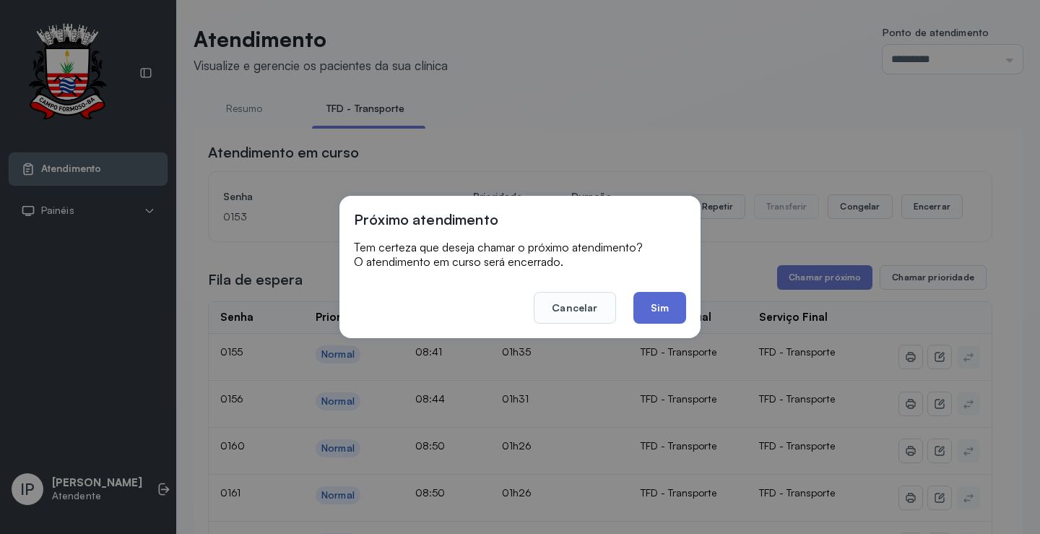
click at [661, 308] on button "Sim" at bounding box center [660, 308] width 53 height 32
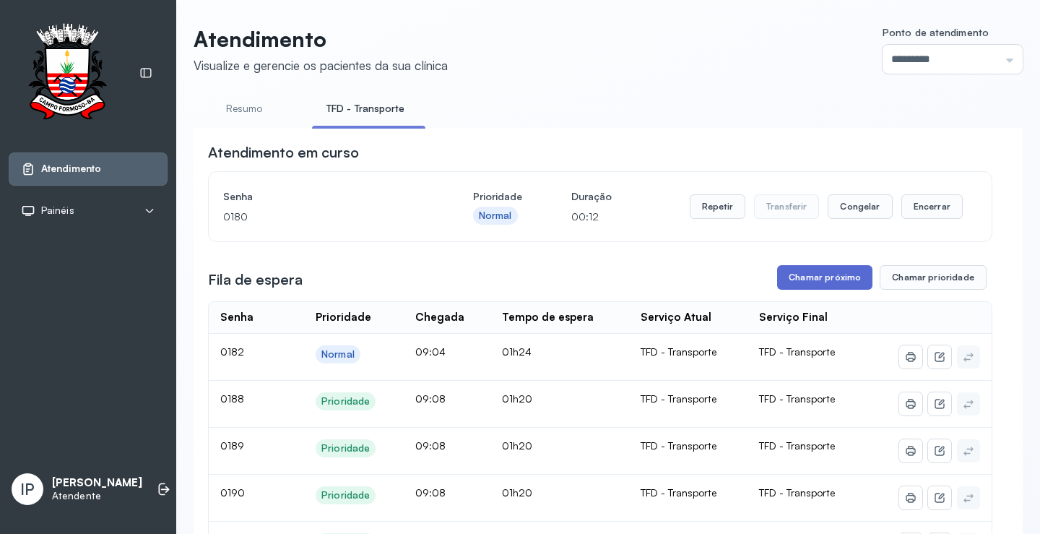
click at [787, 279] on button "Chamar próximo" at bounding box center [824, 277] width 95 height 25
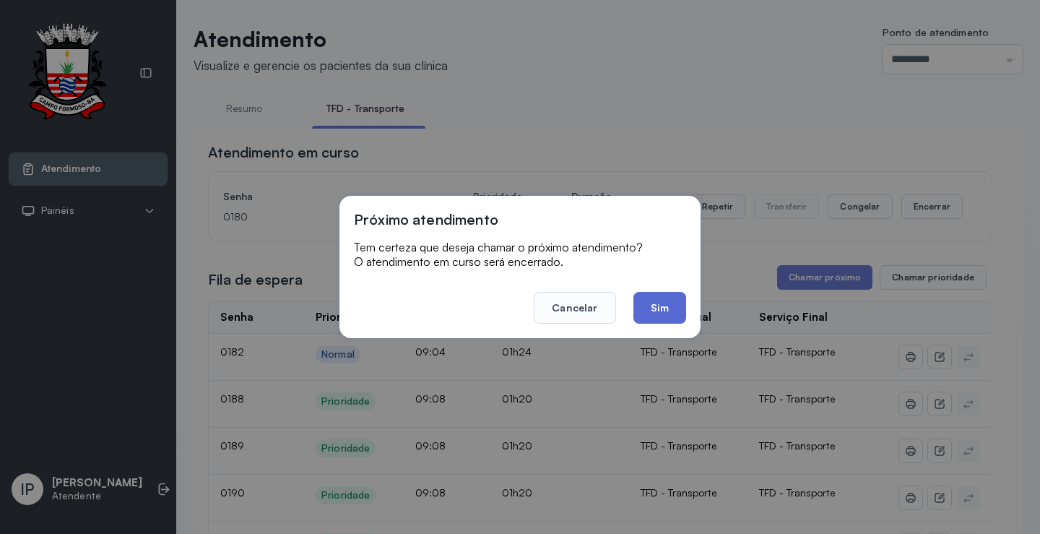
click at [658, 304] on button "Sim" at bounding box center [660, 308] width 53 height 32
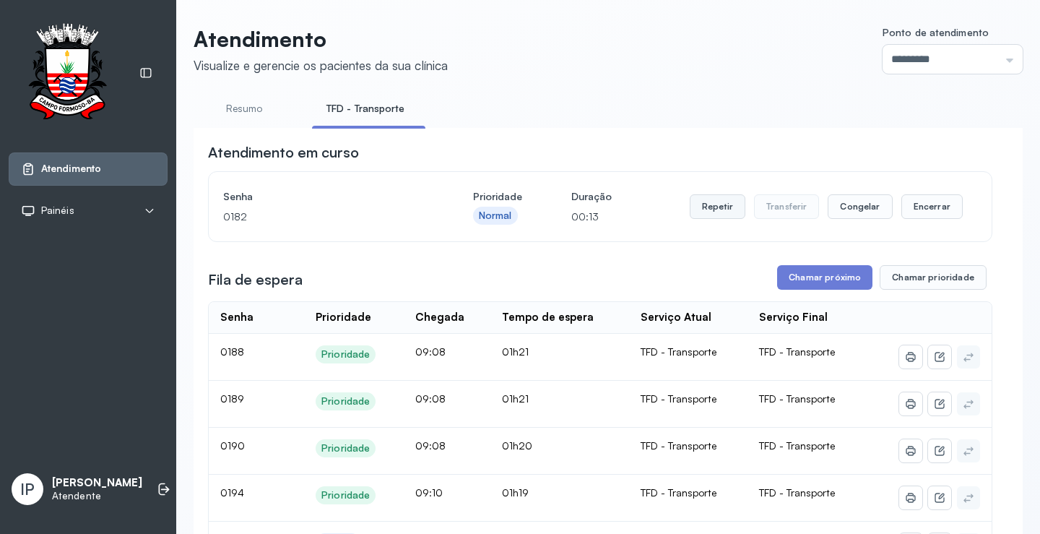
click at [699, 210] on button "Repetir" at bounding box center [718, 206] width 56 height 25
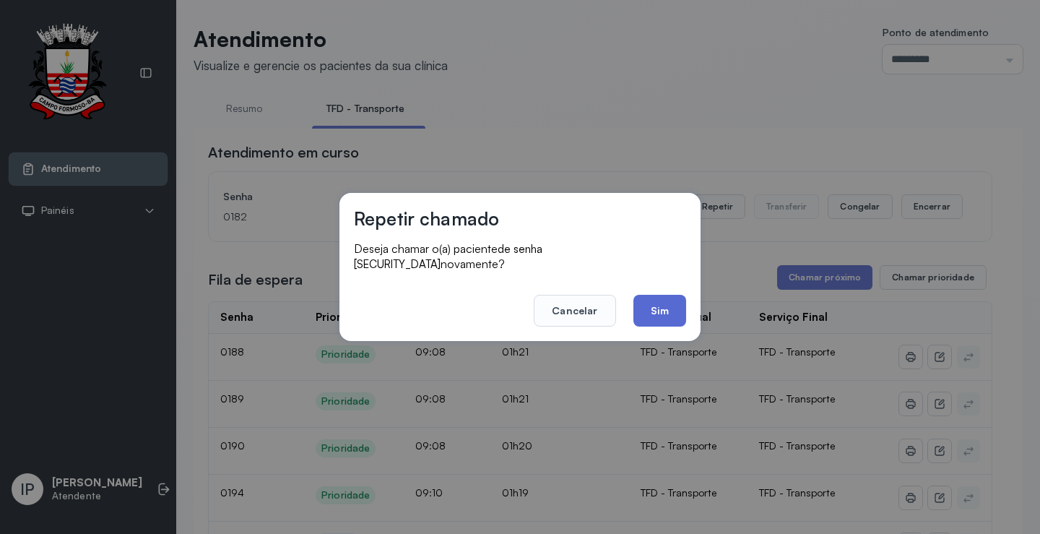
click at [663, 300] on button "Sim" at bounding box center [660, 311] width 53 height 32
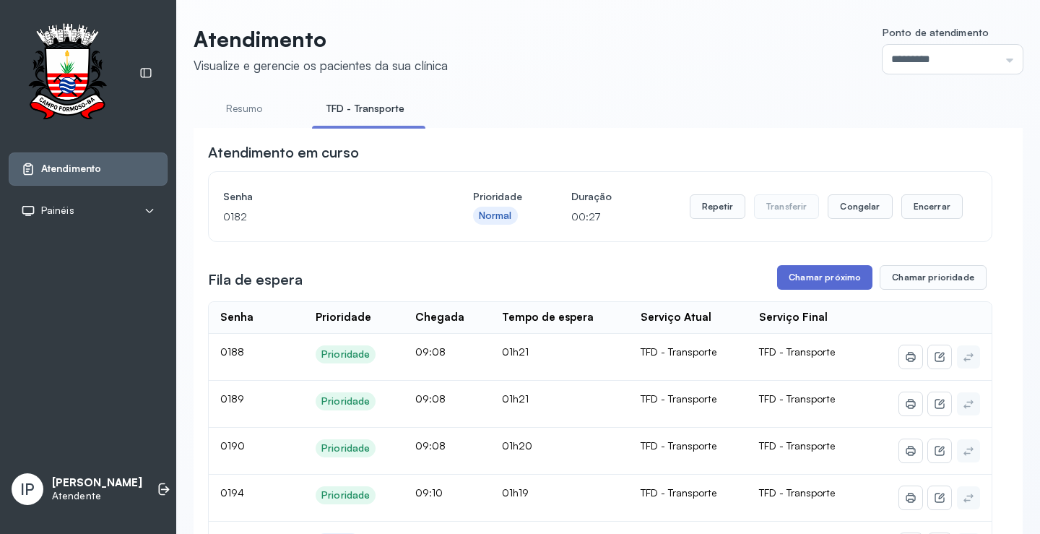
click at [806, 286] on button "Chamar próximo" at bounding box center [824, 277] width 95 height 25
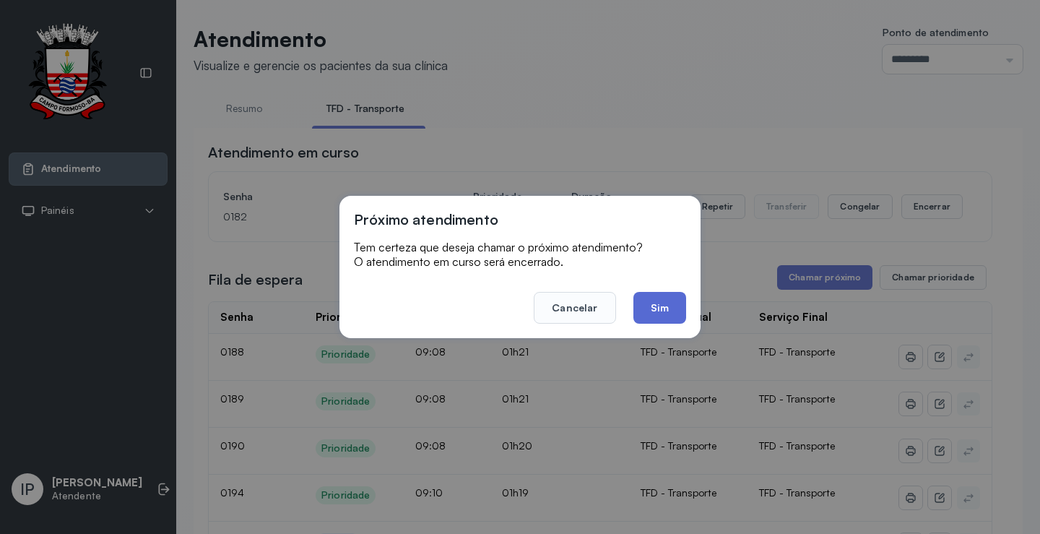
click at [645, 319] on button "Sim" at bounding box center [660, 308] width 53 height 32
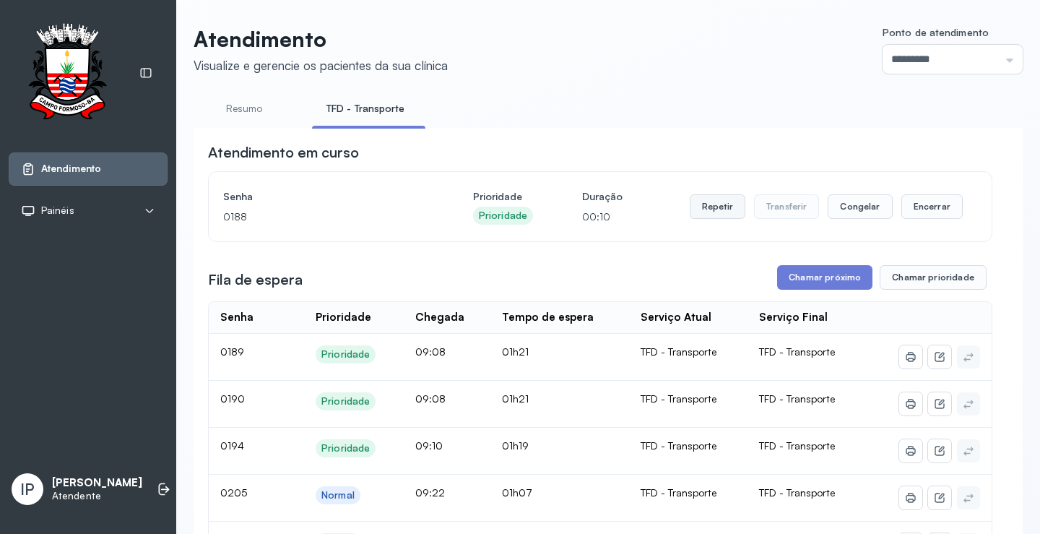
click at [717, 210] on button "Repetir" at bounding box center [718, 206] width 56 height 25
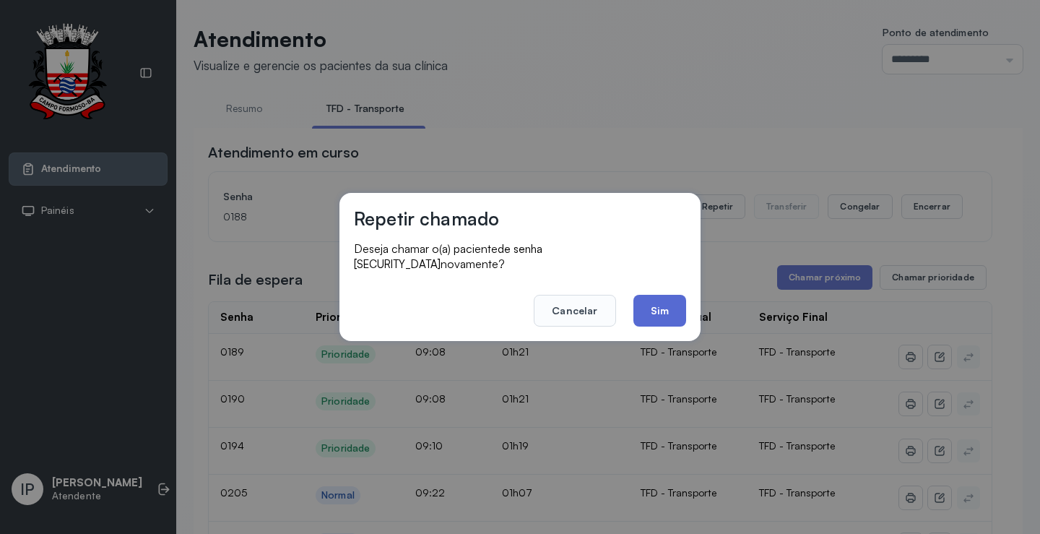
click at [675, 296] on button "Sim" at bounding box center [660, 311] width 53 height 32
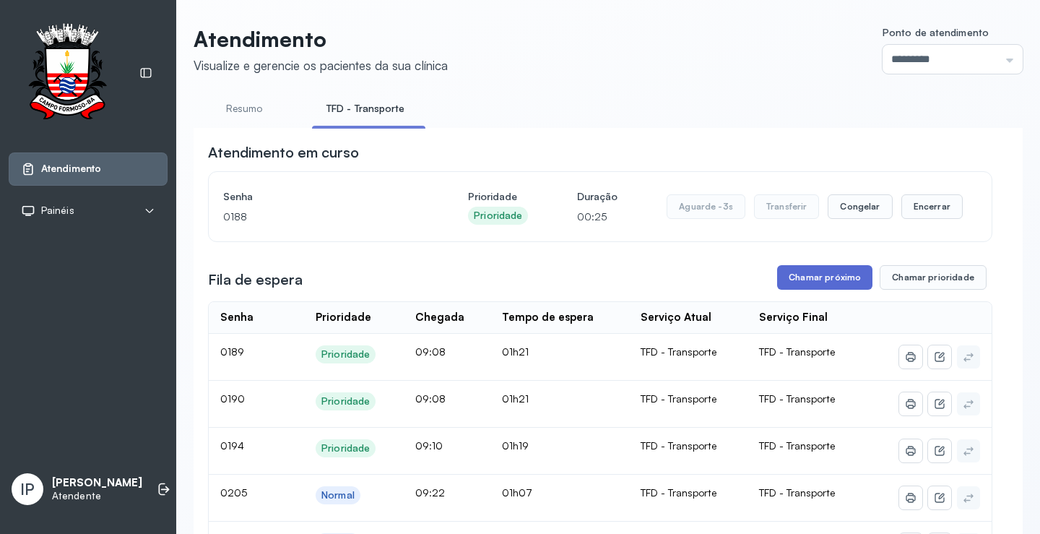
click at [811, 279] on button "Chamar próximo" at bounding box center [824, 277] width 95 height 25
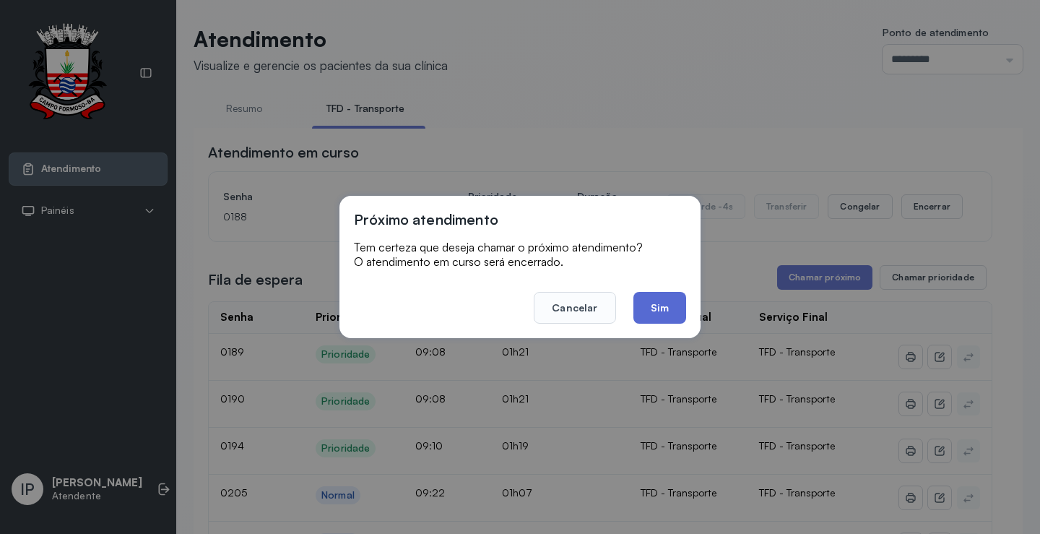
click at [678, 297] on button "Sim" at bounding box center [660, 308] width 53 height 32
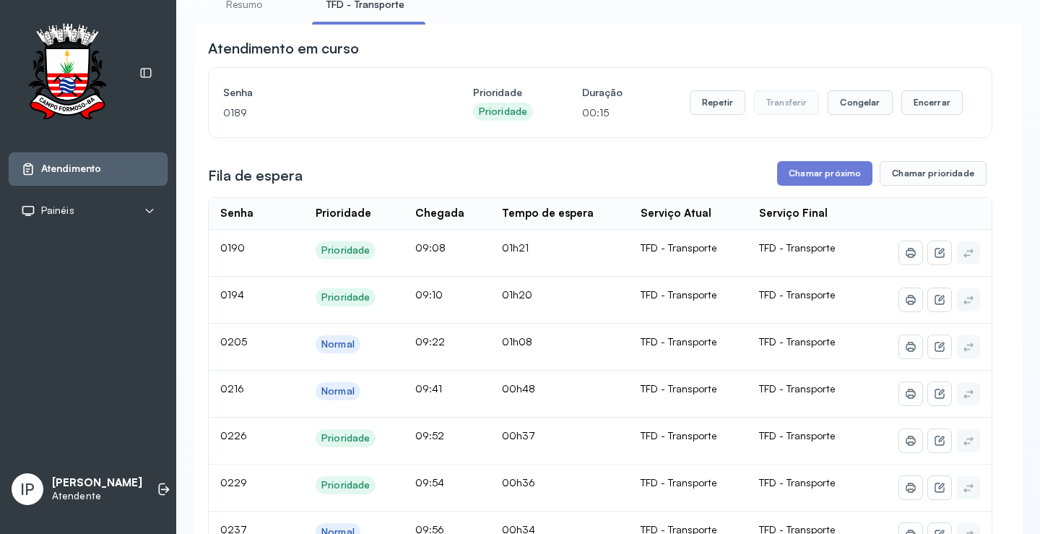
scroll to position [145, 0]
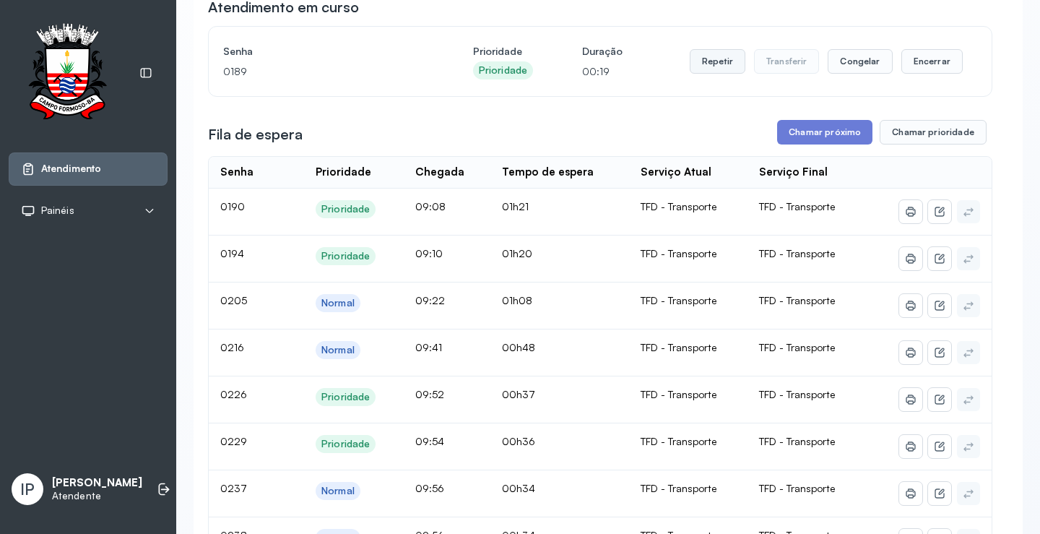
click at [725, 64] on button "Repetir" at bounding box center [718, 61] width 56 height 25
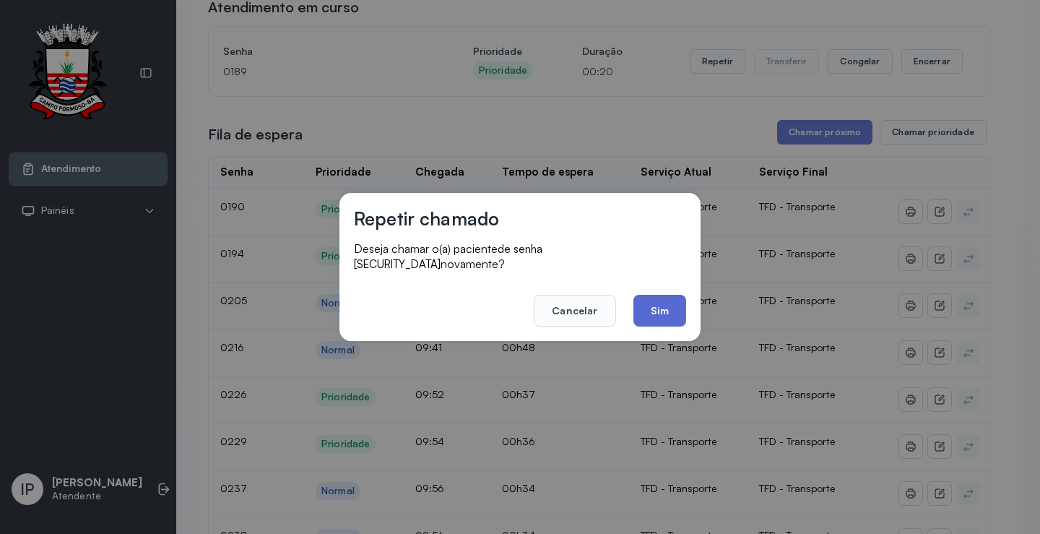
click at [660, 296] on button "Sim" at bounding box center [660, 311] width 53 height 32
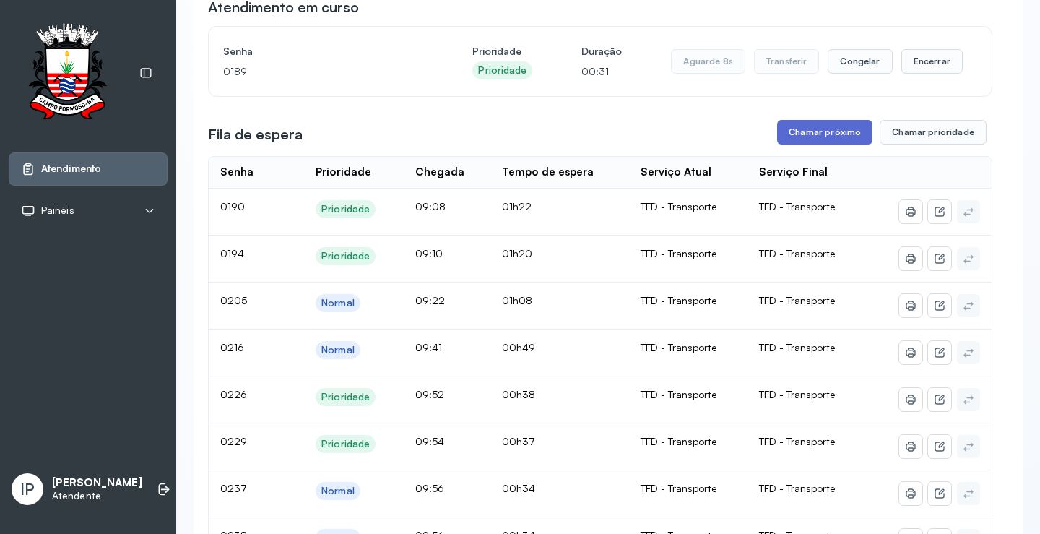
click at [814, 133] on button "Chamar próximo" at bounding box center [824, 132] width 95 height 25
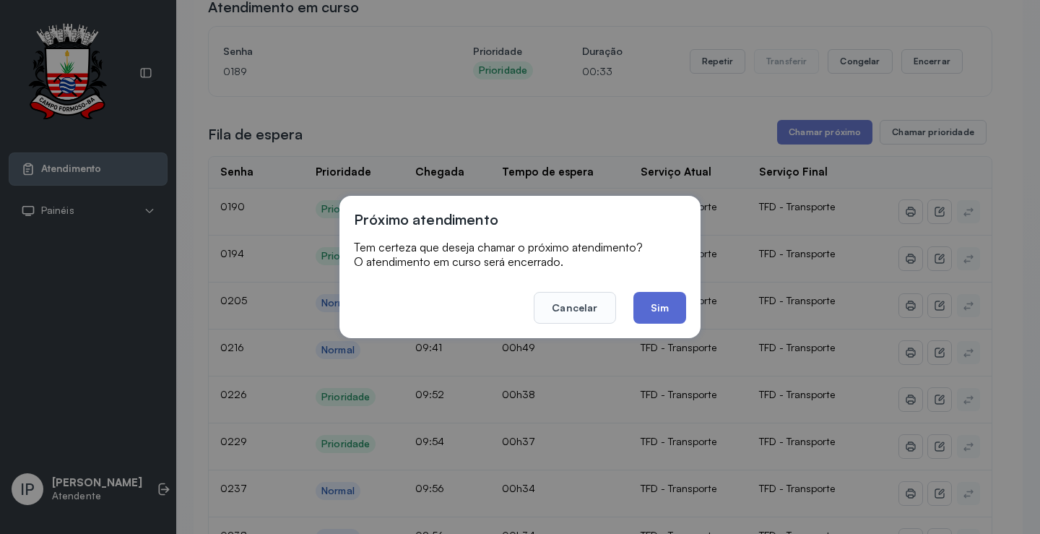
click at [668, 298] on button "Sim" at bounding box center [660, 308] width 53 height 32
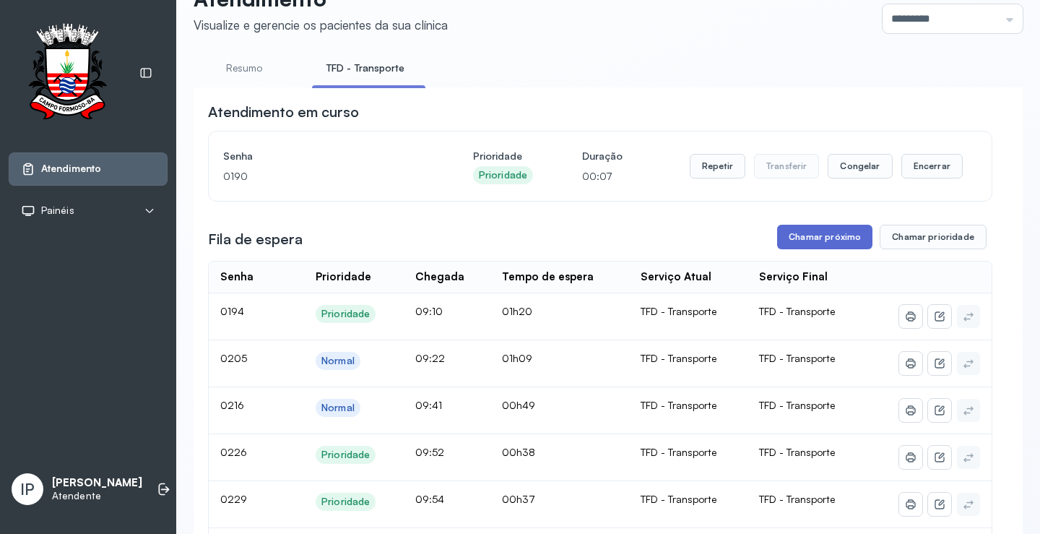
scroll to position [1, 0]
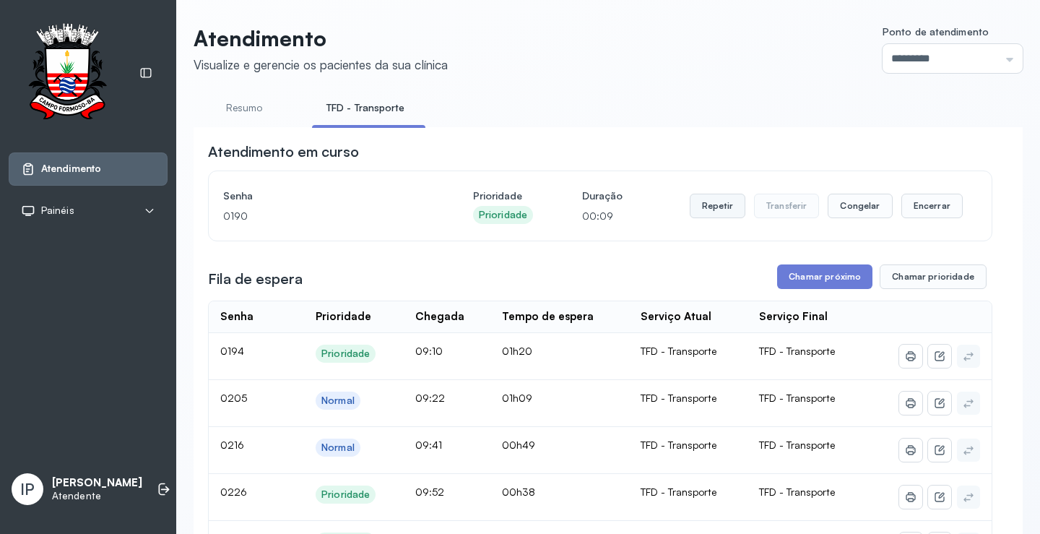
click at [704, 206] on button "Repetir" at bounding box center [718, 206] width 56 height 25
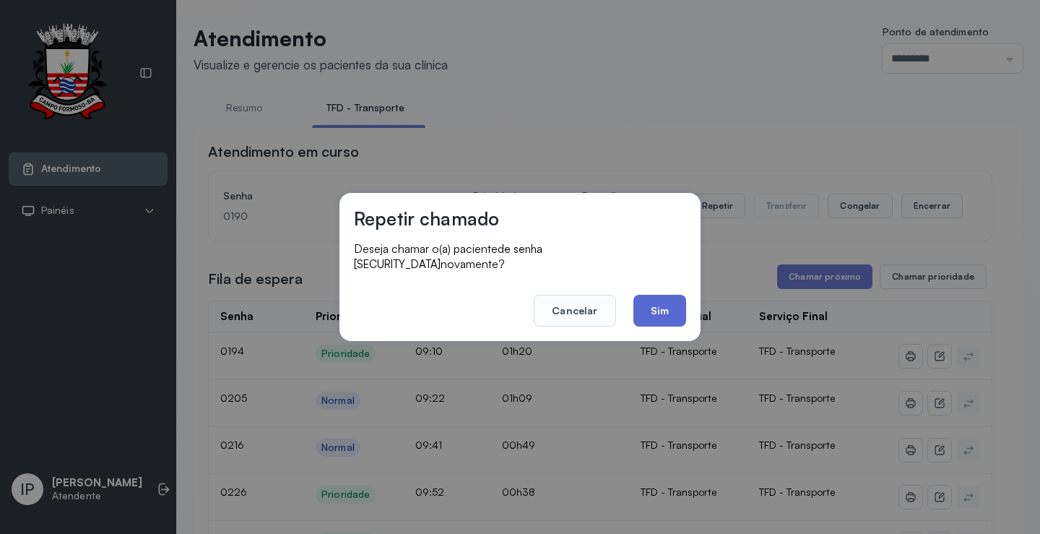
click at [665, 308] on button "Sim" at bounding box center [660, 311] width 53 height 32
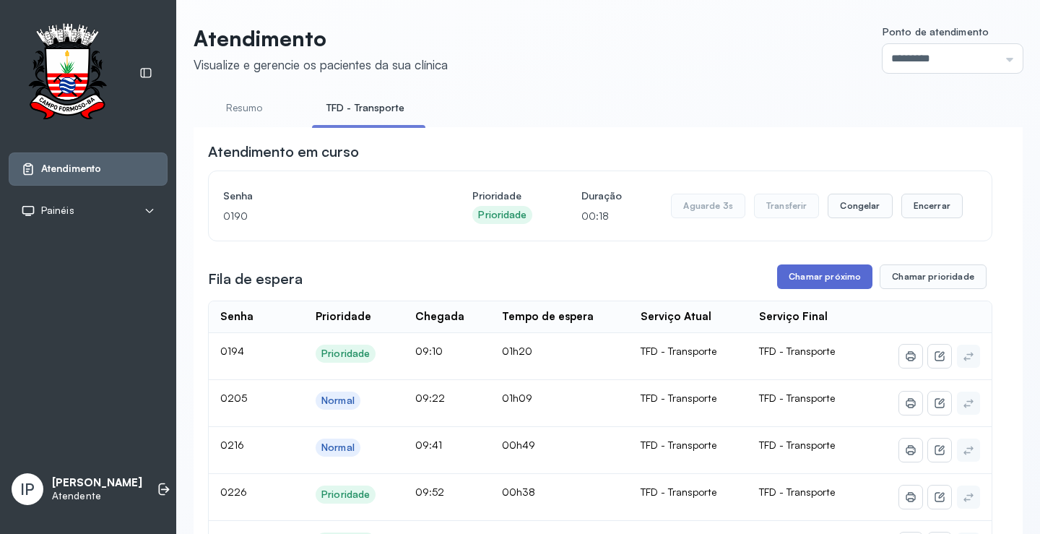
click at [797, 283] on button "Chamar próximo" at bounding box center [824, 276] width 95 height 25
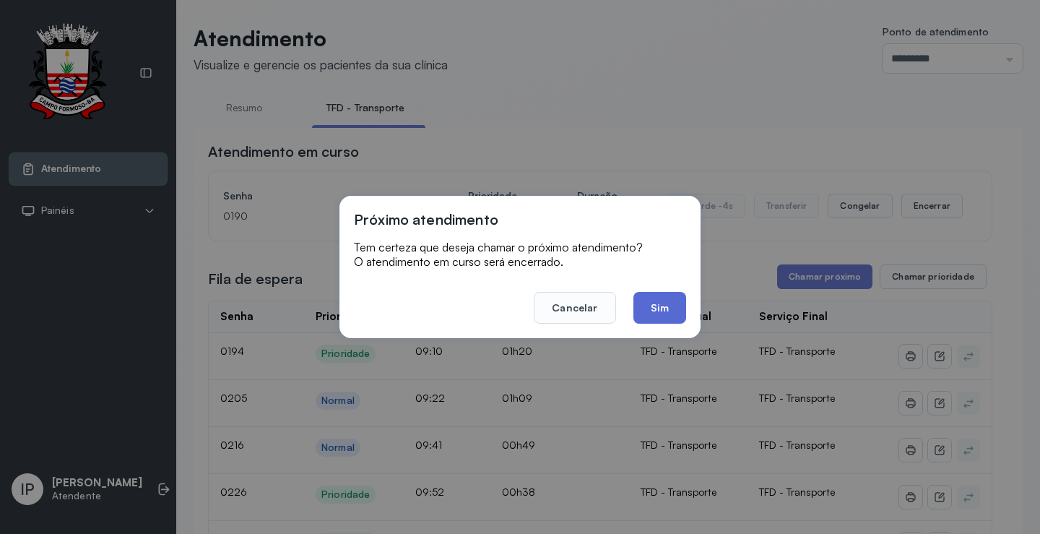
click at [668, 314] on button "Sim" at bounding box center [660, 308] width 53 height 32
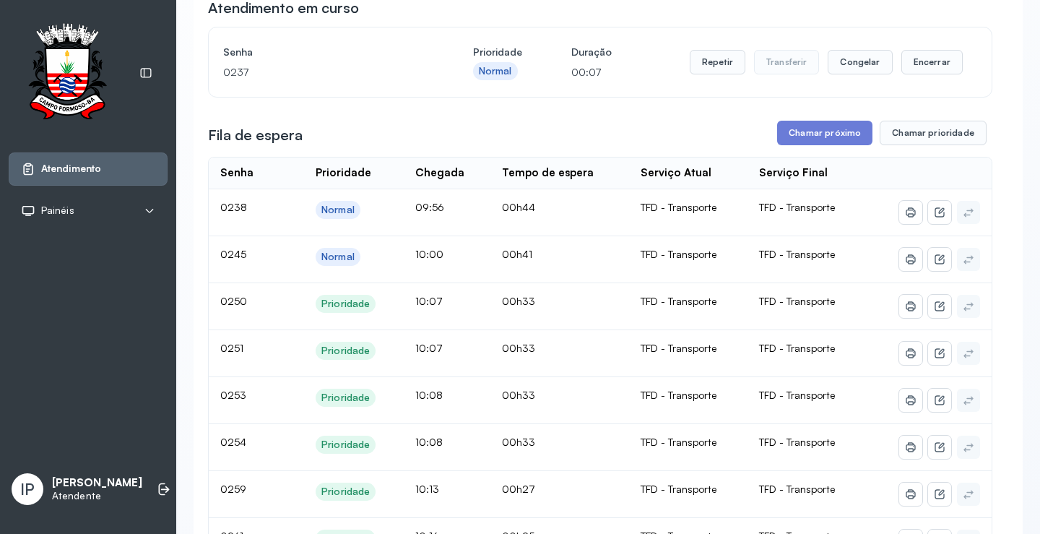
scroll to position [0, 0]
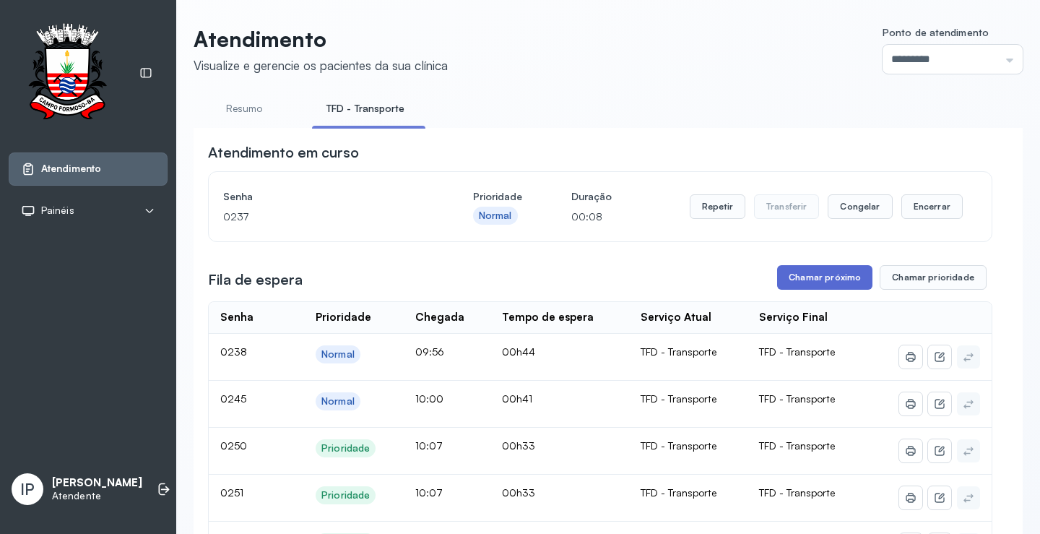
click at [821, 279] on button "Chamar próximo" at bounding box center [824, 277] width 95 height 25
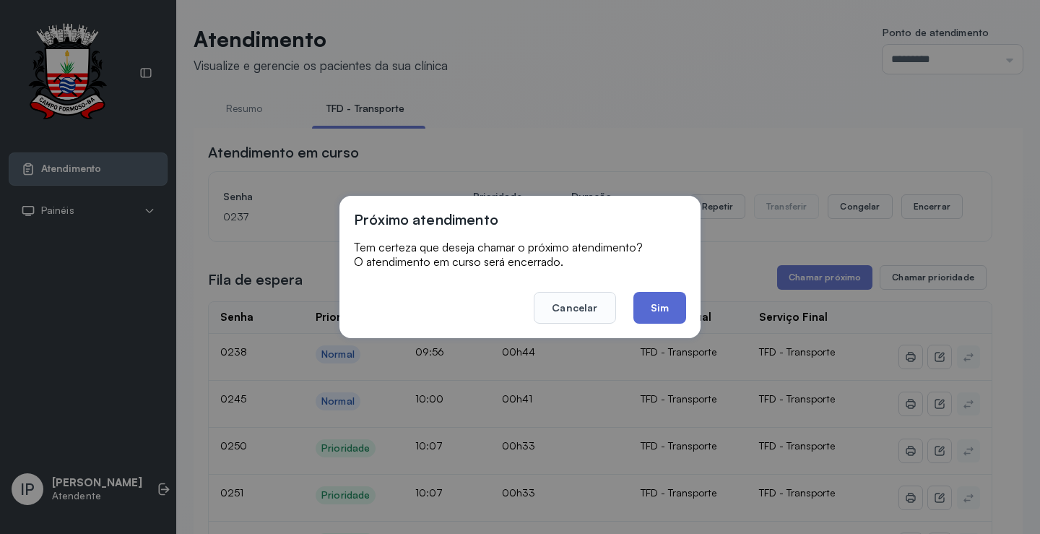
click at [658, 303] on button "Sim" at bounding box center [660, 308] width 53 height 32
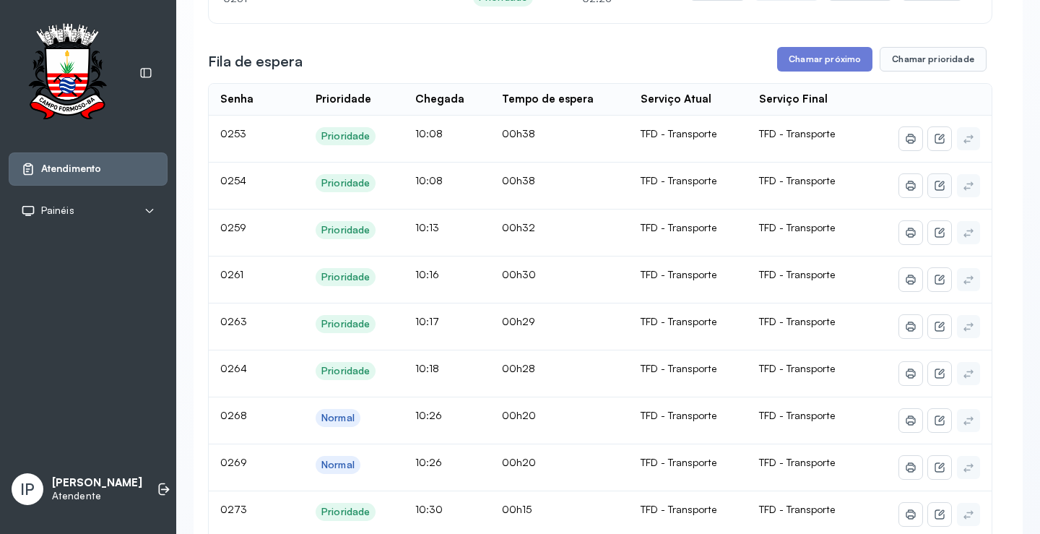
scroll to position [217, 0]
click at [834, 66] on button "Chamar próximo" at bounding box center [824, 60] width 95 height 25
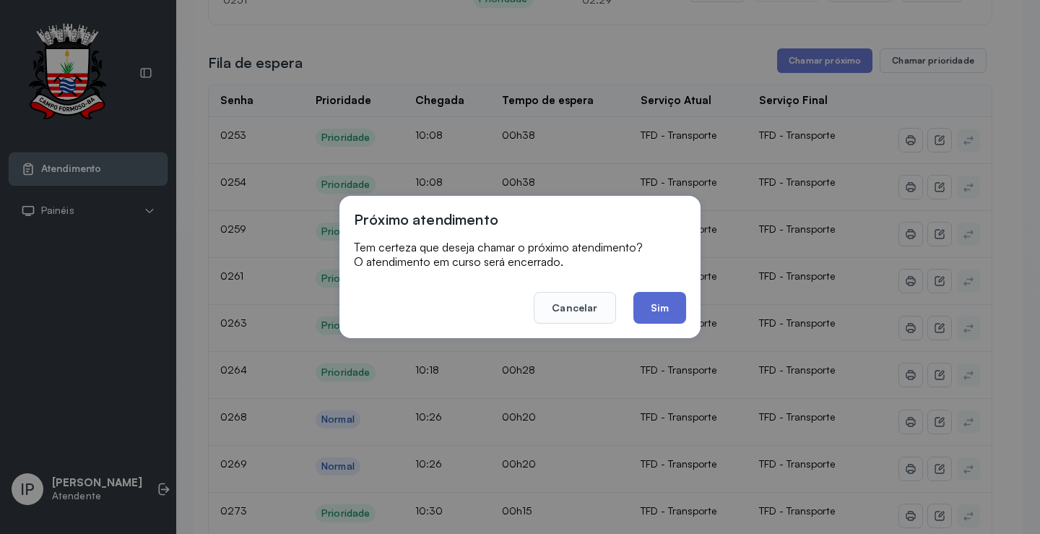
click at [645, 316] on button "Sim" at bounding box center [660, 308] width 53 height 32
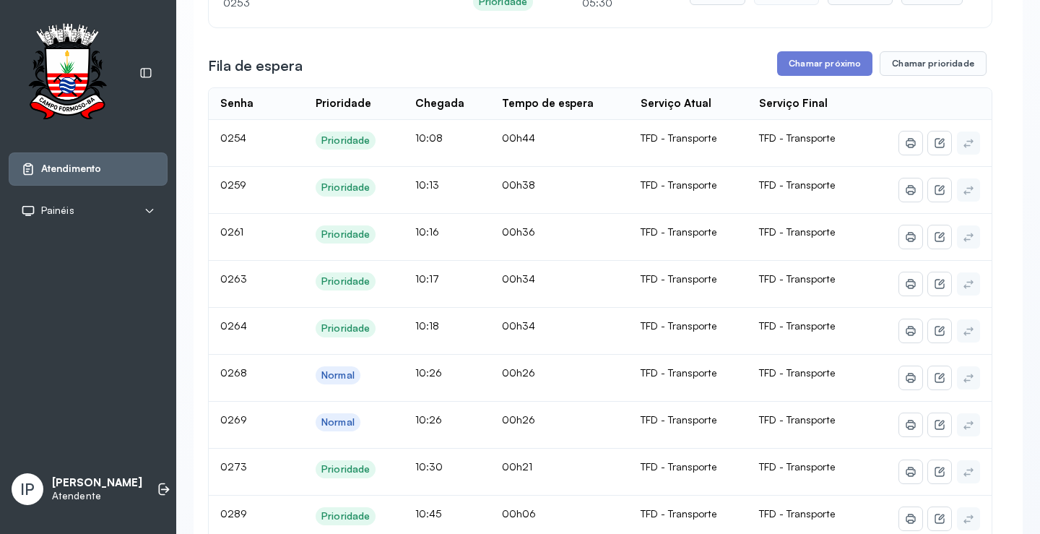
scroll to position [144, 0]
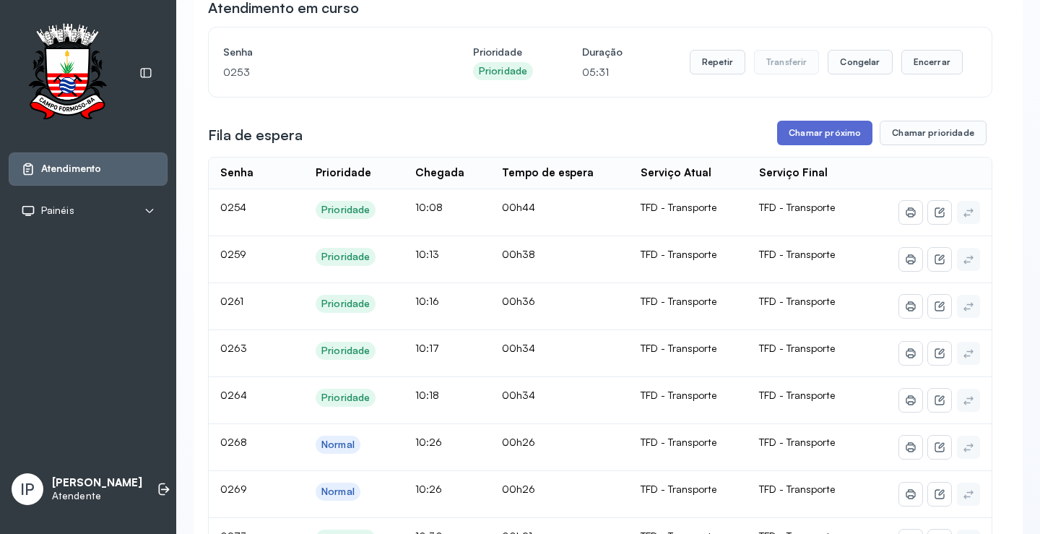
click at [782, 141] on button "Chamar próximo" at bounding box center [824, 133] width 95 height 25
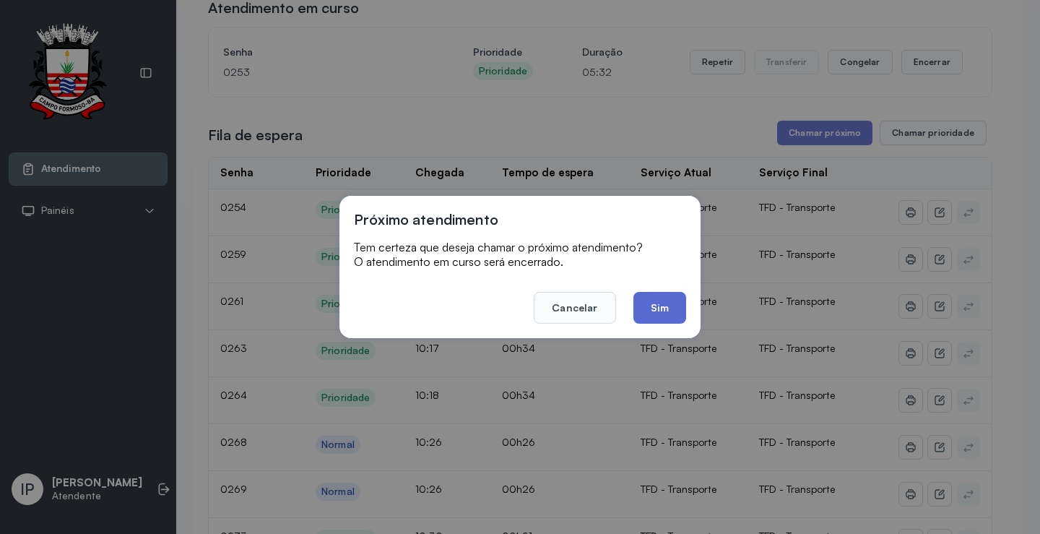
click at [645, 306] on button "Sim" at bounding box center [660, 308] width 53 height 32
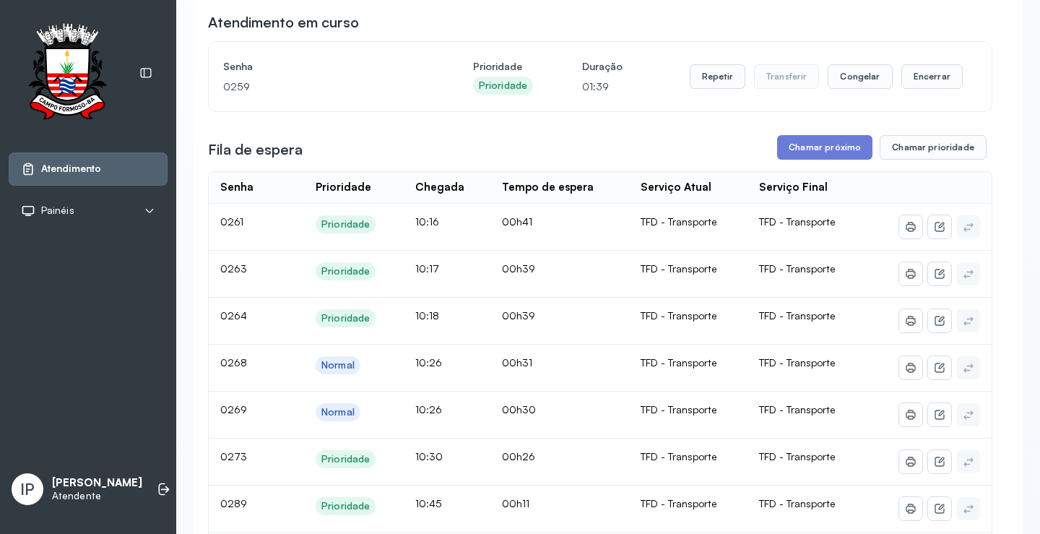
scroll to position [0, 0]
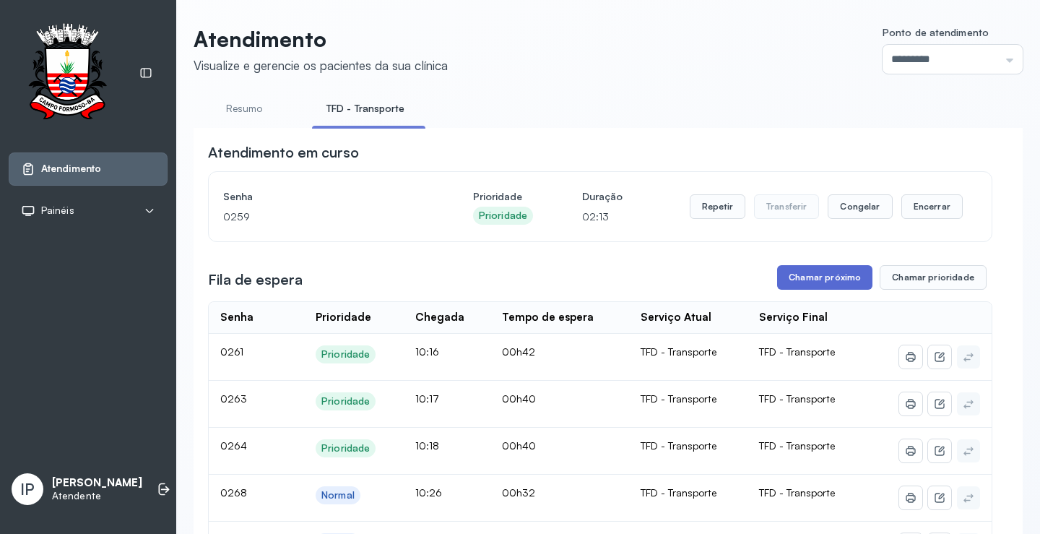
click at [787, 278] on button "Chamar próximo" at bounding box center [824, 277] width 95 height 25
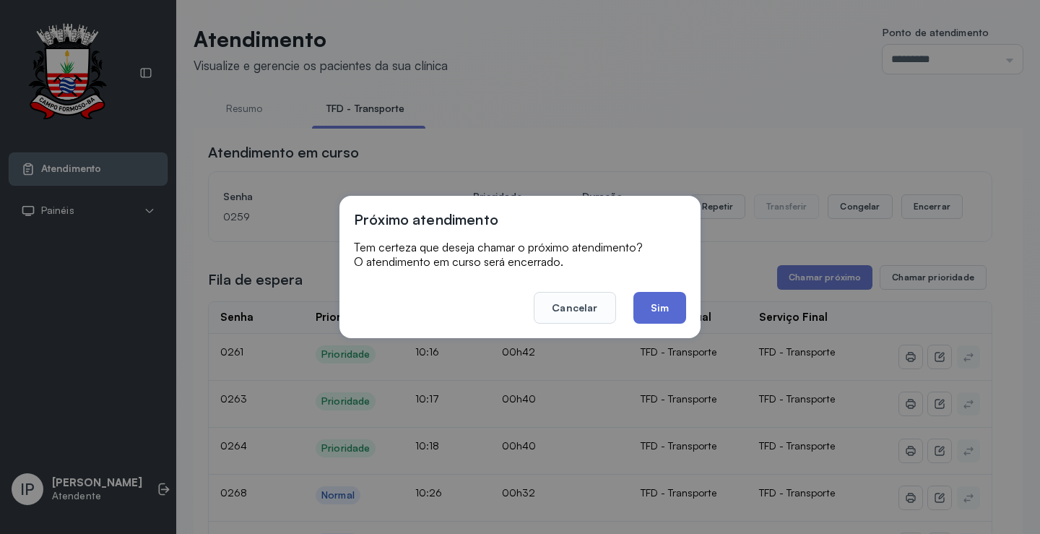
click at [675, 314] on button "Sim" at bounding box center [660, 308] width 53 height 32
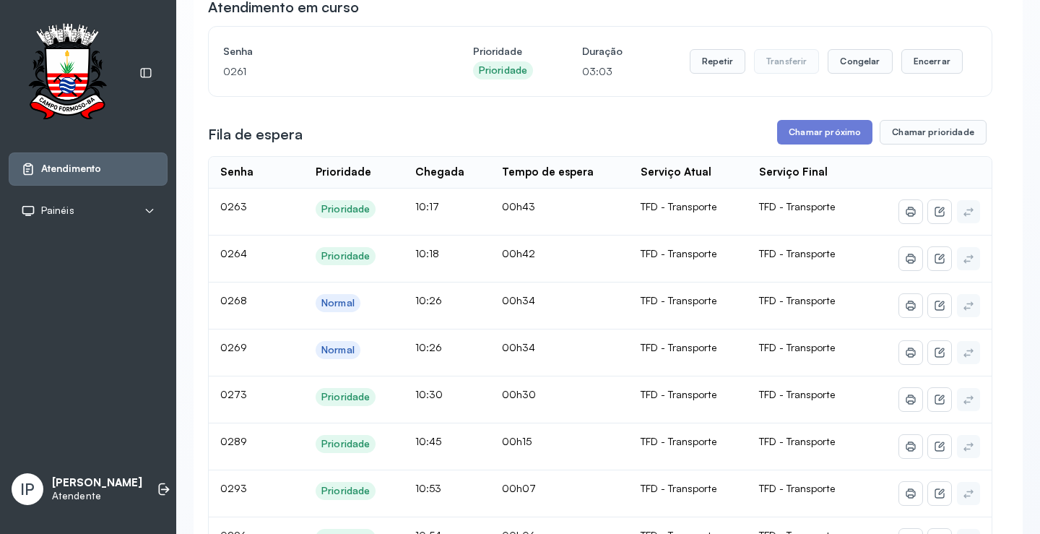
scroll to position [144, 0]
click at [834, 138] on button "Chamar próximo" at bounding box center [824, 133] width 95 height 25
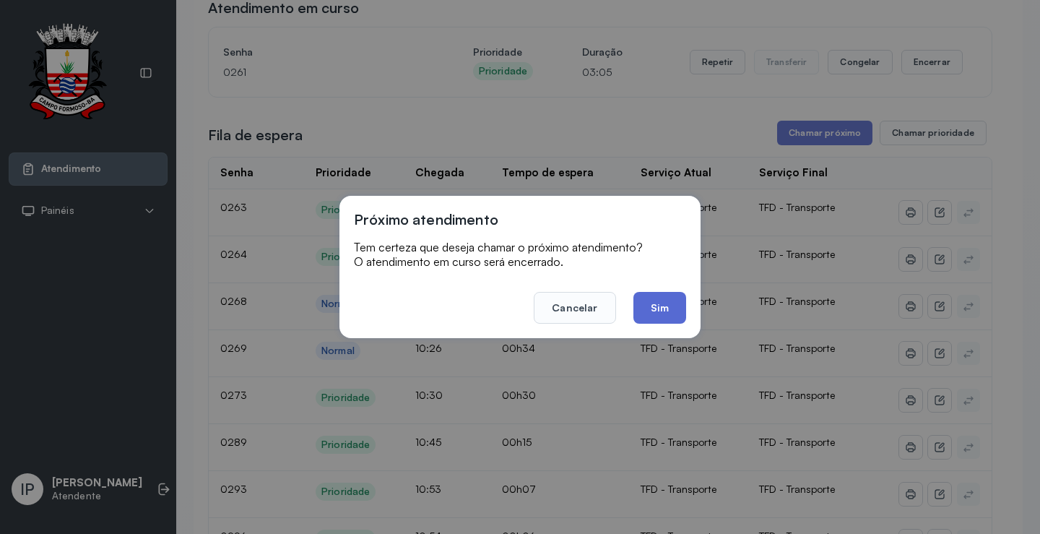
click at [658, 314] on button "Sim" at bounding box center [660, 308] width 53 height 32
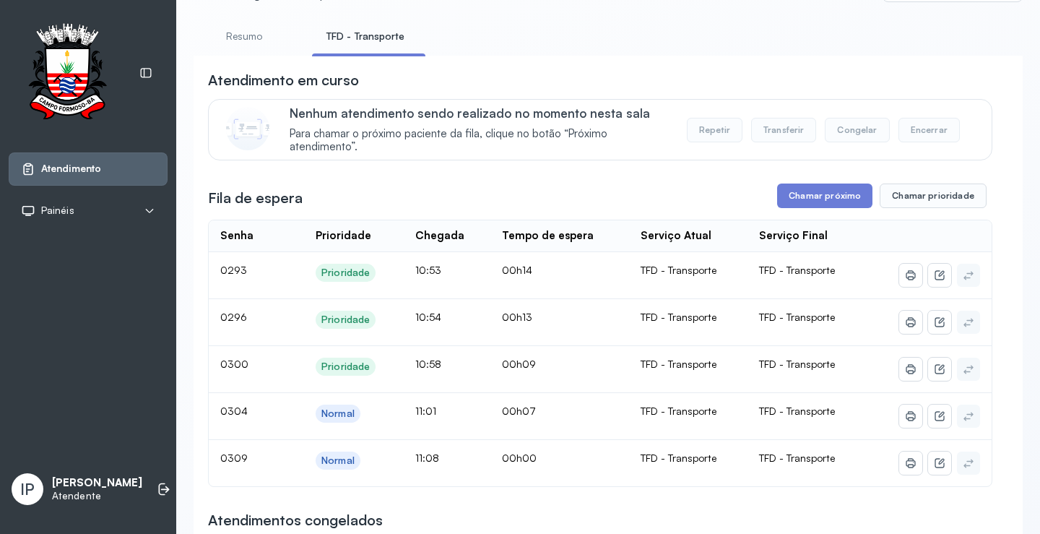
scroll to position [0, 0]
